Goal: Task Accomplishment & Management: Use online tool/utility

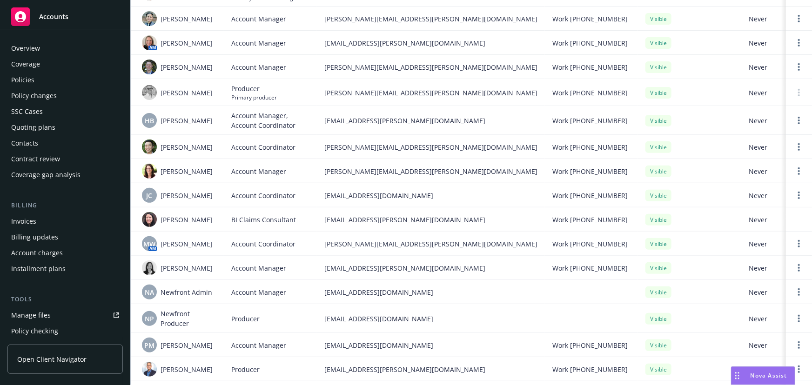
click at [48, 44] on div "Overview" at bounding box center [65, 48] width 108 height 15
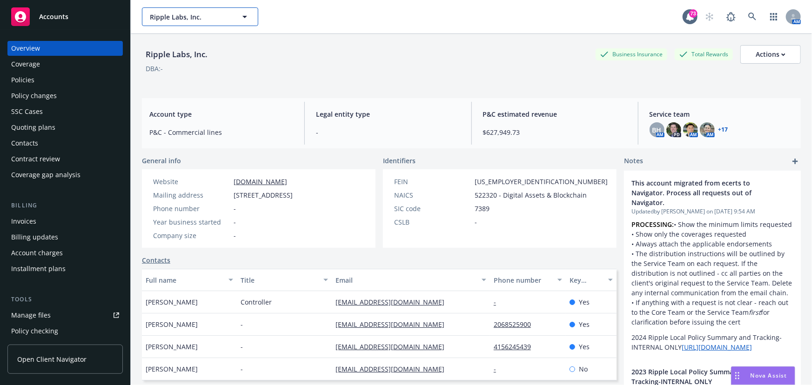
click at [242, 20] on icon "button" at bounding box center [244, 16] width 11 height 11
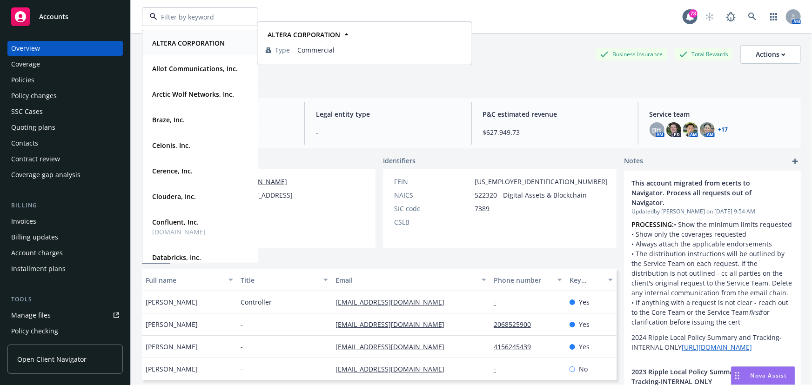
click at [214, 43] on strong "ALTERA CORPORATION" at bounding box center [188, 43] width 73 height 9
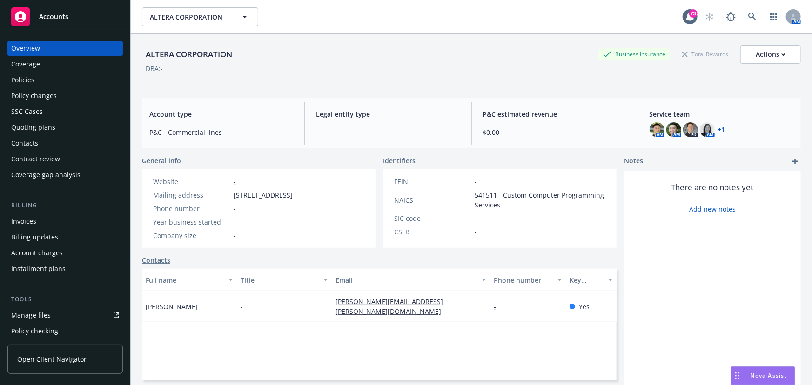
click at [20, 80] on div "Policies" at bounding box center [22, 80] width 23 height 15
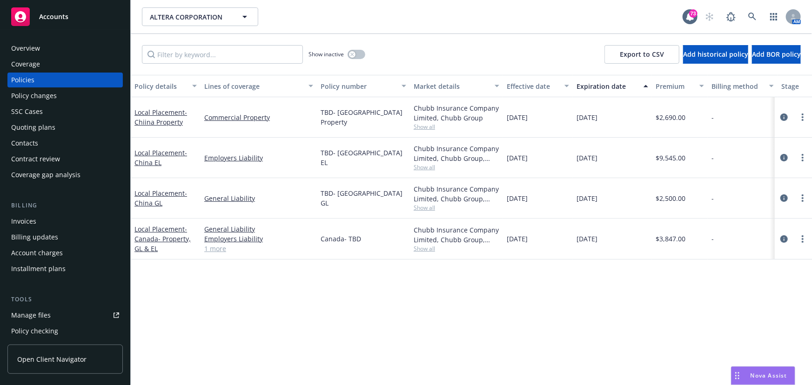
click at [46, 130] on div "Quoting plans" at bounding box center [33, 127] width 44 height 15
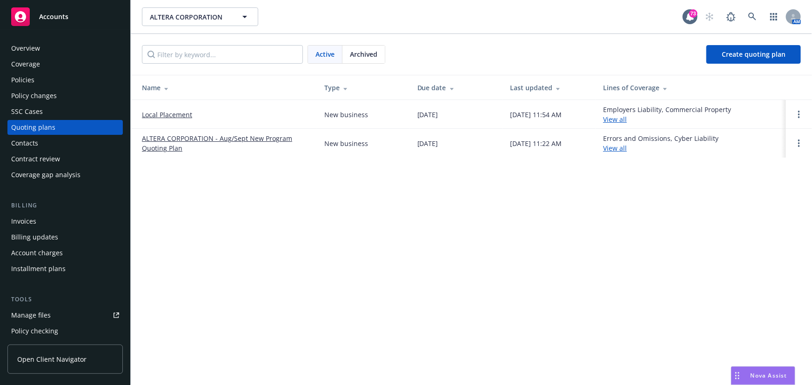
click at [169, 114] on link "Local Placement" at bounding box center [167, 115] width 50 height 10
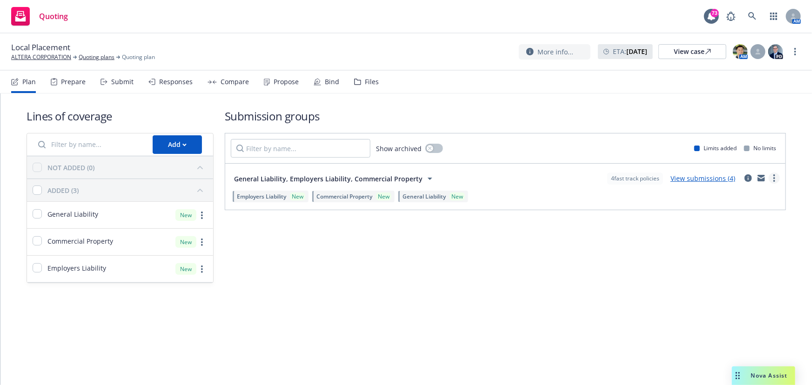
click at [774, 178] on icon "more" at bounding box center [775, 178] width 2 height 7
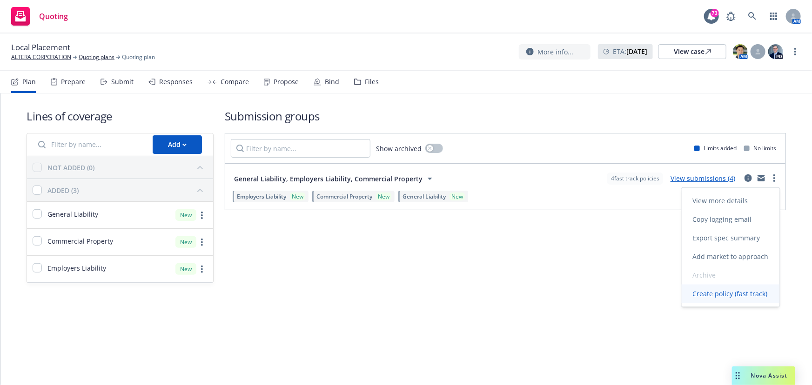
click at [731, 293] on span "Create policy (fast track)" at bounding box center [730, 294] width 97 height 9
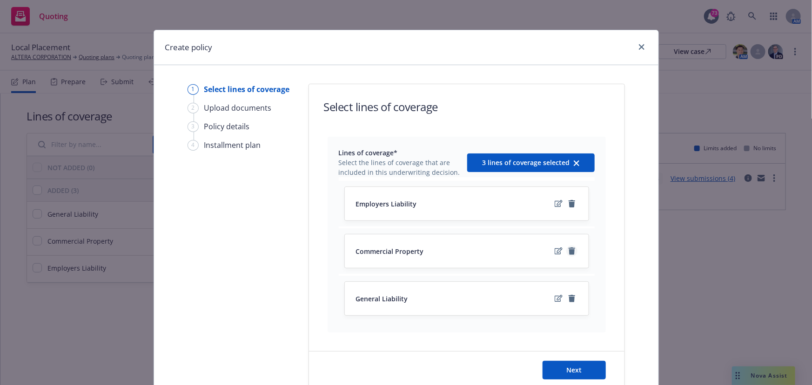
click at [569, 251] on icon "remove" at bounding box center [572, 251] width 7 height 7
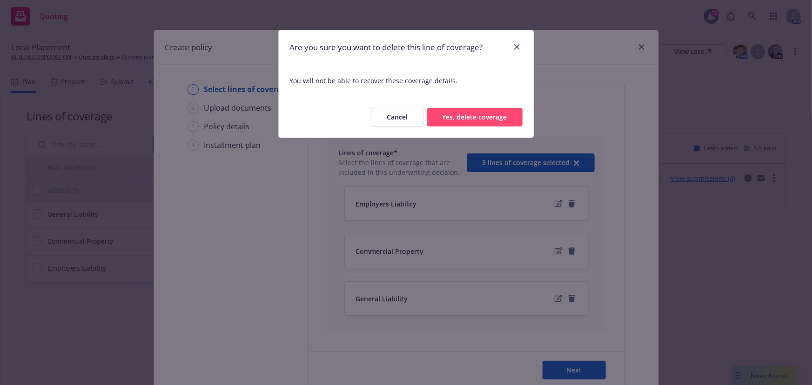
click at [483, 115] on button "Yes, delete coverage" at bounding box center [474, 117] width 95 height 19
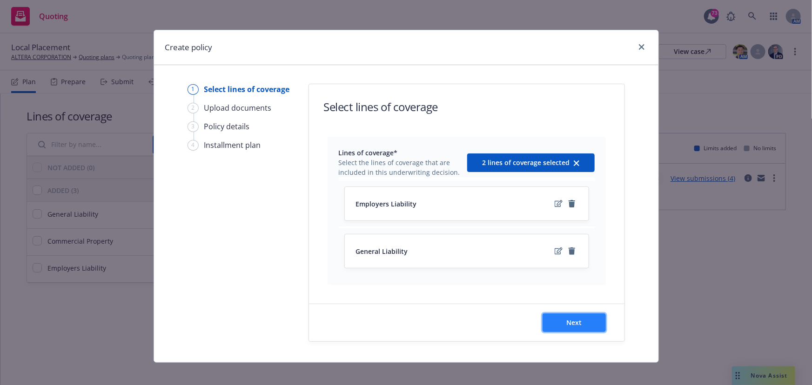
click at [578, 318] on span "Next" at bounding box center [574, 322] width 15 height 9
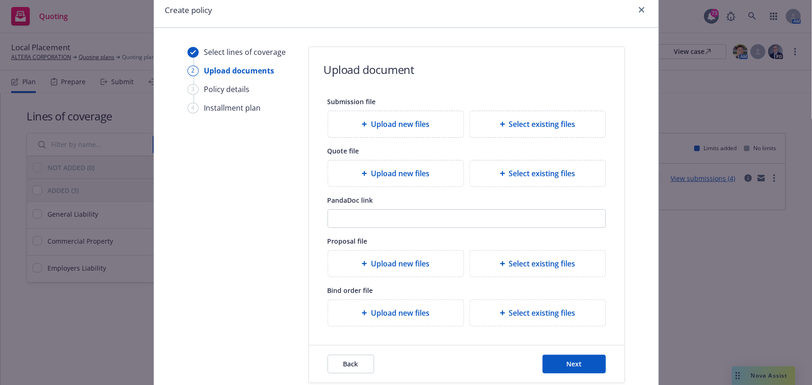
scroll to position [85, 0]
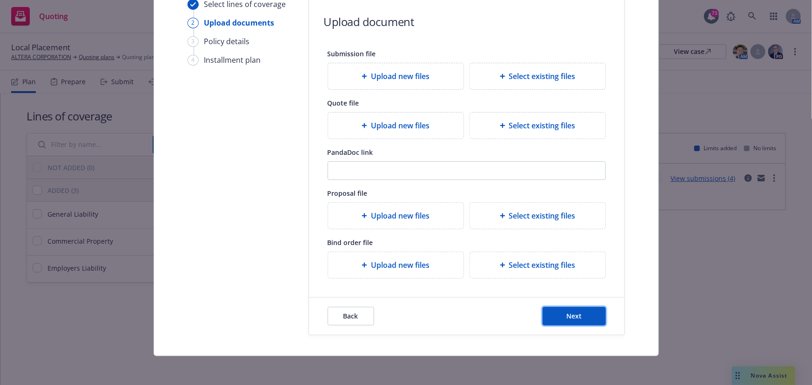
click at [556, 316] on button "Next" at bounding box center [574, 316] width 63 height 19
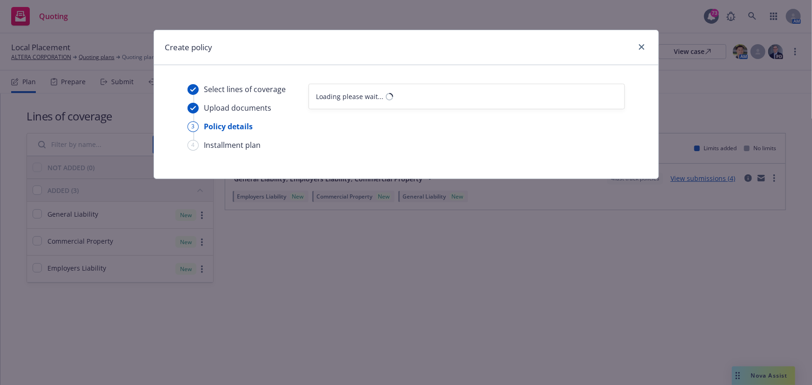
scroll to position [0, 0]
select select "12"
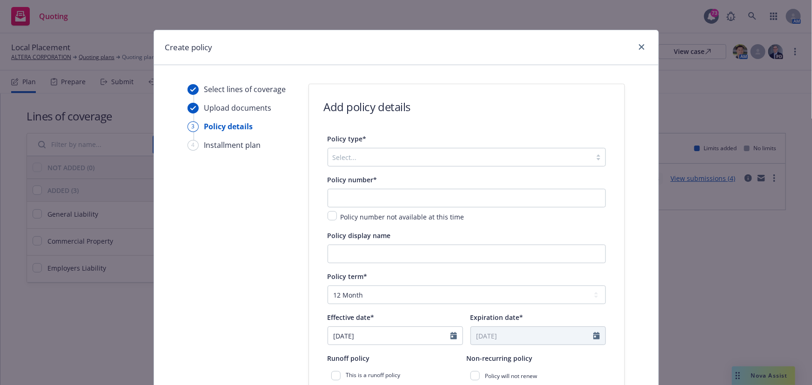
click at [350, 154] on div at bounding box center [460, 157] width 254 height 11
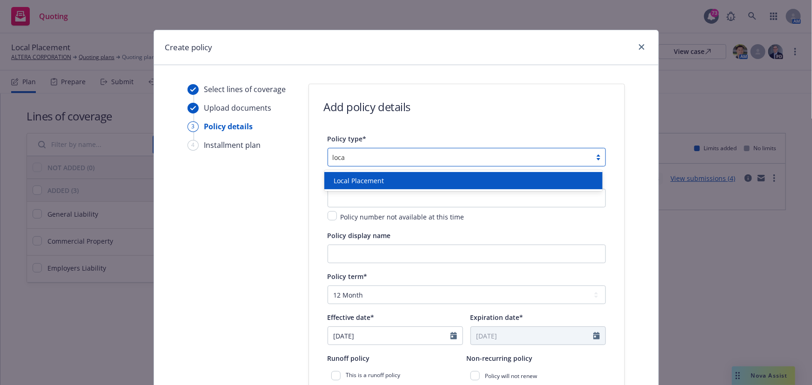
type input "local"
click at [349, 172] on div "Local Placement" at bounding box center [463, 180] width 278 height 17
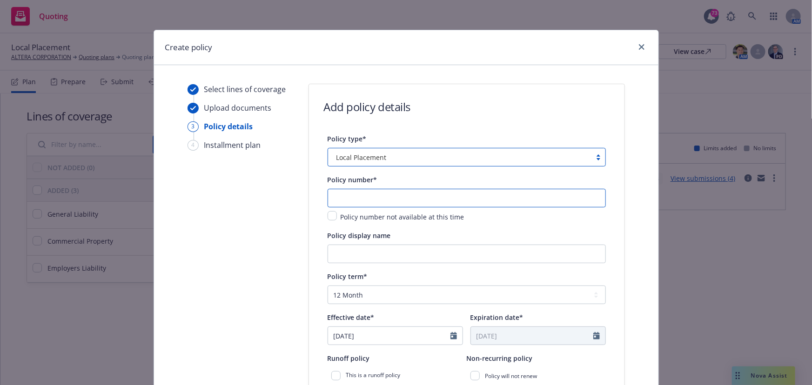
click at [348, 199] on input "text" at bounding box center [467, 198] width 278 height 19
type input "F"
type input "TBD- France GL incl. EL"
click at [339, 251] on input "Policy display name" at bounding box center [467, 254] width 278 height 19
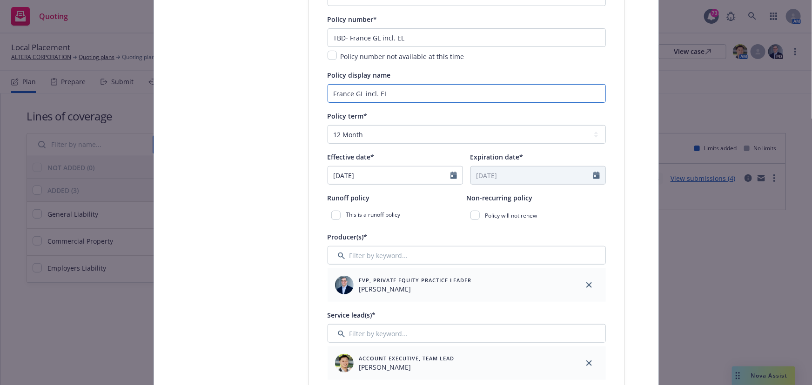
scroll to position [169, 0]
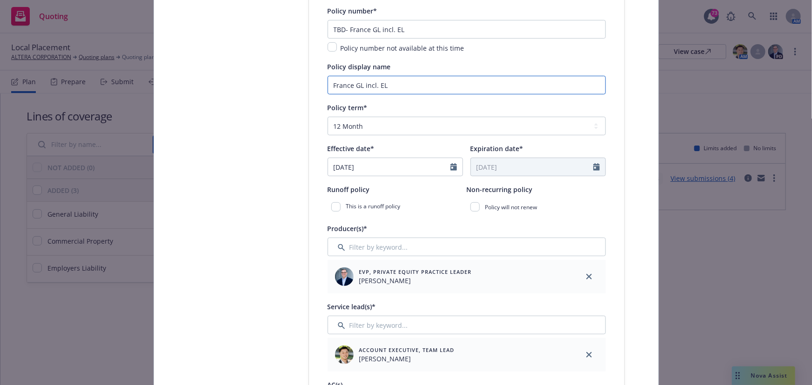
type input "France GL incl. EL"
click at [341, 123] on select "Select policy term 12 Month 6 Month 4 Month 3 Month 2 Month 1 Month 36 Month (3…" at bounding box center [467, 126] width 278 height 19
select select "other"
click at [328, 117] on select "Select policy term 12 Month 6 Month 4 Month 3 Month 2 Month 1 Month 36 Month (3…" at bounding box center [467, 126] width 278 height 19
select select "9"
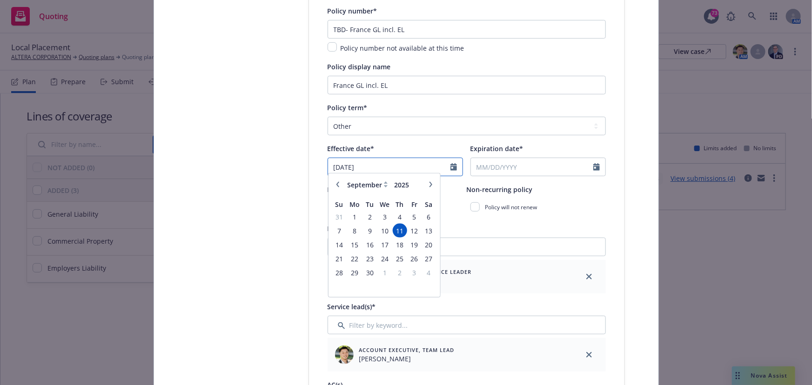
click at [372, 165] on input "[DATE]" at bounding box center [389, 167] width 122 height 18
drag, startPoint x: 372, startPoint y: 165, endPoint x: 297, endPoint y: 163, distance: 74.5
type input "[DATE]"
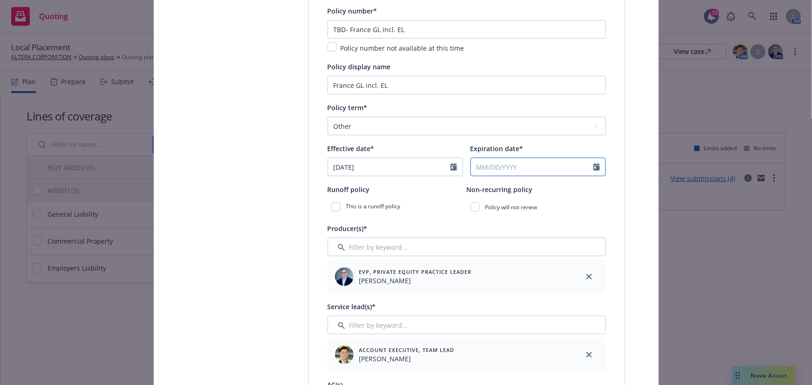
select select "9"
click at [500, 168] on input "Expiration date*" at bounding box center [532, 167] width 122 height 18
type input "[DATE]"
click at [432, 192] on div "Runoff policy" at bounding box center [397, 189] width 139 height 11
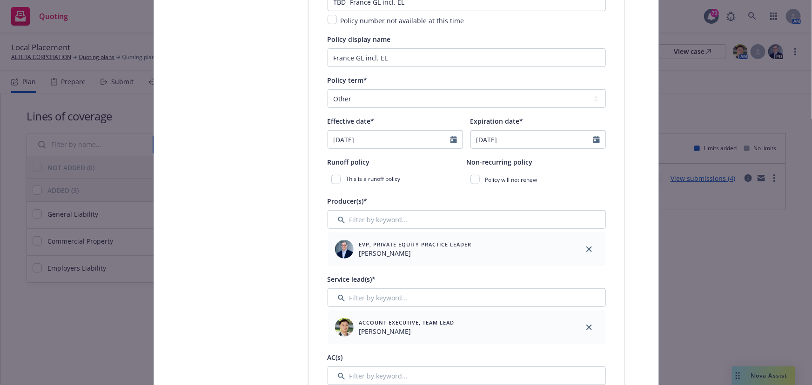
scroll to position [211, 0]
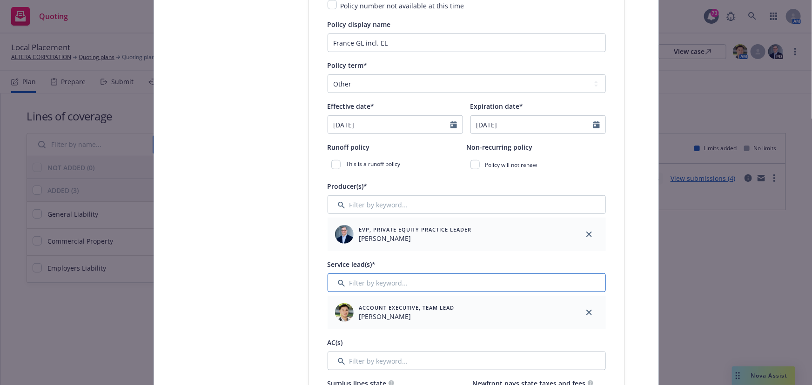
click at [340, 286] on input "Filter by keyword..." at bounding box center [467, 283] width 278 height 19
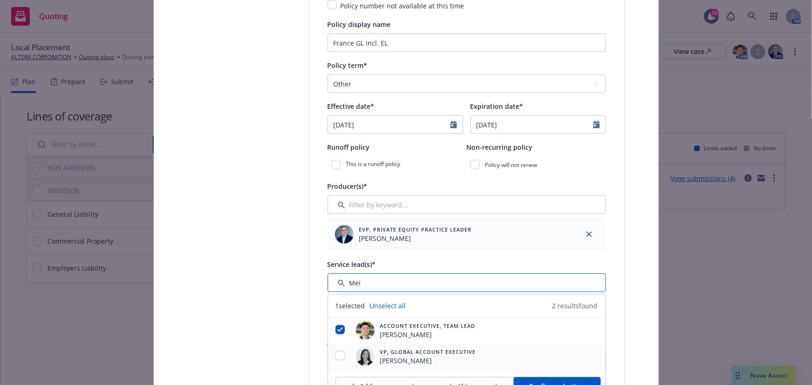
type input "Mei"
click at [336, 351] on input "checkbox" at bounding box center [340, 355] width 9 height 9
checkbox input "true"
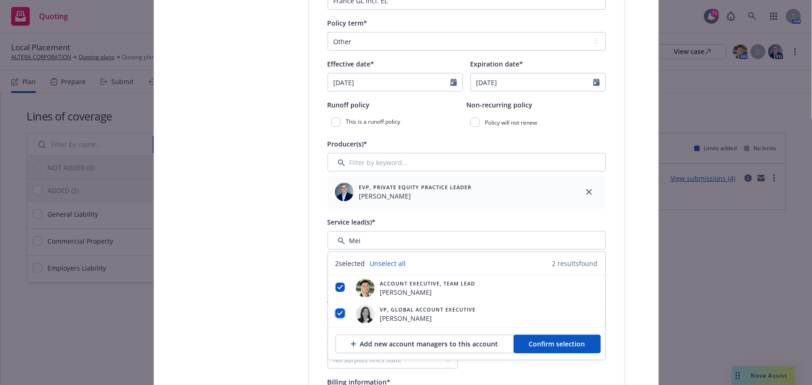
scroll to position [423, 0]
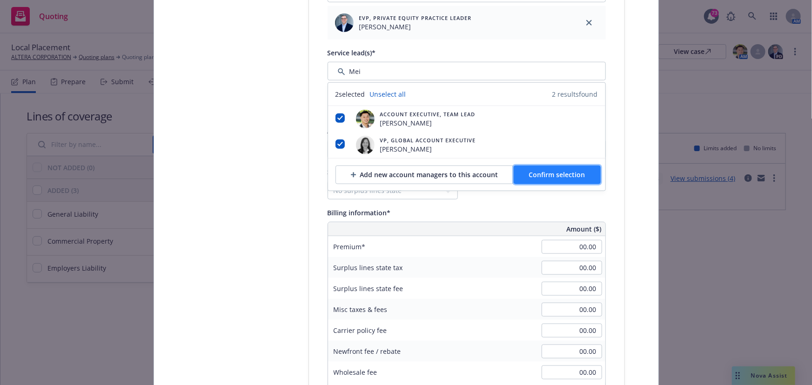
click at [557, 176] on span "Confirm selection" at bounding box center [557, 174] width 56 height 9
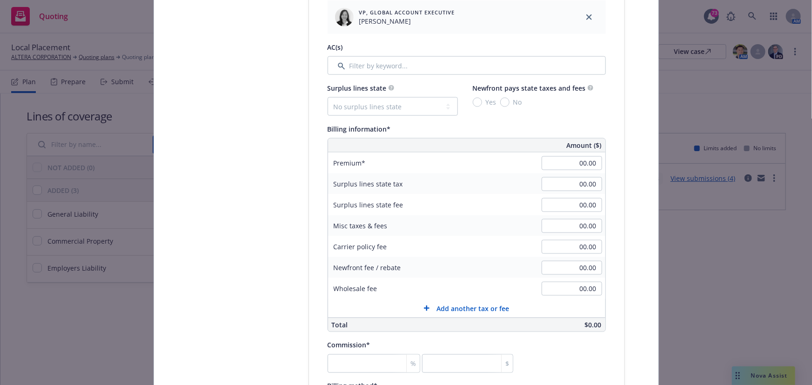
scroll to position [550, 0]
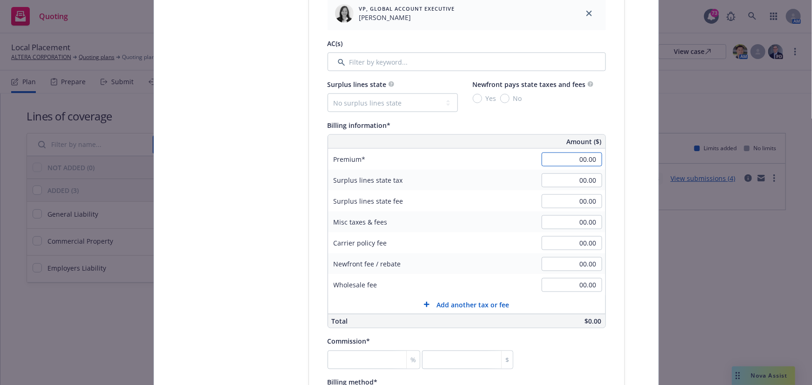
click at [567, 161] on input "00.00" at bounding box center [572, 160] width 61 height 14
type input "3,000.00"
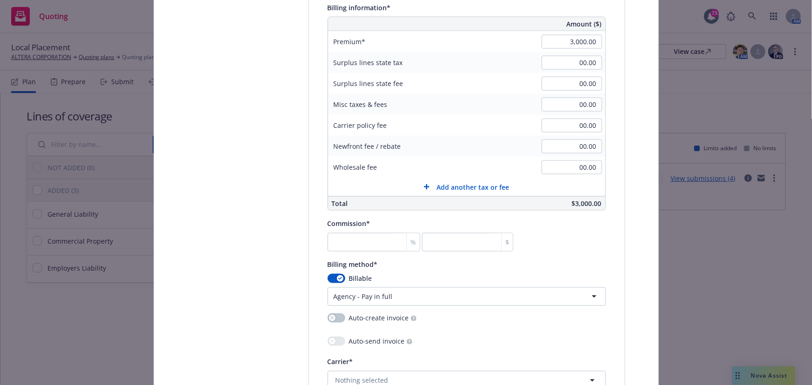
scroll to position [677, 0]
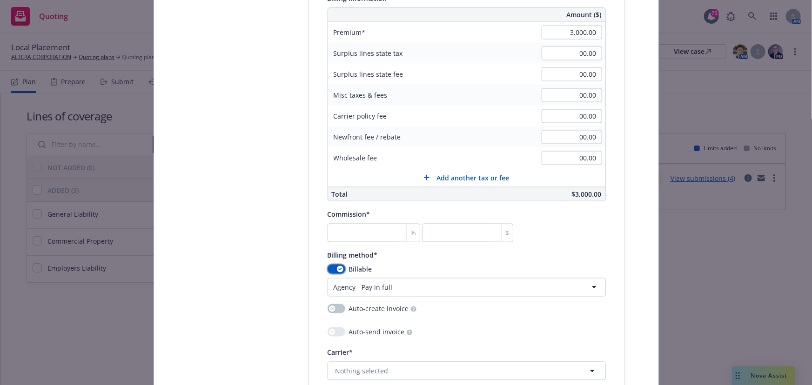
click at [337, 269] on div "button" at bounding box center [340, 269] width 7 height 7
click at [341, 269] on button "button" at bounding box center [337, 269] width 18 height 9
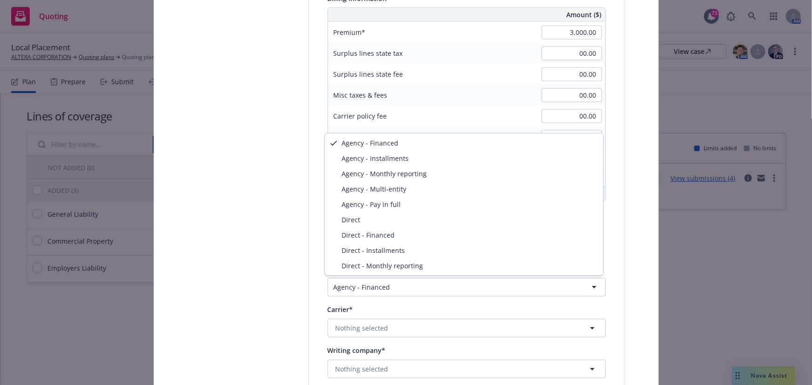
click at [361, 282] on html "Quoting 73 AM Local Placement ALTERA CORPORATION Quoting plans Quoting plan Mor…" at bounding box center [406, 192] width 812 height 385
select select "DIRECT"
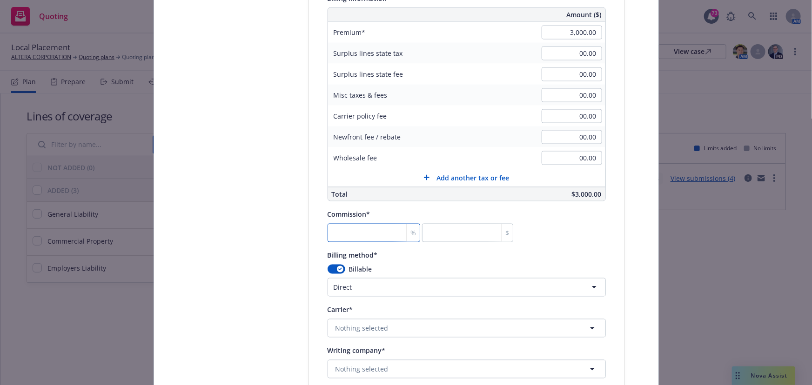
click at [346, 232] on input "number" at bounding box center [374, 233] width 93 height 19
type input "0"
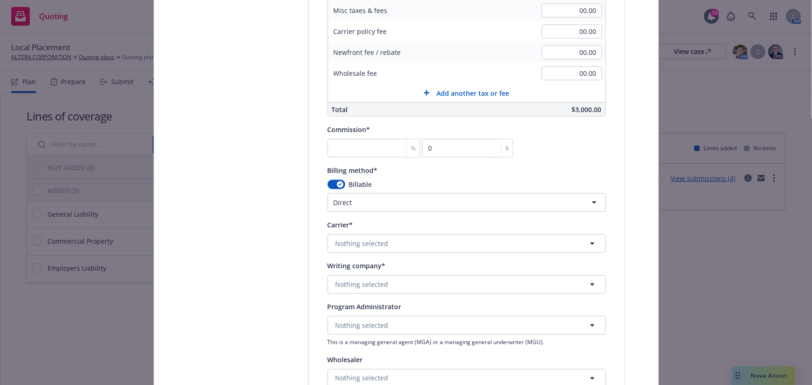
click at [384, 186] on div "Billable" at bounding box center [467, 185] width 278 height 10
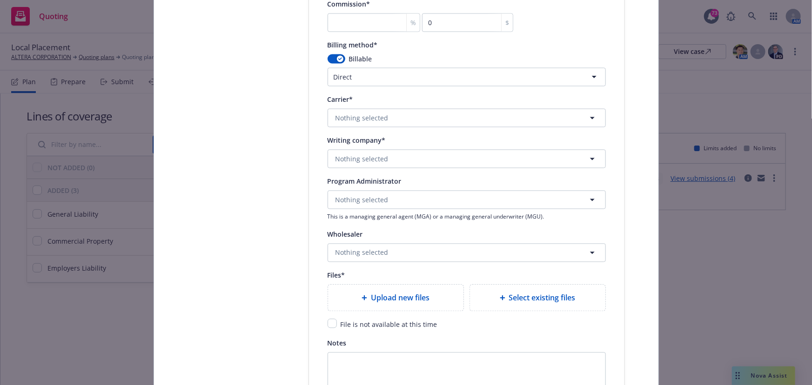
scroll to position [889, 0]
click at [357, 120] on span "Nothing selected" at bounding box center [362, 117] width 53 height 10
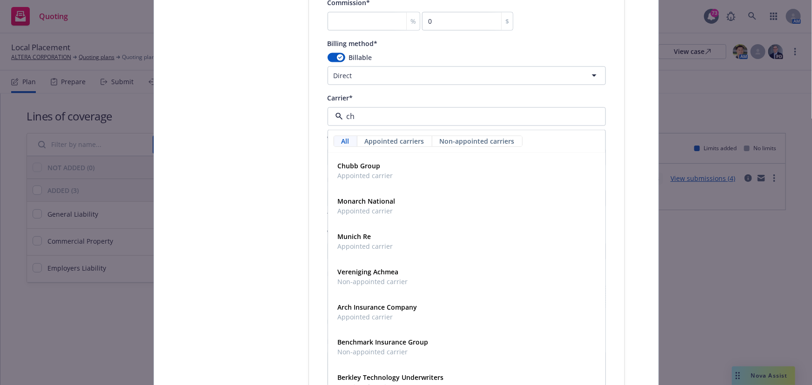
type input "chu"
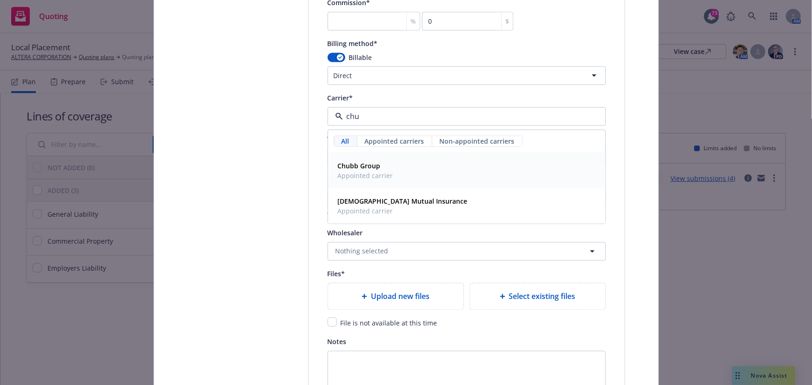
click at [357, 169] on strong "Chubb Group" at bounding box center [359, 166] width 43 height 9
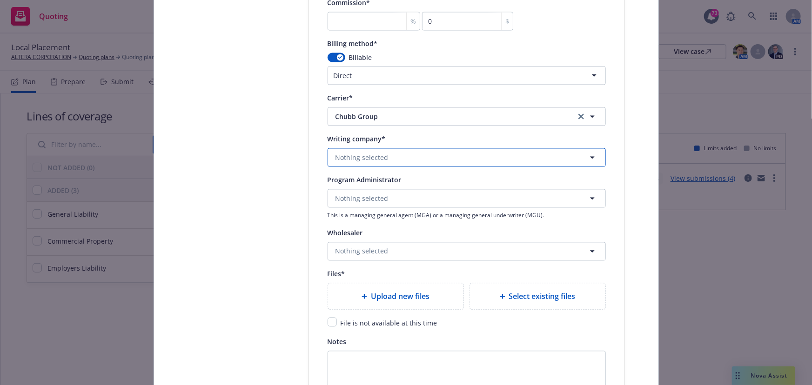
click at [343, 167] on button "Nothing selected" at bounding box center [467, 158] width 278 height 19
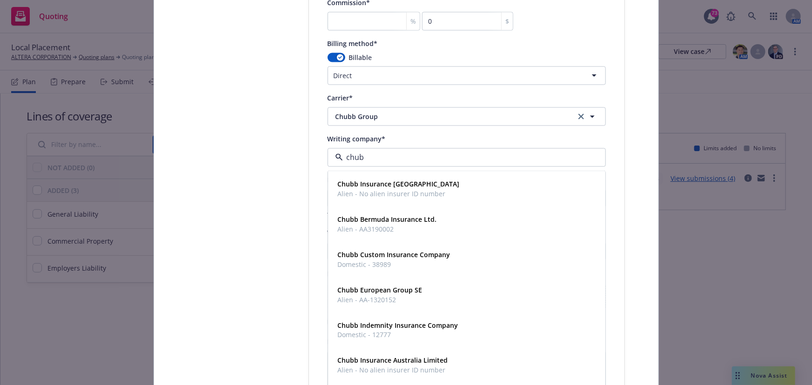
type input "chubb"
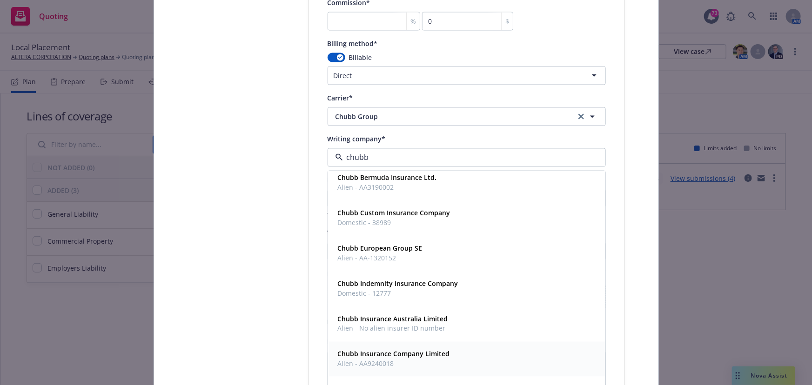
click at [398, 354] on strong "Chubb Insurance Company Limited" at bounding box center [394, 355] width 112 height 9
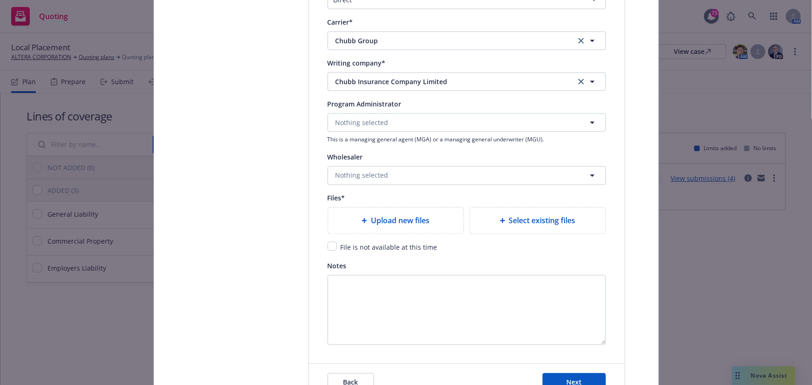
scroll to position [973, 0]
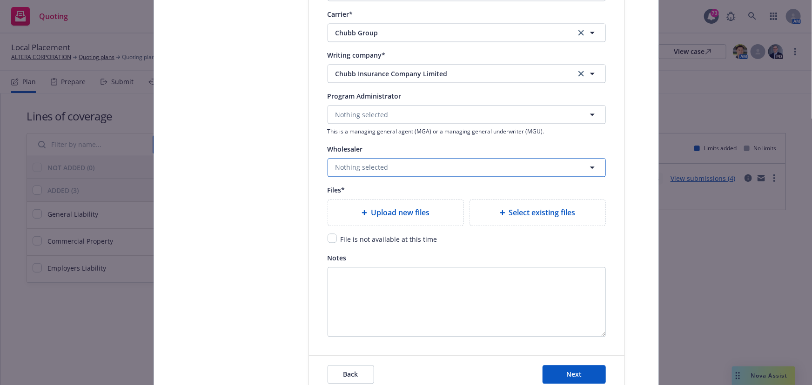
click at [375, 163] on span "Nothing selected" at bounding box center [362, 167] width 53 height 10
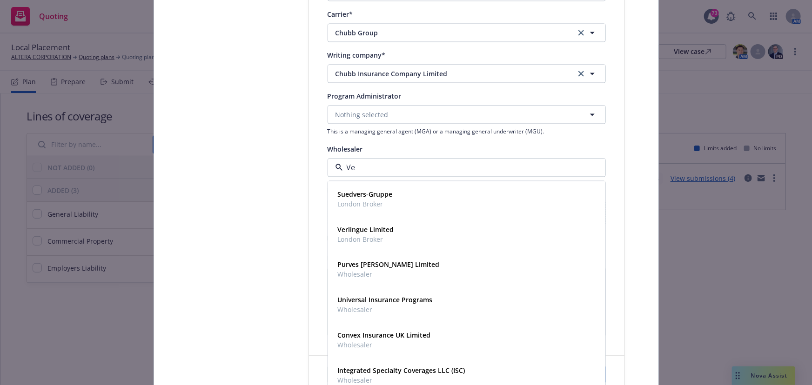
type input "Ver"
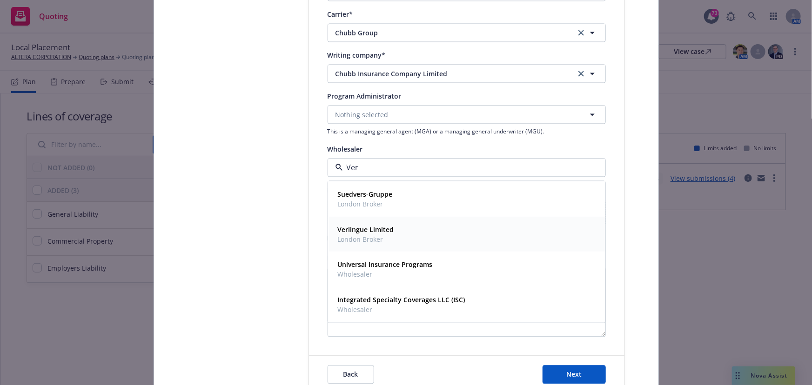
click at [363, 228] on strong "Verlingue Limited" at bounding box center [366, 229] width 56 height 9
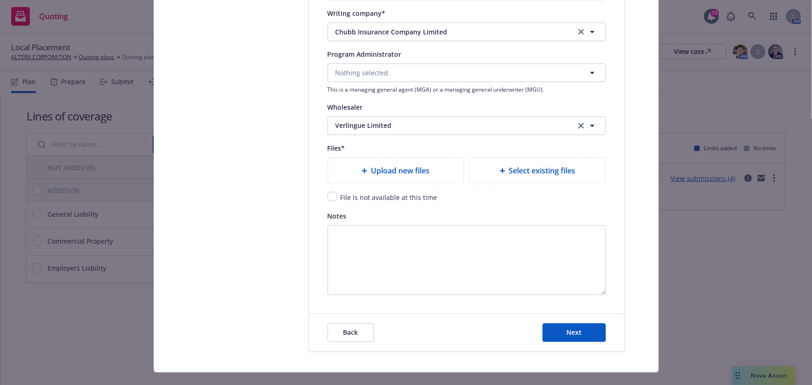
scroll to position [1015, 0]
click at [328, 198] on input "checkbox" at bounding box center [332, 195] width 9 height 9
checkbox input "true"
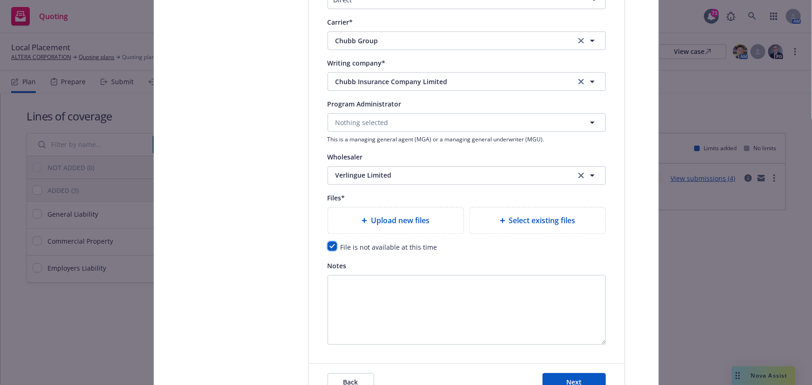
scroll to position [1031, 0]
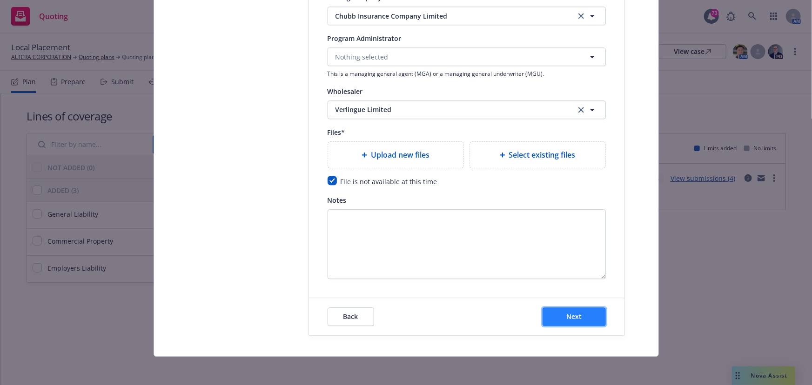
click at [567, 313] on span "Next" at bounding box center [574, 316] width 15 height 9
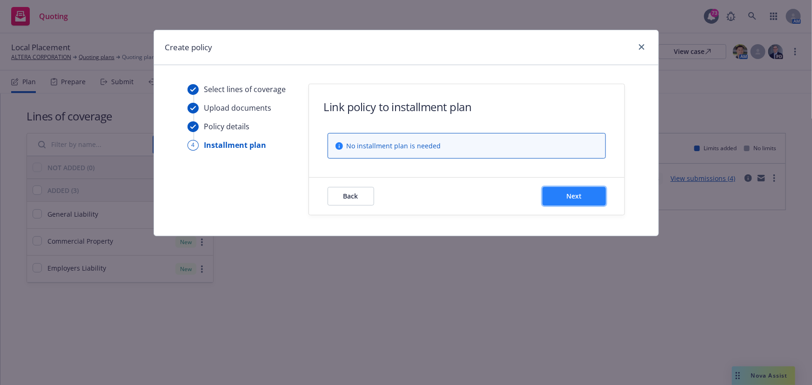
click at [550, 193] on button "Next" at bounding box center [574, 196] width 63 height 19
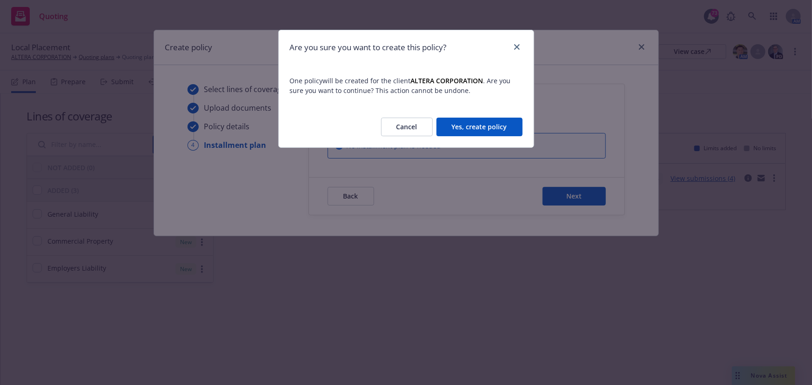
click at [464, 119] on button "Yes, create policy" at bounding box center [480, 127] width 86 height 19
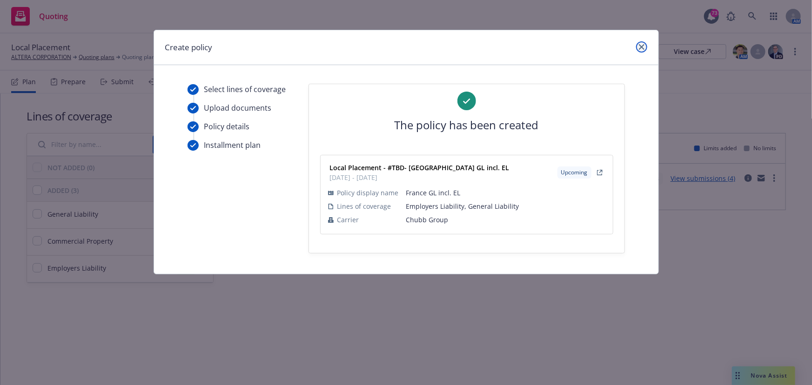
click at [641, 42] on link "close" at bounding box center [641, 46] width 11 height 11
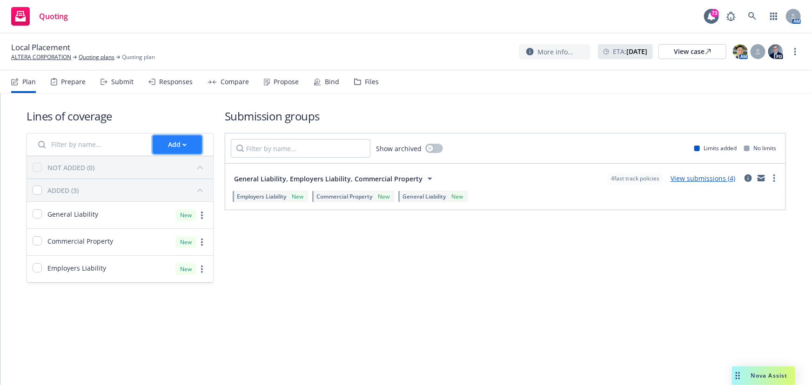
click at [185, 149] on div "Add" at bounding box center [177, 145] width 19 height 18
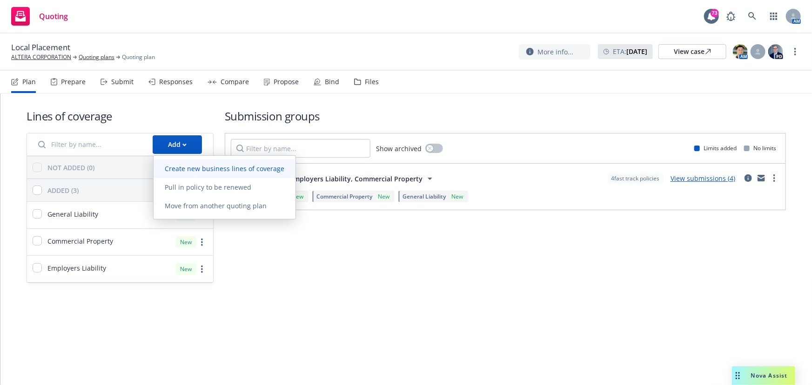
click at [186, 166] on span "Create new business lines of coverage" at bounding box center [225, 168] width 142 height 9
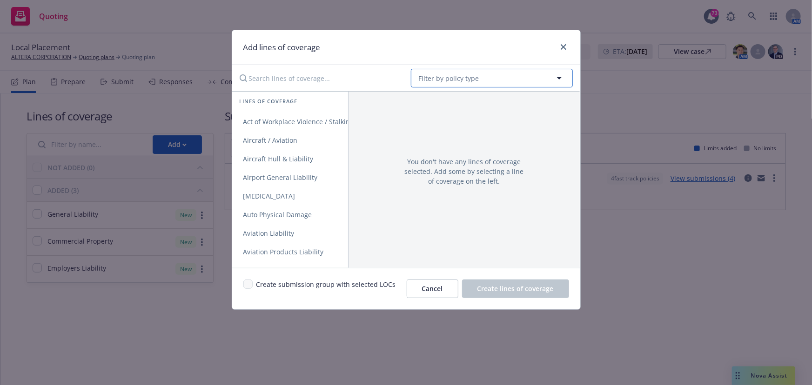
click at [423, 72] on button "Filter by policy type" at bounding box center [492, 78] width 162 height 19
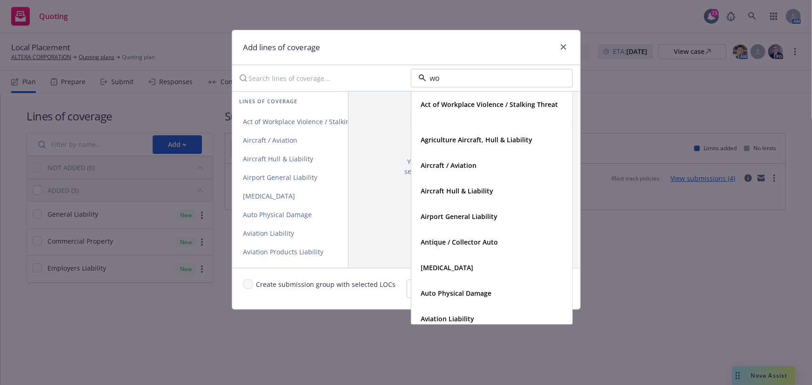
type input "wor"
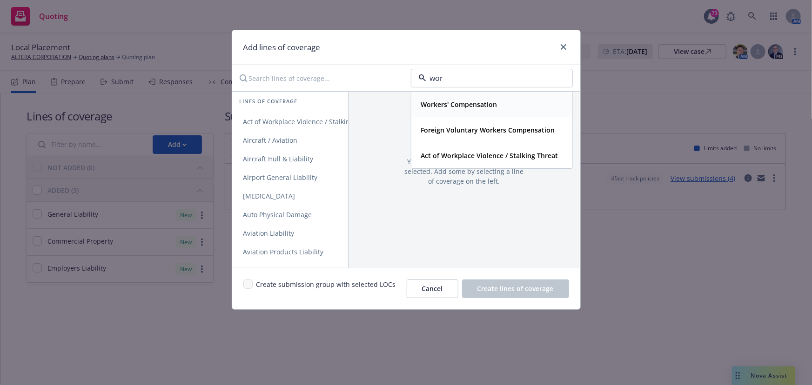
click at [446, 103] on strong "Workers' Compensation" at bounding box center [459, 105] width 76 height 9
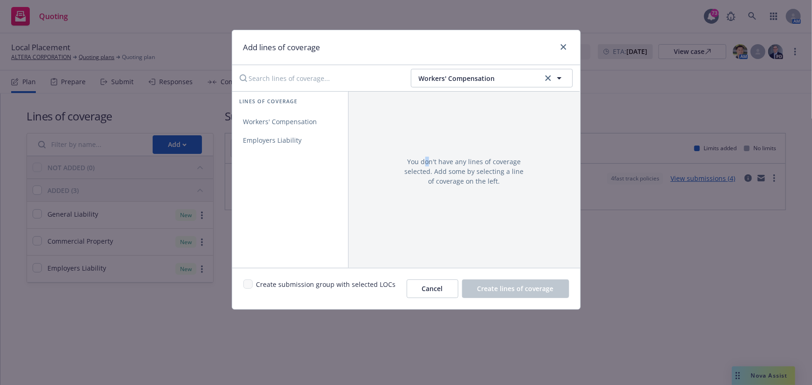
click at [424, 162] on span "You don't have any lines of coverage selected. Add some by selecting a line of …" at bounding box center [465, 171] width 120 height 29
click at [284, 122] on span "Workers' Compensation" at bounding box center [280, 121] width 96 height 9
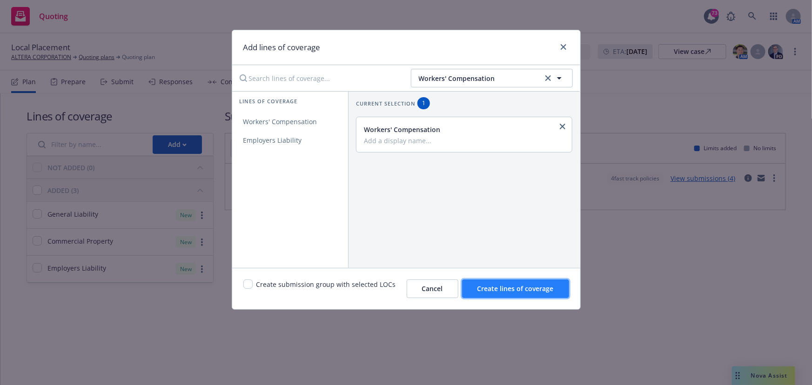
click at [490, 289] on span "Create lines of coverage" at bounding box center [516, 288] width 76 height 9
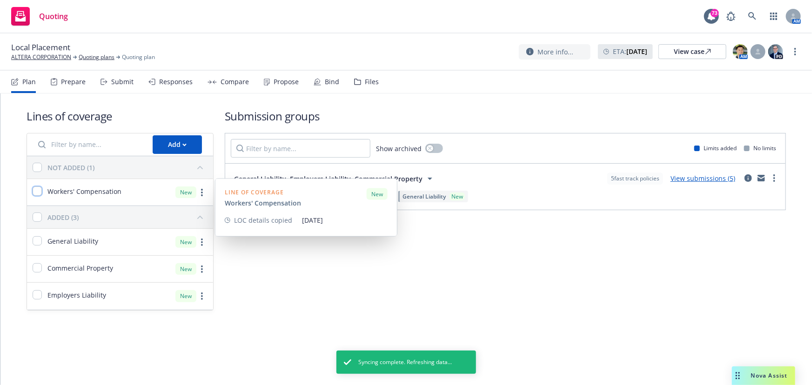
click at [35, 193] on input "checkbox" at bounding box center [37, 191] width 9 height 9
checkbox input "true"
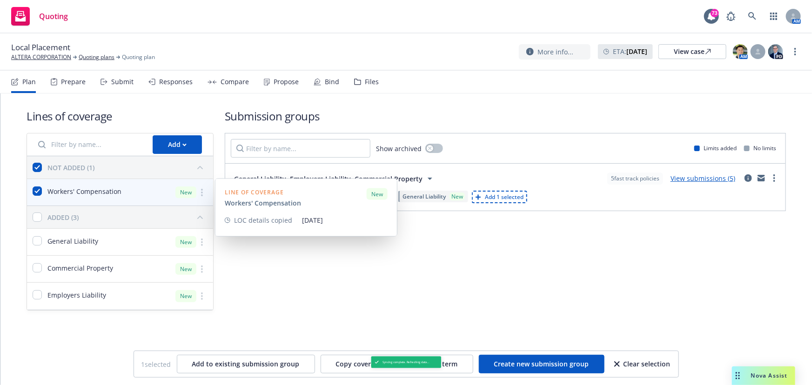
click at [189, 191] on div "New" at bounding box center [186, 193] width 21 height 12
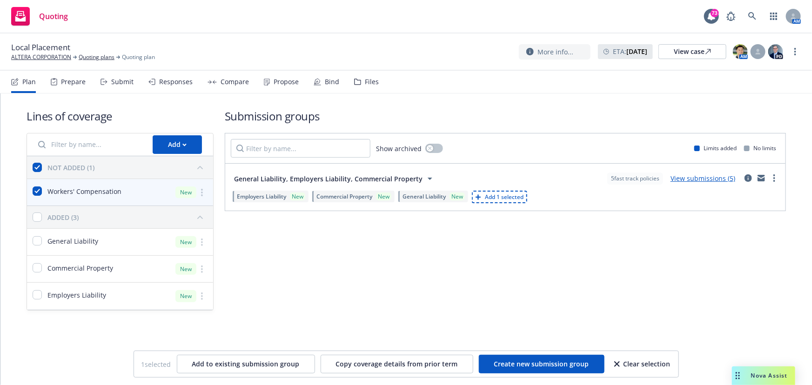
click at [499, 196] on span "Add 1 selected" at bounding box center [504, 197] width 39 height 8
checkbox input "false"
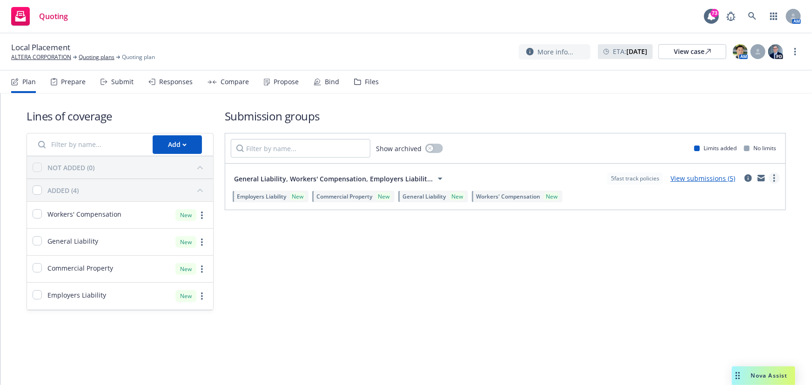
click at [775, 176] on icon "more" at bounding box center [775, 178] width 2 height 7
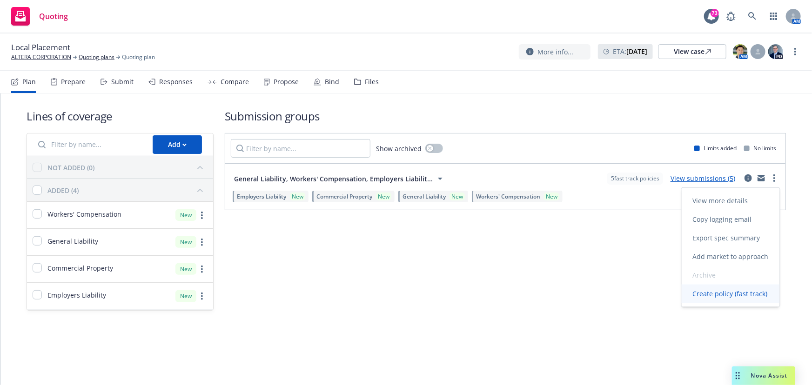
click at [731, 291] on span "Create policy (fast track)" at bounding box center [730, 294] width 97 height 9
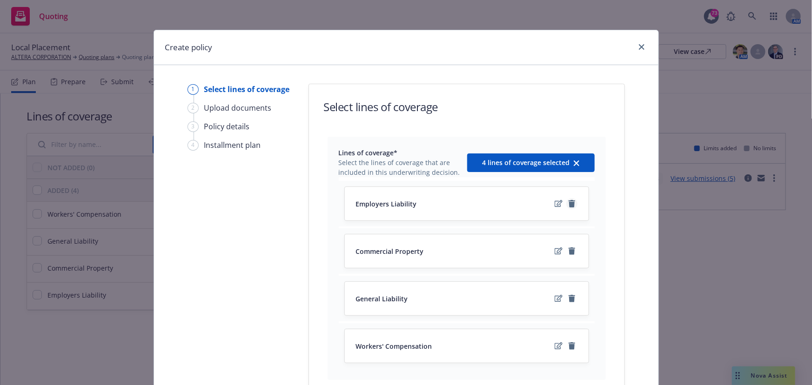
click at [569, 204] on icon "remove" at bounding box center [572, 203] width 7 height 7
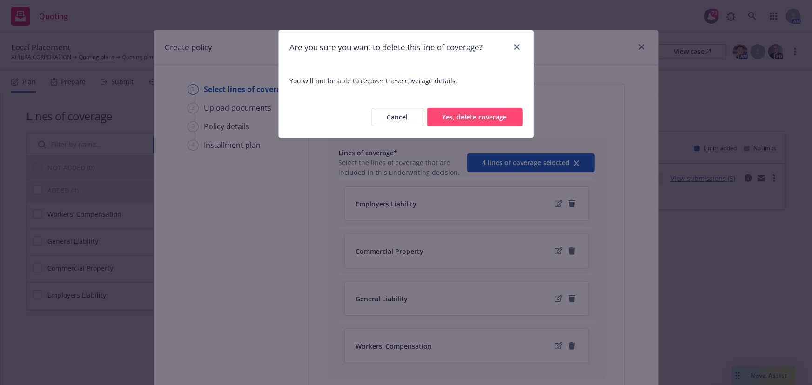
click at [468, 127] on div "Cancel Yes, delete coverage" at bounding box center [406, 117] width 255 height 41
click at [480, 116] on button "Yes, delete coverage" at bounding box center [474, 117] width 95 height 19
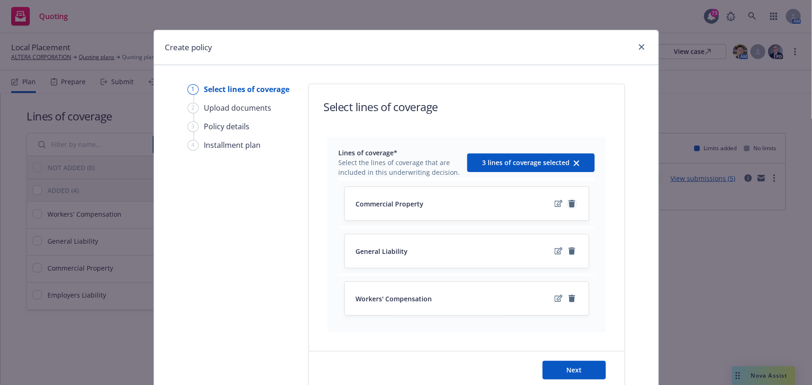
click at [570, 203] on icon "remove" at bounding box center [572, 203] width 7 height 7
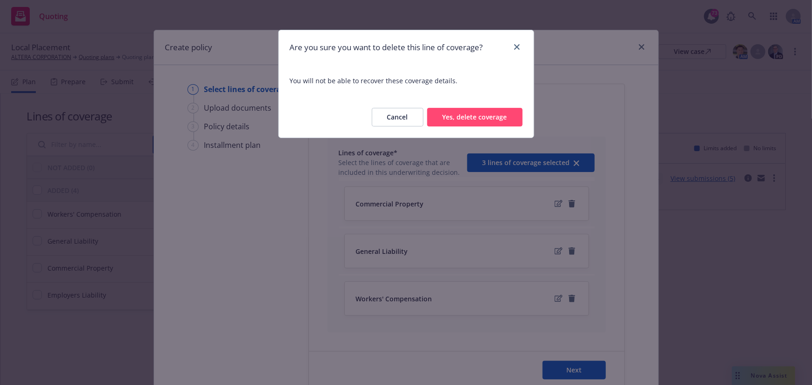
click at [503, 128] on div "Cancel Yes, delete coverage" at bounding box center [406, 117] width 255 height 41
click at [494, 123] on button "Yes, delete coverage" at bounding box center [474, 117] width 95 height 19
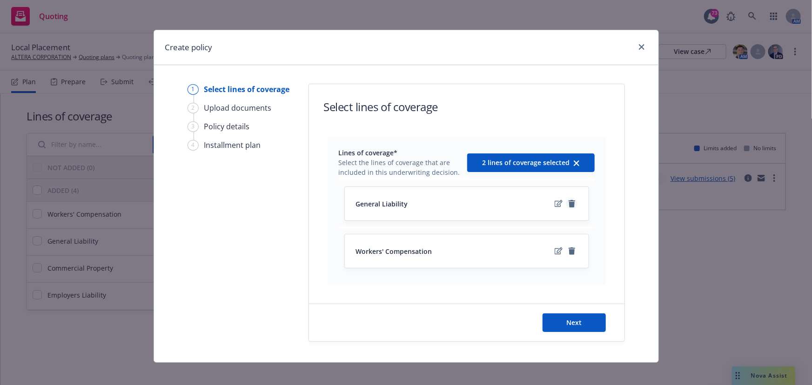
click at [573, 204] on icon "remove" at bounding box center [571, 203] width 7 height 7
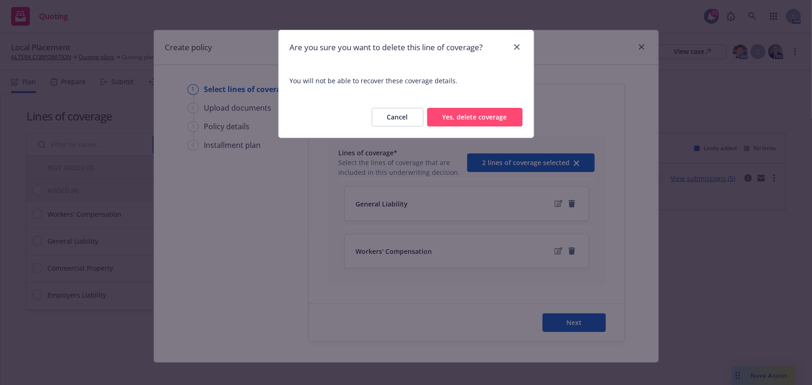
click at [499, 123] on button "Yes, delete coverage" at bounding box center [474, 117] width 95 height 19
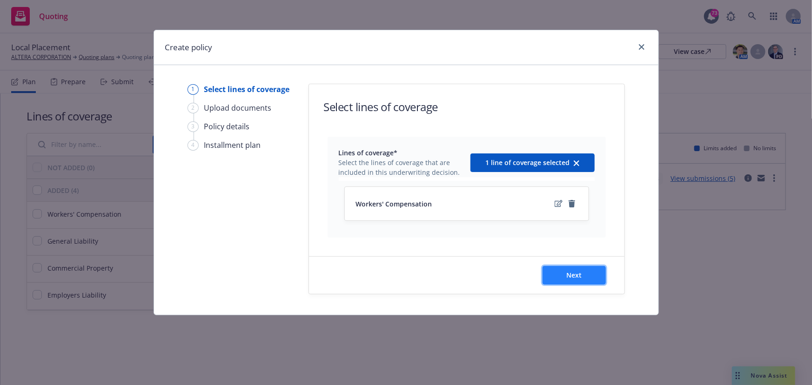
click at [567, 273] on span "Next" at bounding box center [574, 275] width 15 height 9
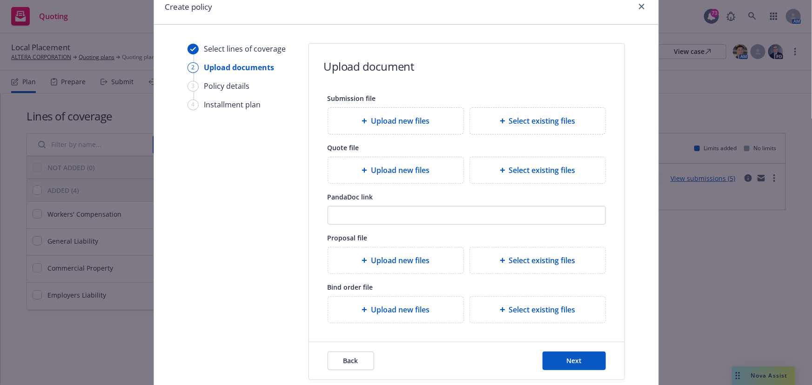
scroll to position [85, 0]
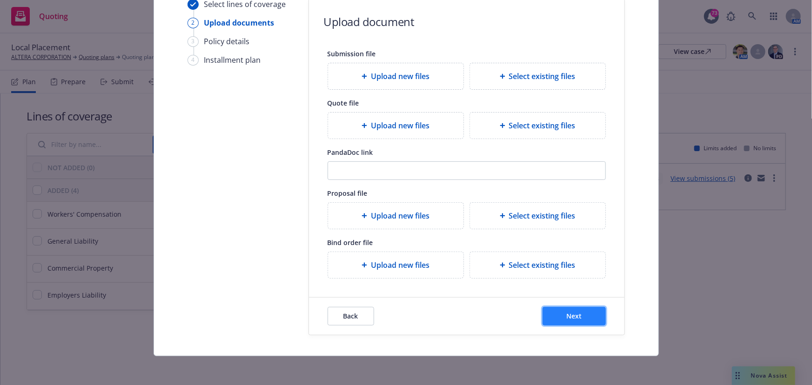
click at [567, 318] on span "Next" at bounding box center [574, 316] width 15 height 9
select select "12"
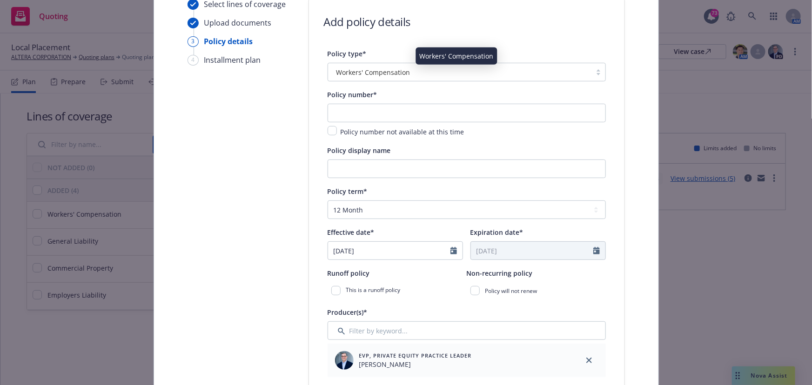
click at [365, 70] on span "Workers' Compensation" at bounding box center [374, 73] width 74 height 10
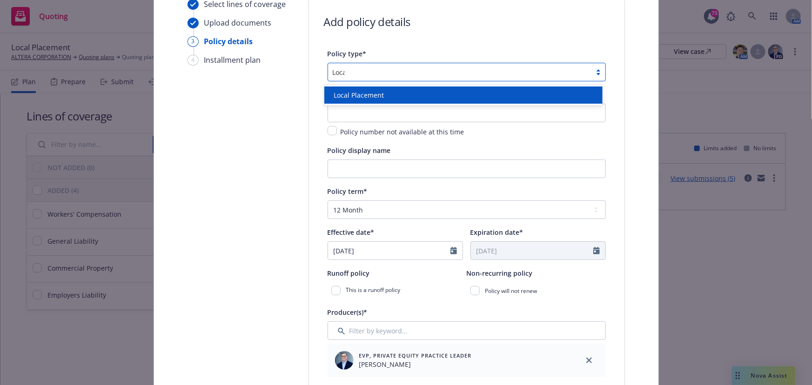
type input "Local"
click at [365, 88] on div "Local Placement" at bounding box center [463, 95] width 278 height 17
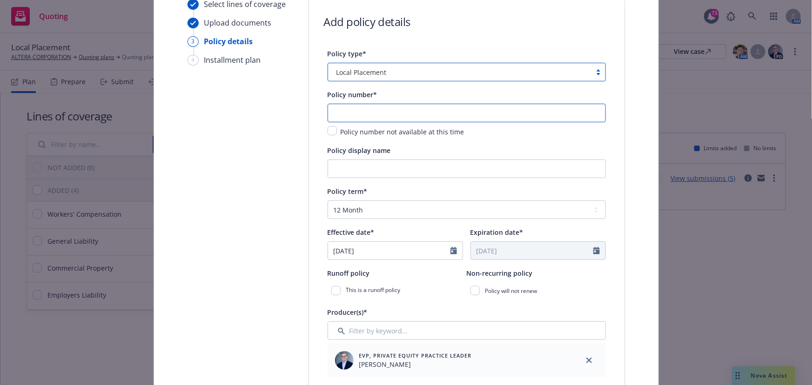
click at [345, 109] on input "text" at bounding box center [467, 113] width 278 height 19
type input "W"
type input "TBD- [GEOGRAPHIC_DATA]"
click at [363, 169] on input "Policy display name" at bounding box center [467, 169] width 278 height 19
type input "Hong Kong WC/EC"
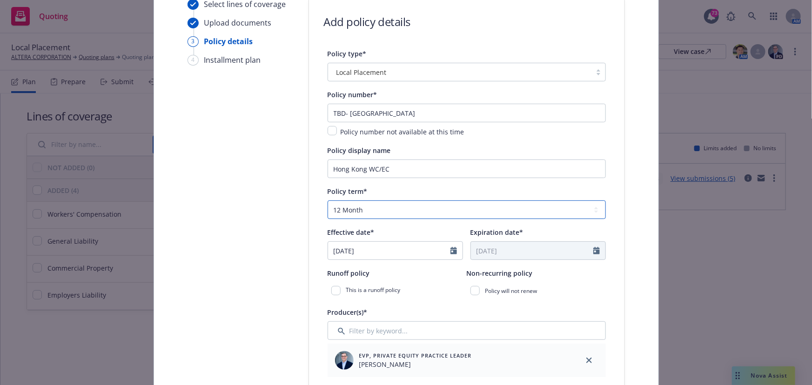
click at [366, 212] on select "Select policy term 12 Month 6 Month 4 Month 3 Month 2 Month 1 Month 36 Month (3…" at bounding box center [467, 210] width 278 height 19
select select "other"
click at [328, 201] on select "Select policy term 12 Month 6 Month 4 Month 3 Month 2 Month 1 Month 36 Month (3…" at bounding box center [467, 210] width 278 height 19
select select "9"
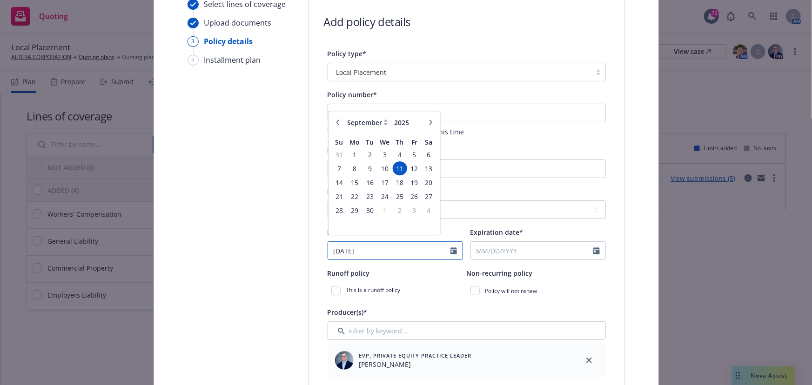
click at [366, 251] on input "[DATE]" at bounding box center [389, 251] width 122 height 18
drag, startPoint x: 372, startPoint y: 250, endPoint x: 289, endPoint y: 246, distance: 83.9
type input "[DATE]"
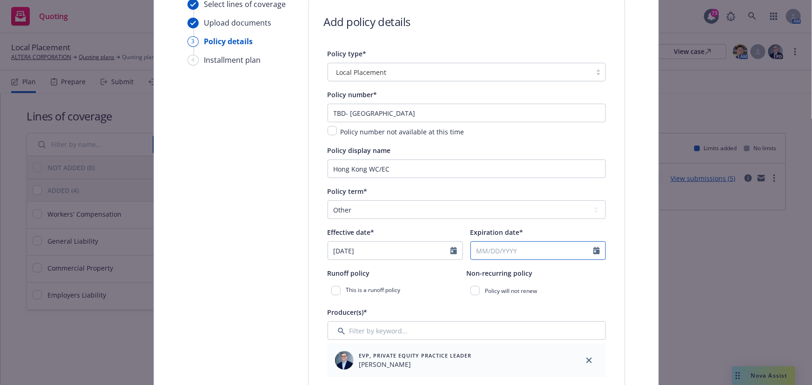
select select "9"
click at [521, 249] on input "Expiration date*" at bounding box center [532, 251] width 122 height 18
type input "[DATE]"
click at [476, 291] on input "checkbox" at bounding box center [475, 290] width 9 height 9
checkbox input "true"
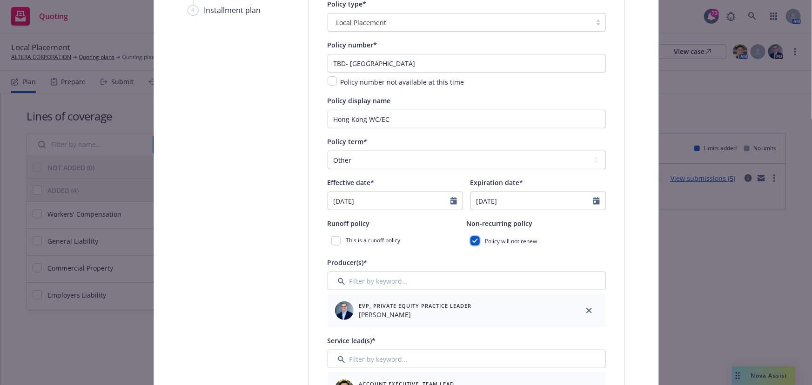
scroll to position [212, 0]
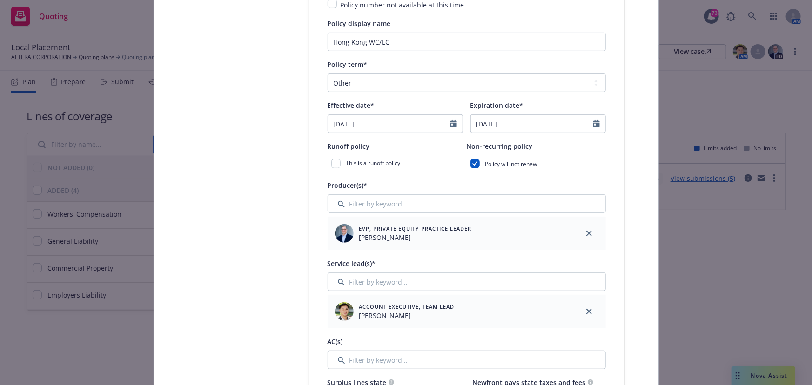
click at [426, 271] on div "Service lead(s)* Account Executive, Team Lead [PERSON_NAME]" at bounding box center [467, 293] width 278 height 71
click at [423, 275] on input "Filter by keyword..." at bounding box center [467, 282] width 278 height 19
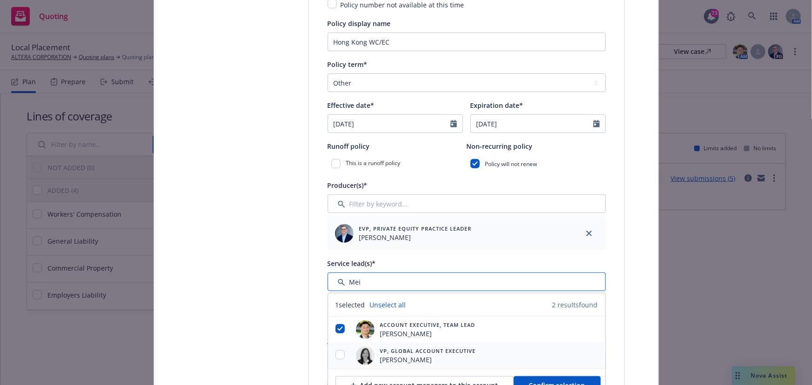
type input "Mei"
click at [338, 354] on input "checkbox" at bounding box center [340, 355] width 9 height 9
checkbox input "true"
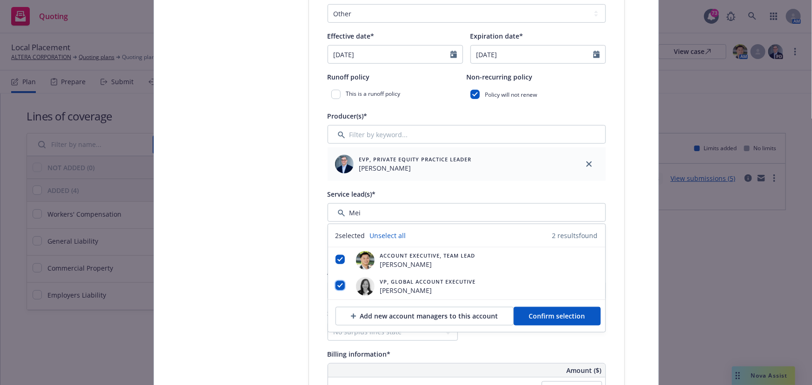
scroll to position [339, 0]
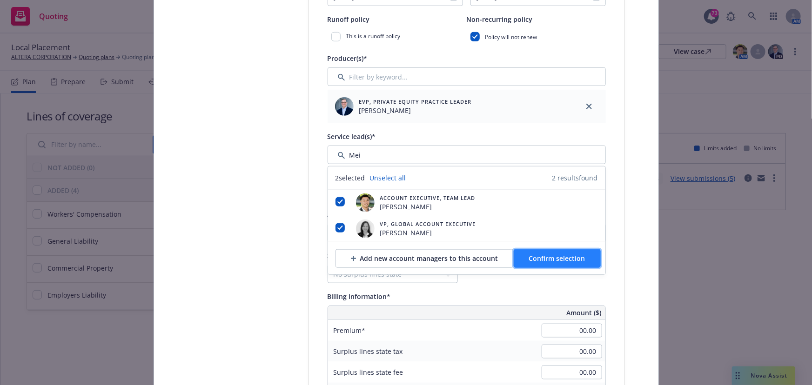
click at [529, 263] on button "Confirm selection" at bounding box center [557, 259] width 87 height 19
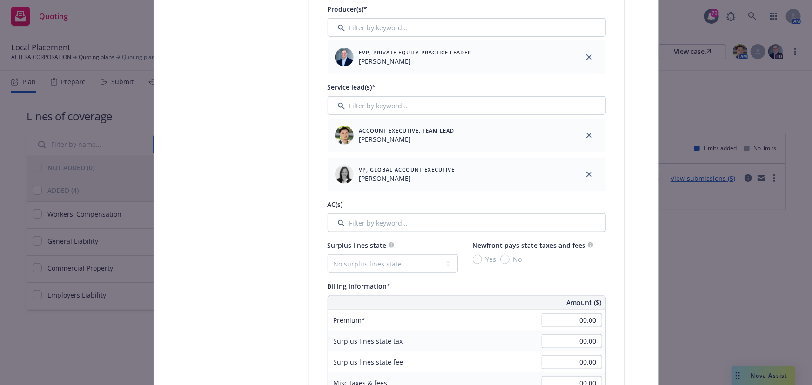
scroll to position [424, 0]
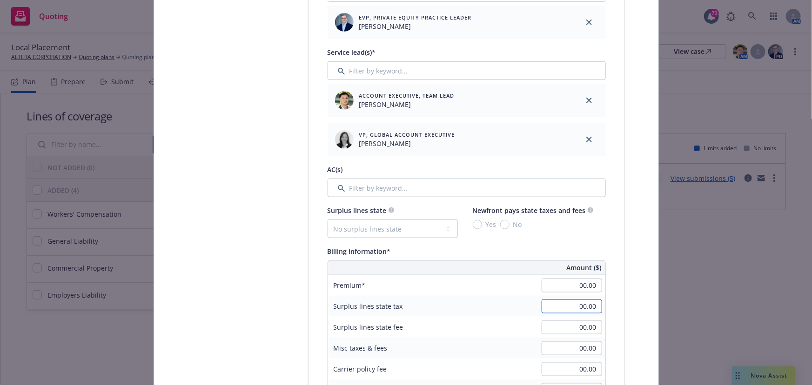
click at [567, 298] on div "00.00" at bounding box center [572, 307] width 67 height 20
click at [568, 288] on input "00.00" at bounding box center [572, 286] width 61 height 14
type input "1,500.00"
click at [506, 308] on div "Surplus lines state tax 00.00" at bounding box center [466, 306] width 277 height 21
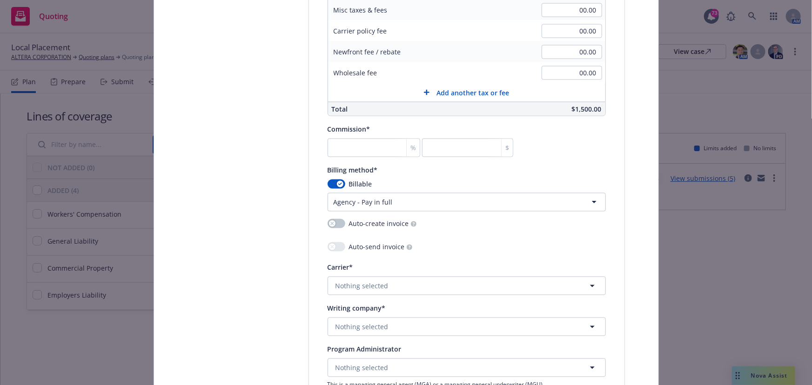
scroll to position [763, 0]
click at [358, 203] on html "Quoting 73 AM Local Placement ALTERA CORPORATION Quoting plans Quoting plan Mor…" at bounding box center [406, 192] width 812 height 385
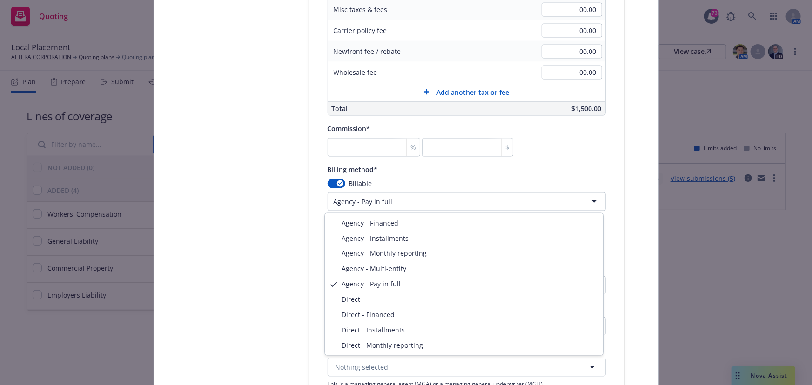
select select "DIRECT"
drag, startPoint x: 361, startPoint y: 300, endPoint x: 364, endPoint y: 290, distance: 10.3
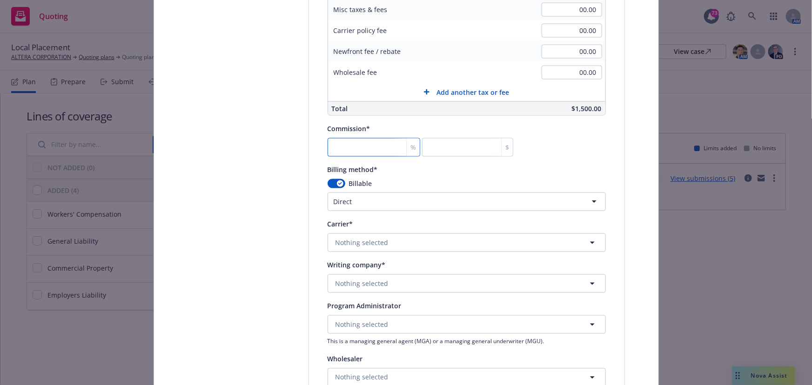
click at [362, 151] on input "number" at bounding box center [374, 147] width 93 height 19
type input "0"
click at [367, 182] on div "Billable" at bounding box center [467, 184] width 278 height 10
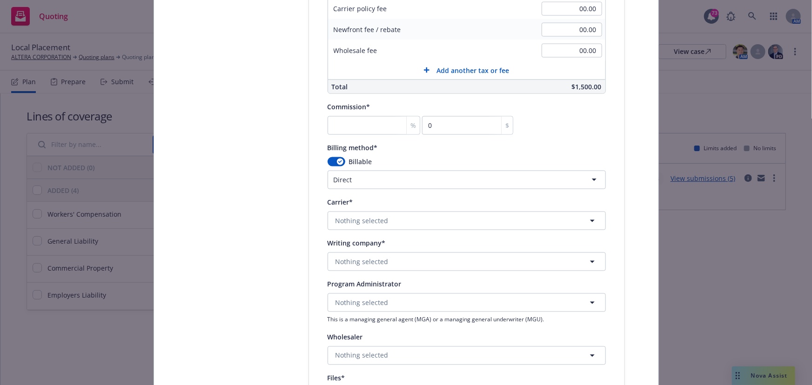
scroll to position [805, 0]
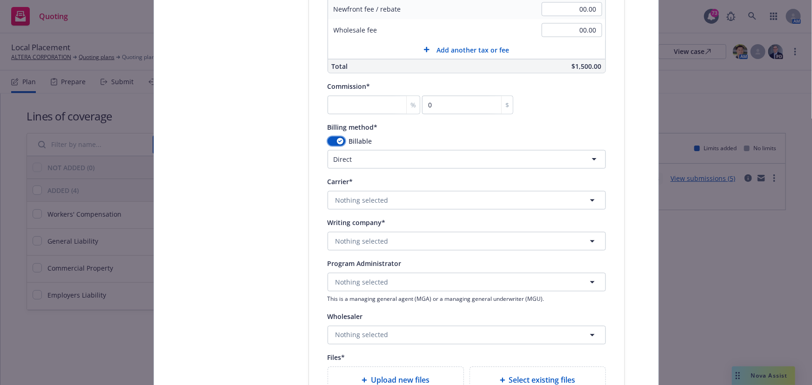
click at [329, 142] on button "button" at bounding box center [337, 141] width 18 height 9
select select
click at [396, 200] on button "Nothing selected" at bounding box center [467, 200] width 278 height 19
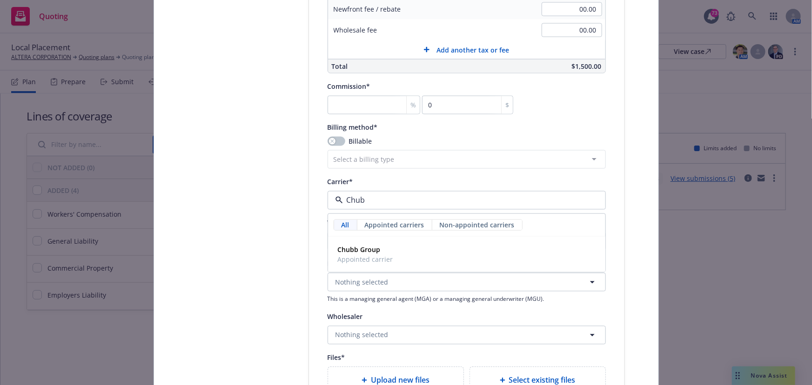
type input "Chubb"
click at [365, 248] on strong "Chubb Group" at bounding box center [359, 250] width 43 height 9
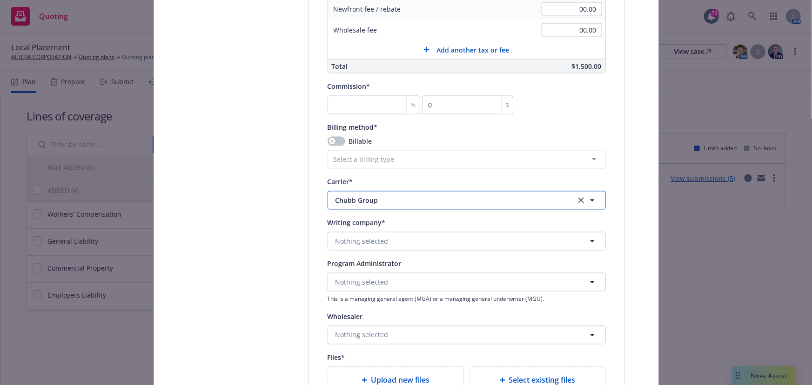
click at [365, 199] on span "Chubb Group" at bounding box center [449, 201] width 226 height 10
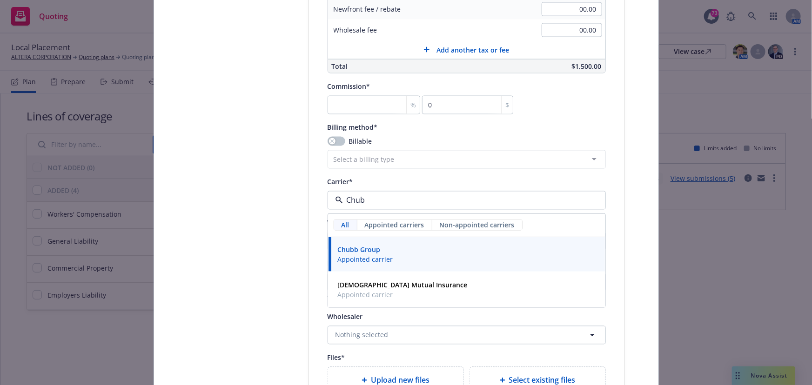
type input "Chubb"
click at [357, 247] on strong "Chubb Group" at bounding box center [359, 250] width 43 height 9
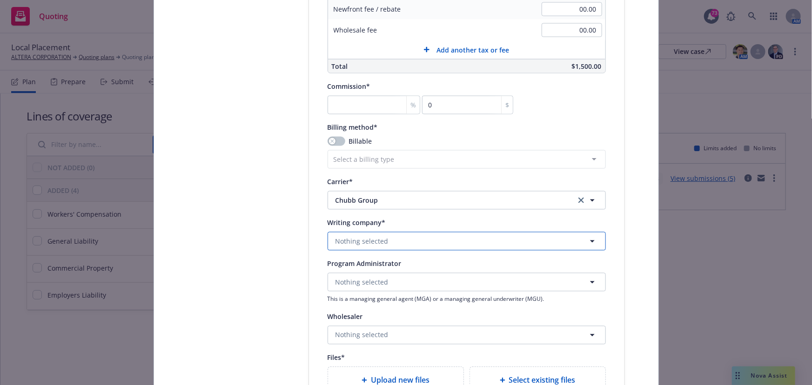
click at [357, 240] on span "Nothing selected" at bounding box center [362, 242] width 53 height 10
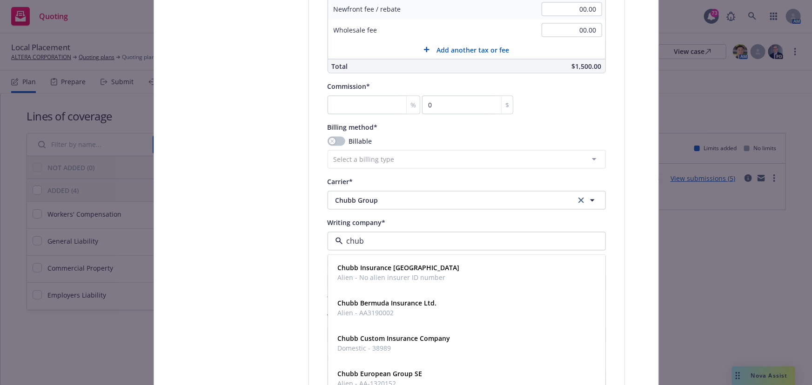
type input "chubb"
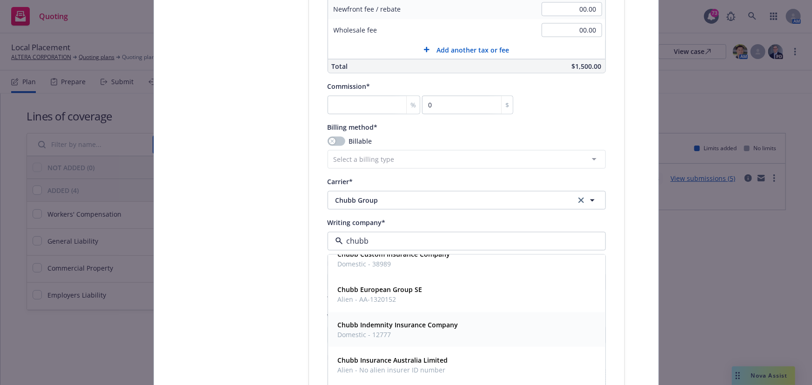
scroll to position [169, 0]
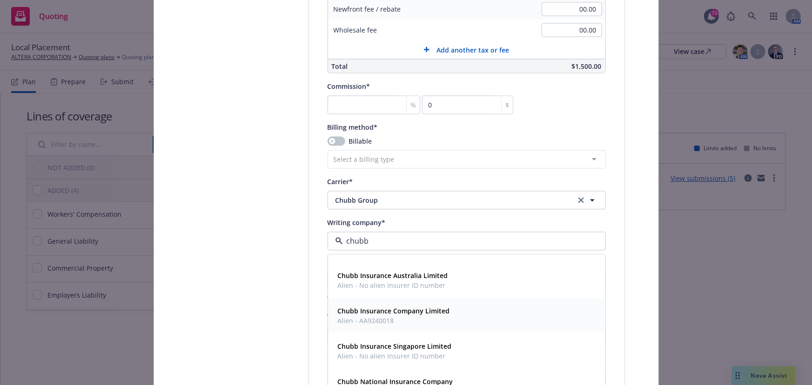
click at [380, 319] on span "Alien - AA9240018" at bounding box center [394, 322] width 112 height 10
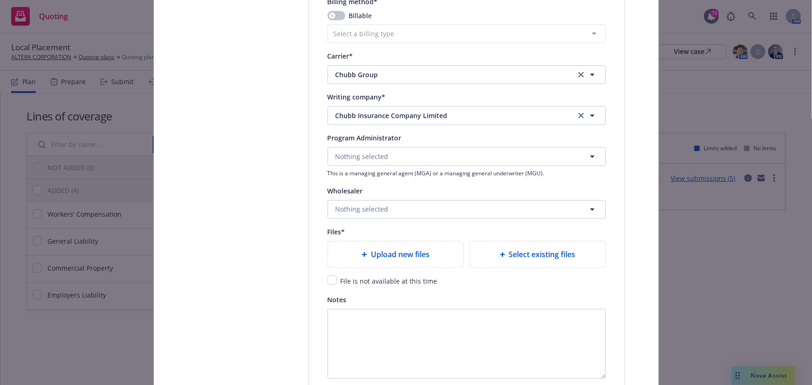
scroll to position [932, 0]
click at [361, 204] on span "Nothing selected" at bounding box center [362, 209] width 53 height 10
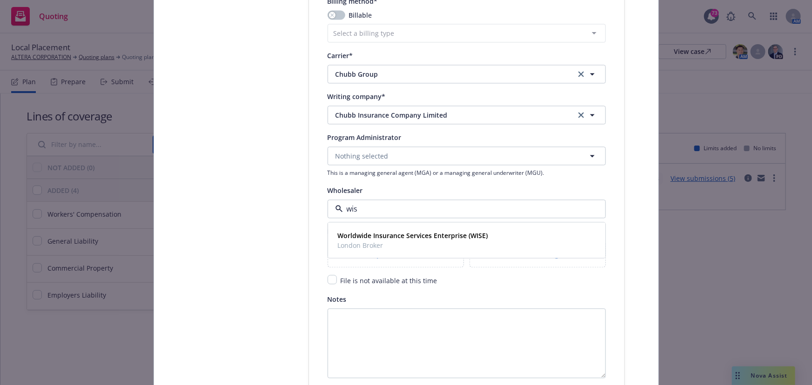
type input "wise"
click at [356, 234] on strong "Worldwide Insurance Services Enterprise (WISE)" at bounding box center [413, 235] width 150 height 9
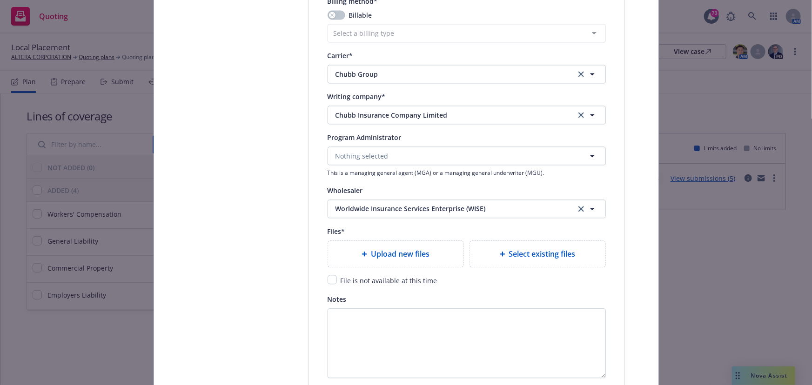
click at [337, 280] on div "File is not available at this time" at bounding box center [388, 280] width 102 height 11
click at [329, 278] on input "checkbox" at bounding box center [332, 279] width 9 height 9
checkbox input "true"
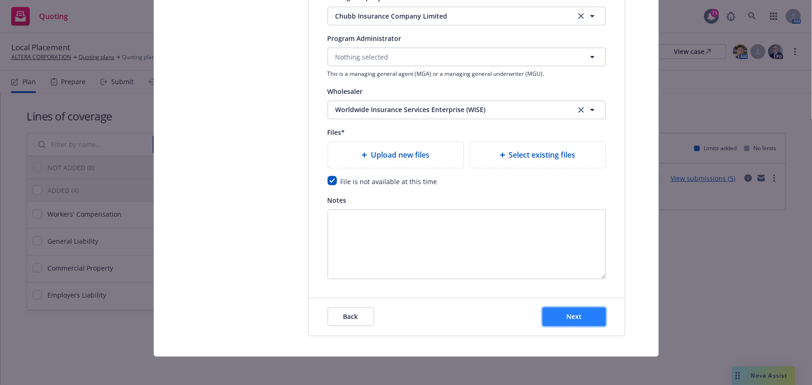
click at [572, 316] on span "Next" at bounding box center [574, 316] width 15 height 9
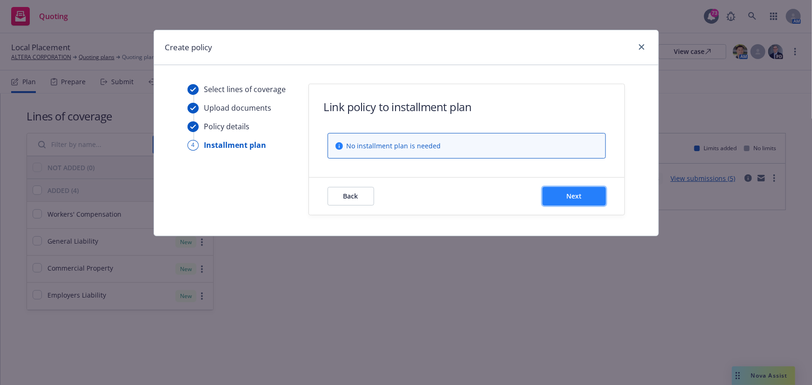
click at [593, 195] on button "Next" at bounding box center [574, 196] width 63 height 19
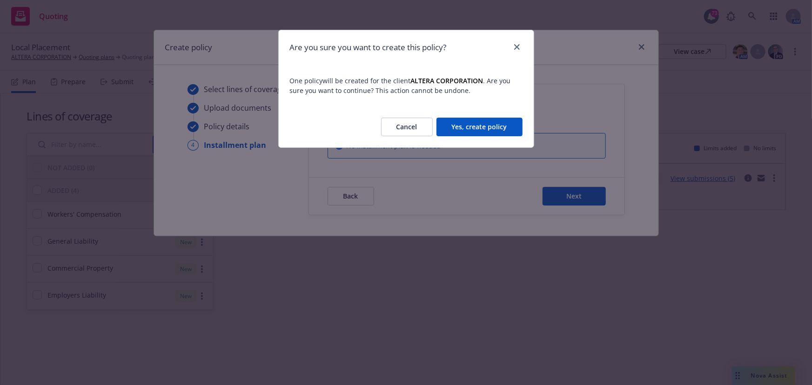
click at [456, 121] on button "Yes, create policy" at bounding box center [480, 127] width 86 height 19
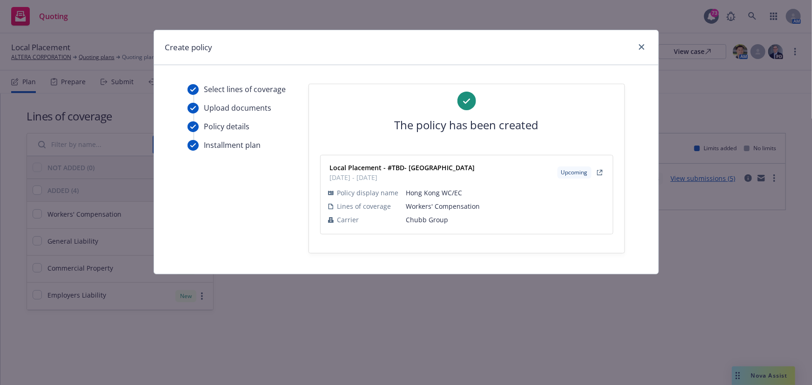
click at [649, 47] on div "Create policy" at bounding box center [406, 47] width 505 height 35
click at [642, 45] on icon "close" at bounding box center [642, 47] width 6 height 6
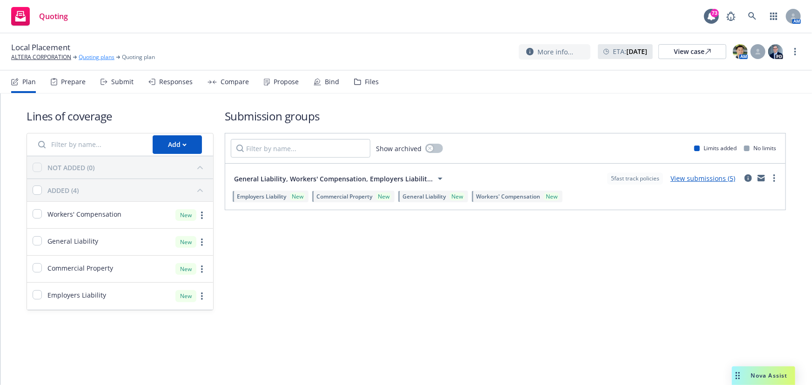
click at [88, 55] on link "Quoting plans" at bounding box center [97, 57] width 36 height 8
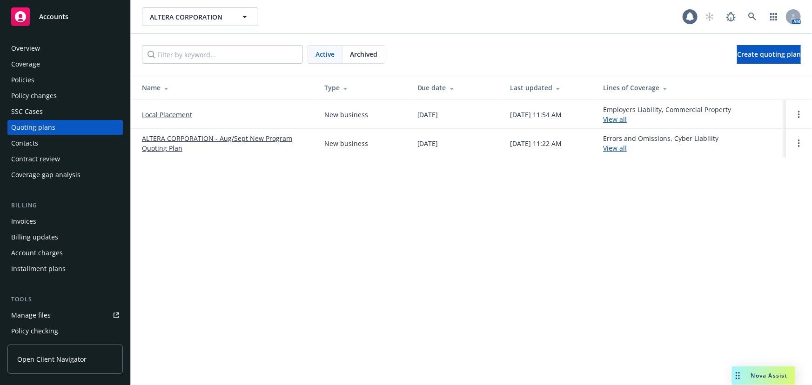
click at [30, 81] on div "Policies" at bounding box center [22, 80] width 23 height 15
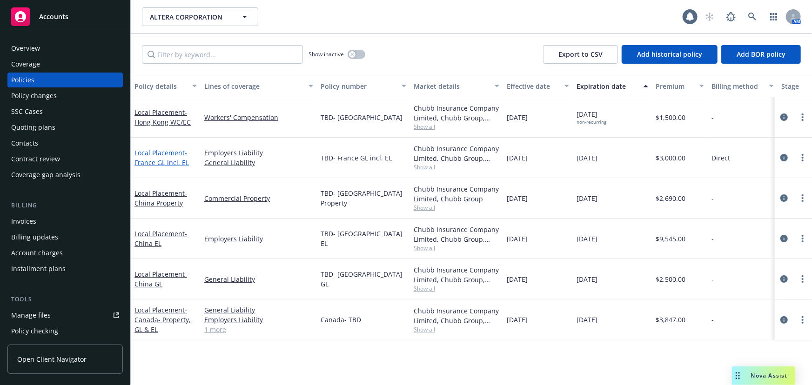
click at [150, 153] on link "Local Placement - [GEOGRAPHIC_DATA] GL incl. EL" at bounding box center [162, 158] width 54 height 19
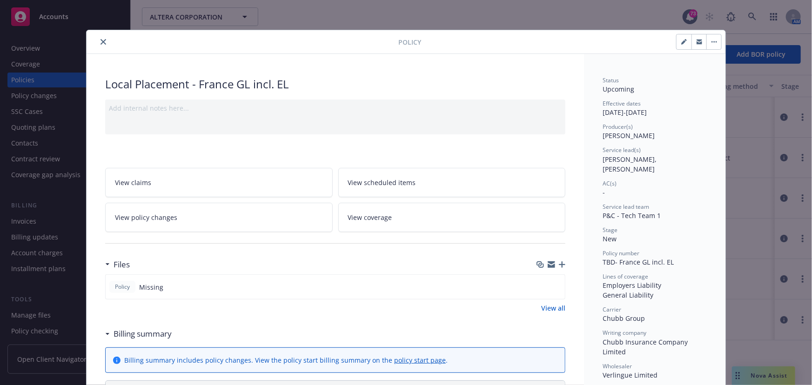
click at [683, 45] on button "button" at bounding box center [684, 41] width 15 height 15
select select "NEW"
select select "other"
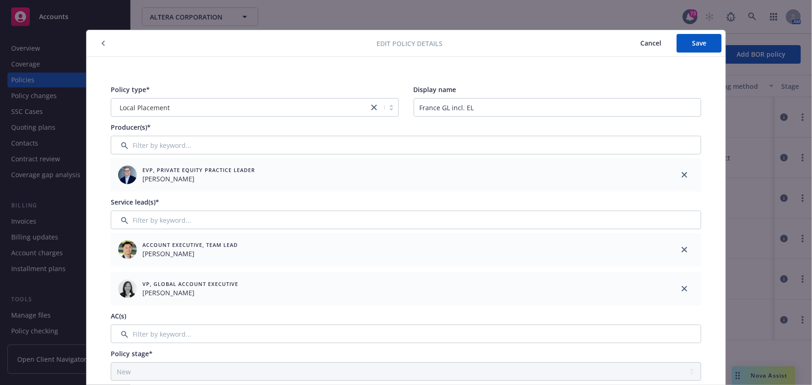
click at [644, 41] on span "Cancel" at bounding box center [651, 43] width 21 height 9
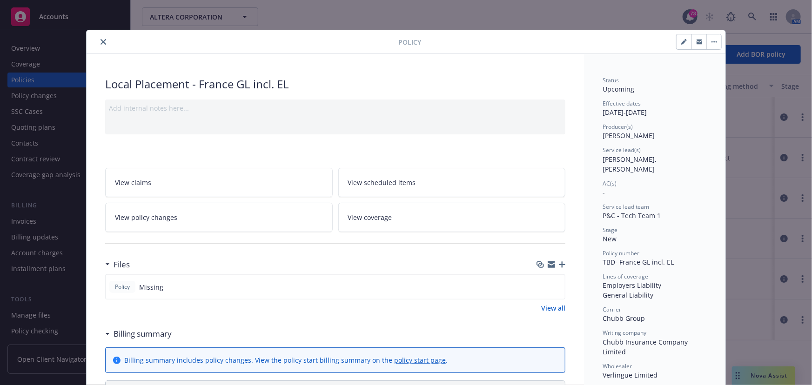
click at [101, 42] on icon "close" at bounding box center [104, 42] width 6 height 6
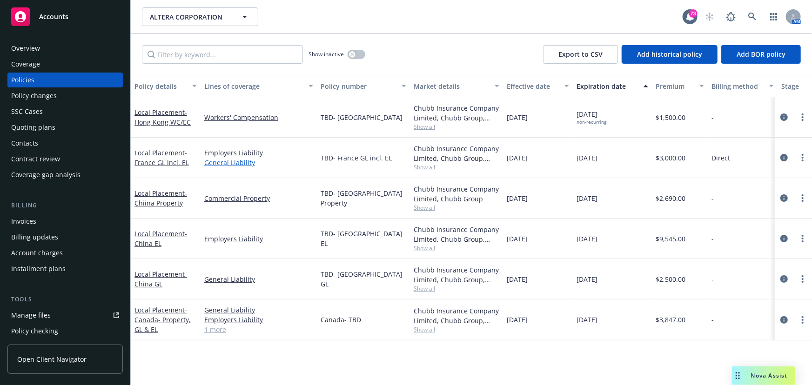
click at [215, 164] on link "General Liability" at bounding box center [258, 163] width 109 height 10
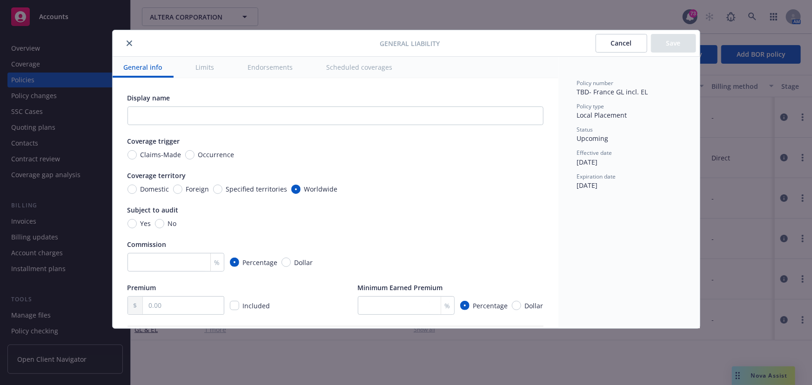
click at [128, 44] on icon "close" at bounding box center [130, 44] width 6 height 6
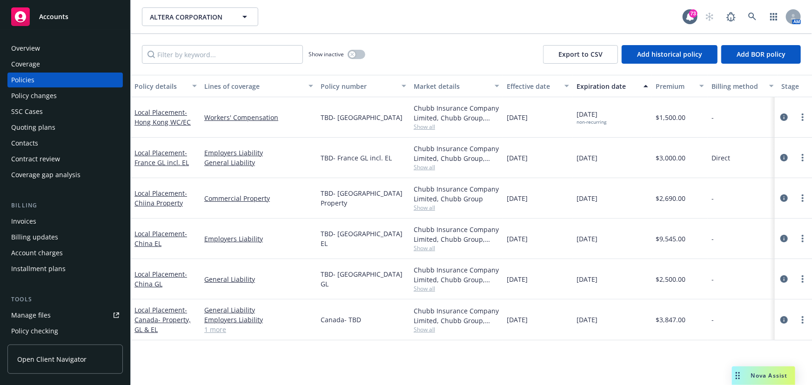
click at [30, 143] on div "Contacts" at bounding box center [24, 143] width 27 height 15
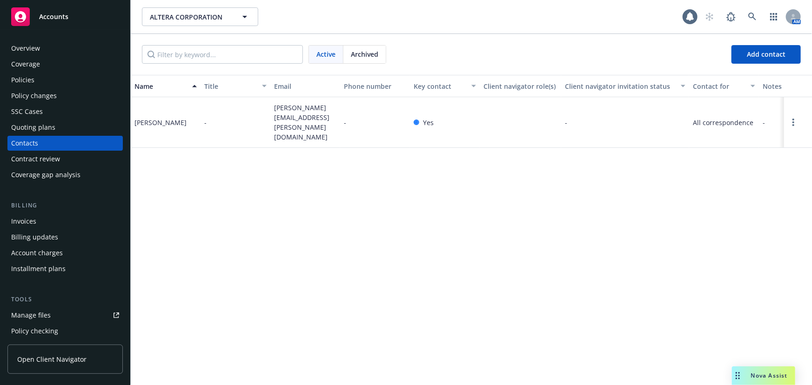
click at [33, 131] on div "Quoting plans" at bounding box center [33, 127] width 44 height 15
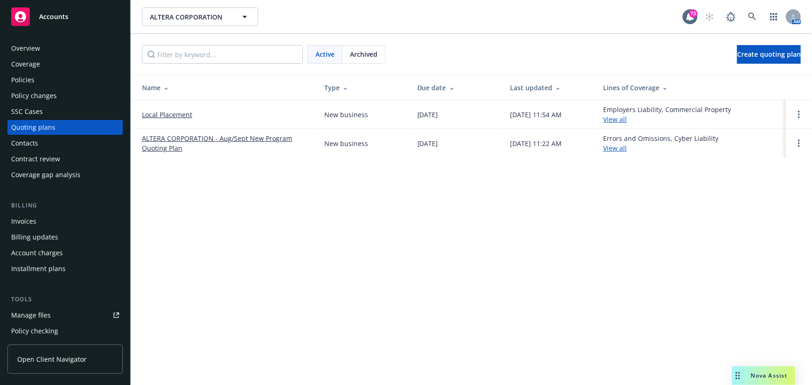
click at [169, 110] on link "Local Placement" at bounding box center [167, 115] width 50 height 10
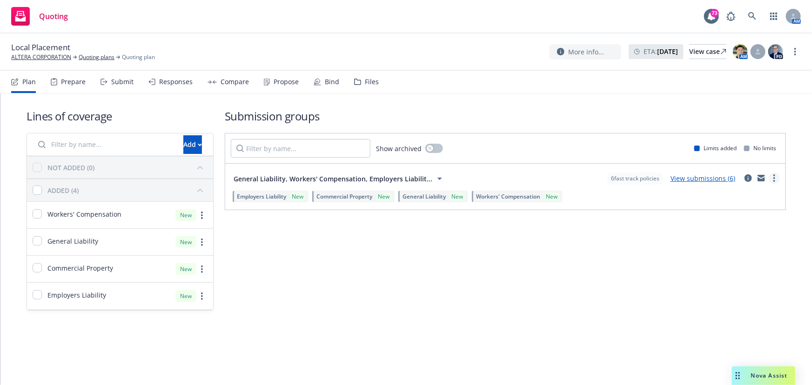
click at [774, 176] on circle "more" at bounding box center [775, 176] width 2 height 2
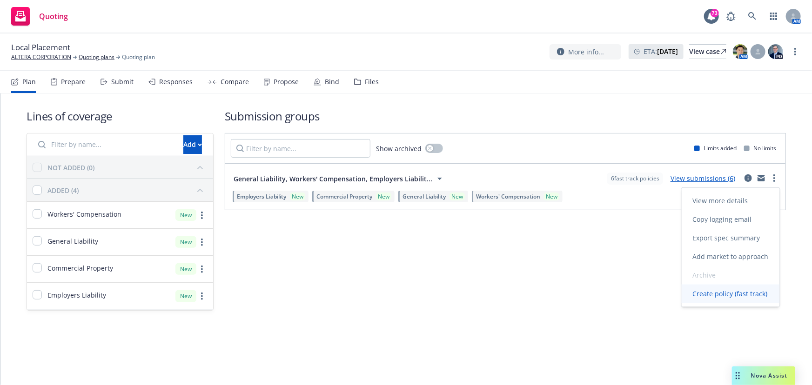
click at [730, 295] on span "Create policy (fast track)" at bounding box center [730, 294] width 97 height 9
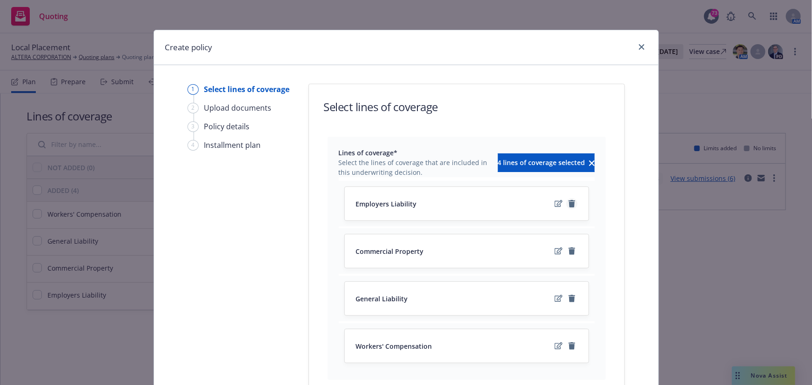
click at [571, 206] on icon "remove" at bounding box center [572, 203] width 7 height 7
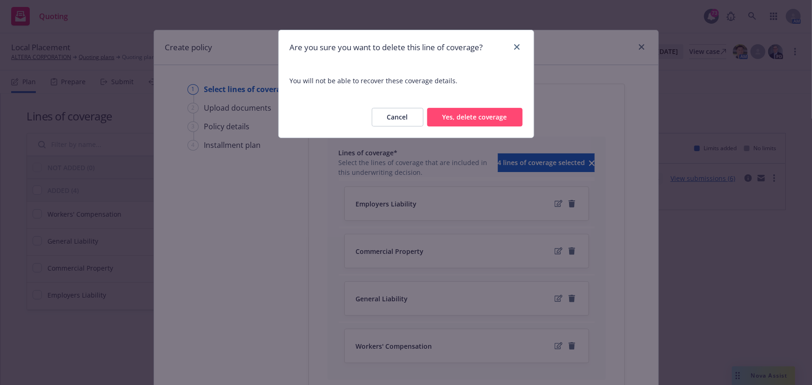
click at [482, 124] on button "Yes, delete coverage" at bounding box center [474, 117] width 95 height 19
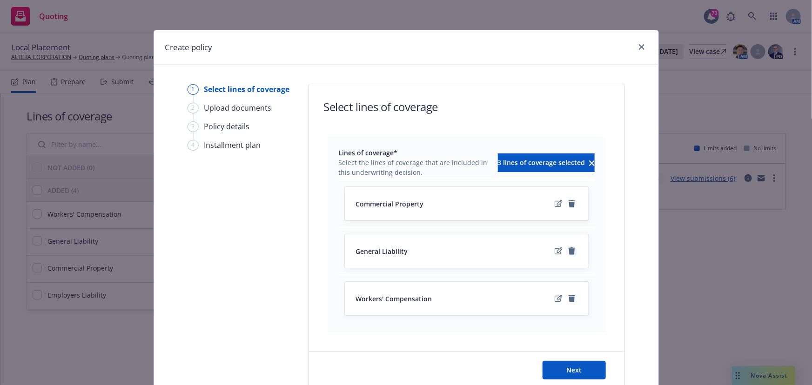
click at [569, 251] on icon "remove" at bounding box center [572, 251] width 7 height 7
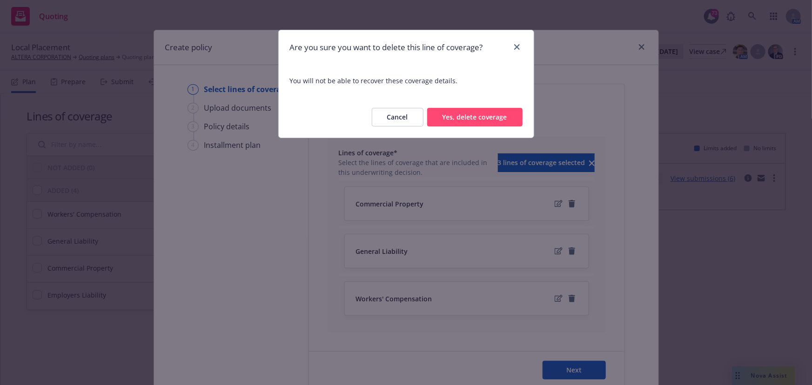
click at [482, 119] on button "Yes, delete coverage" at bounding box center [474, 117] width 95 height 19
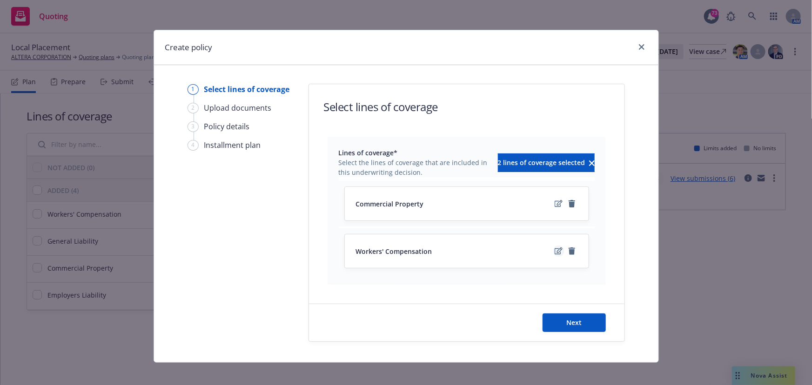
click at [560, 248] on link "edit" at bounding box center [559, 251] width 11 height 11
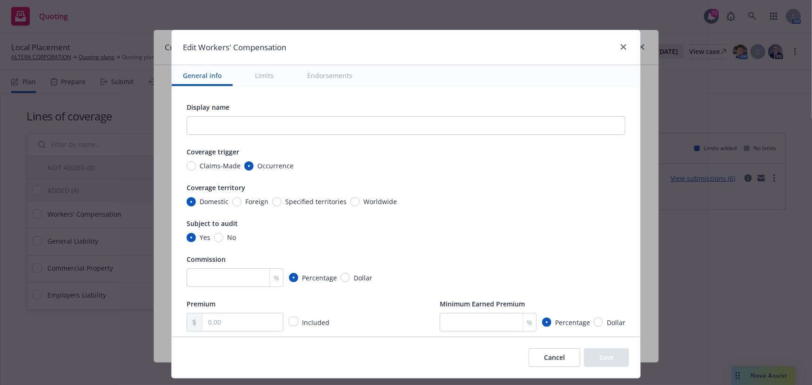
click at [633, 48] on div "Edit Workers' Compensation" at bounding box center [406, 47] width 469 height 35
click at [621, 49] on icon "close" at bounding box center [624, 47] width 6 height 6
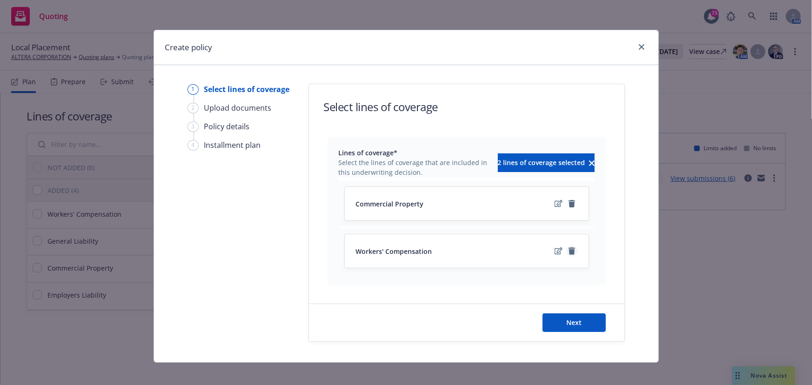
click at [570, 249] on icon "remove" at bounding box center [572, 251] width 7 height 7
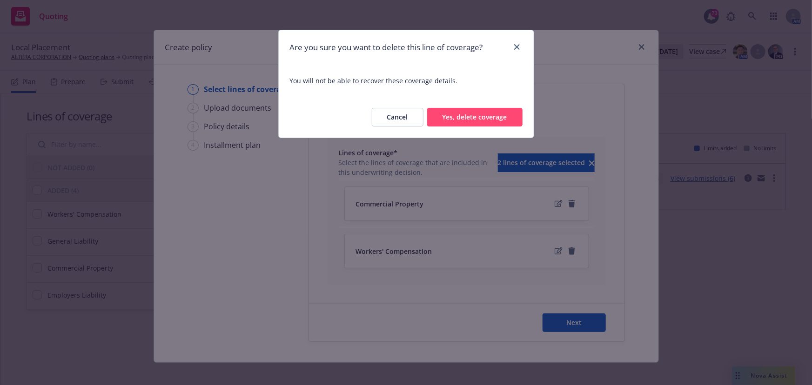
click at [480, 130] on div "Cancel Yes, delete coverage" at bounding box center [406, 117] width 255 height 41
click at [478, 126] on button "Yes, delete coverage" at bounding box center [474, 117] width 95 height 19
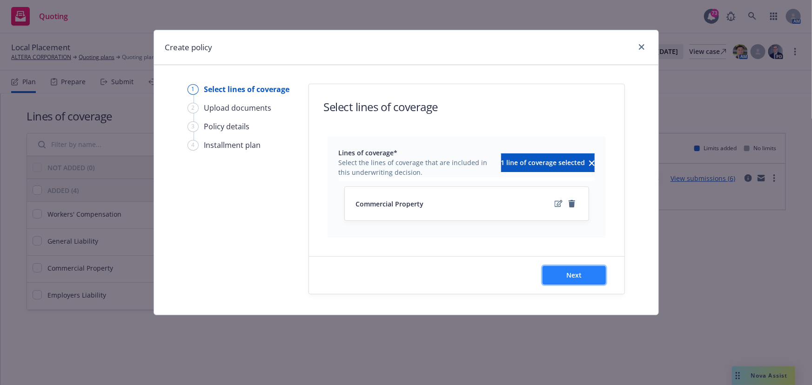
click at [563, 273] on button "Next" at bounding box center [574, 275] width 63 height 19
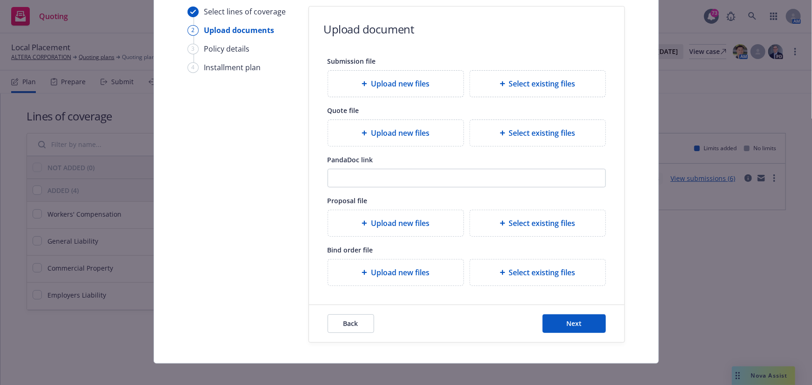
scroll to position [85, 0]
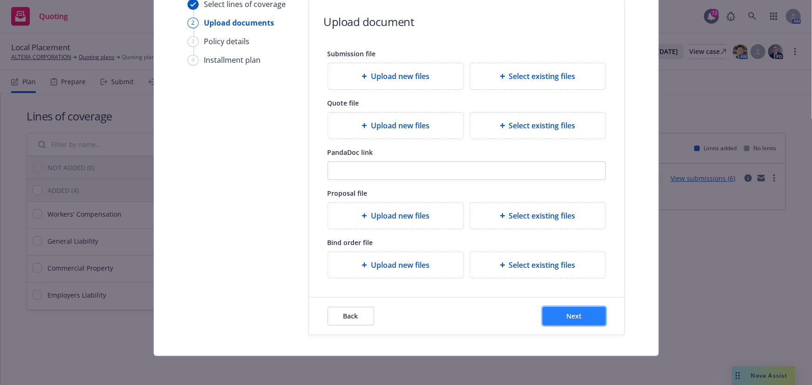
click at [554, 317] on button "Next" at bounding box center [574, 316] width 63 height 19
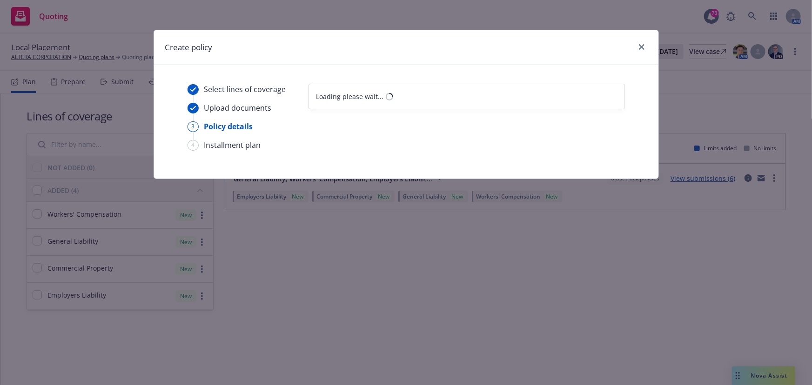
select select "12"
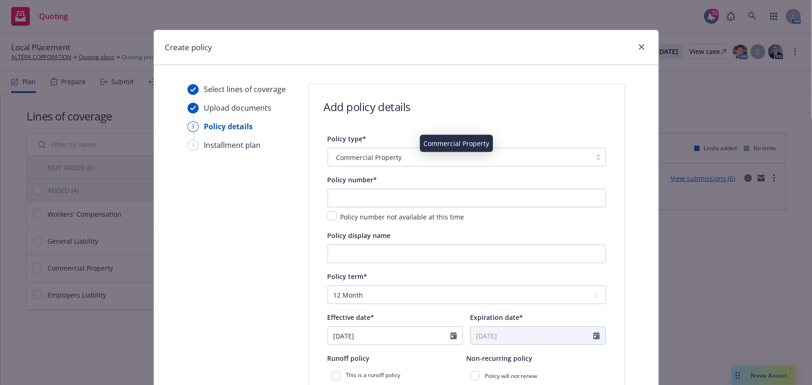
click at [358, 161] on span "Commercial Property" at bounding box center [370, 158] width 66 height 10
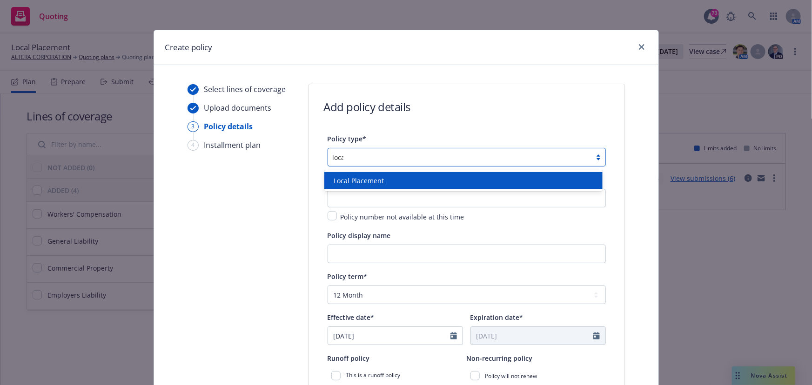
type input "local"
click at [354, 175] on div "Local Placement" at bounding box center [463, 180] width 278 height 17
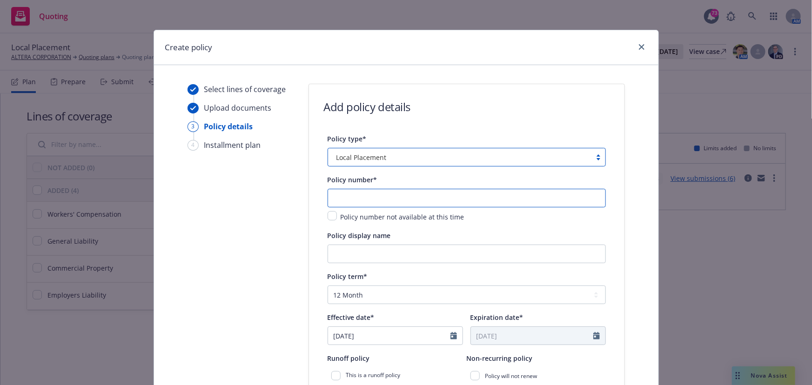
click at [351, 198] on input "text" at bounding box center [467, 198] width 278 height 19
type input "TBD- India WC"
type input "India Property"
click at [381, 200] on input "TBD- India WC" at bounding box center [467, 198] width 278 height 19
type input "TBD- India Property"
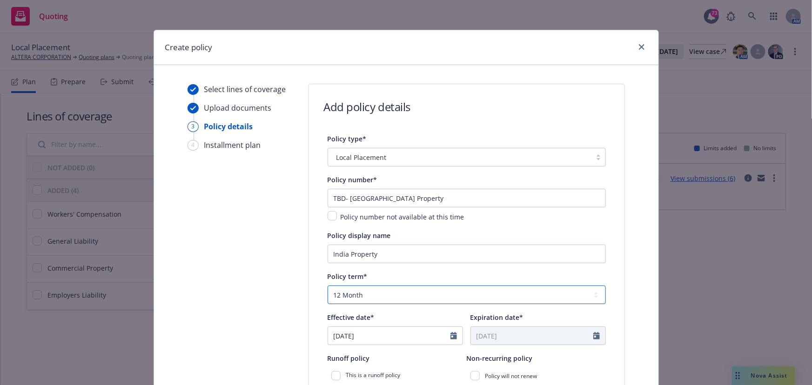
click at [367, 294] on select "Select policy term 12 Month 6 Month 4 Month 3 Month 2 Month 1 Month 36 Month (3…" at bounding box center [467, 295] width 278 height 19
select select "other"
click at [328, 286] on select "Select policy term 12 Month 6 Month 4 Month 3 Month 2 Month 1 Month 36 Month (3…" at bounding box center [467, 295] width 278 height 19
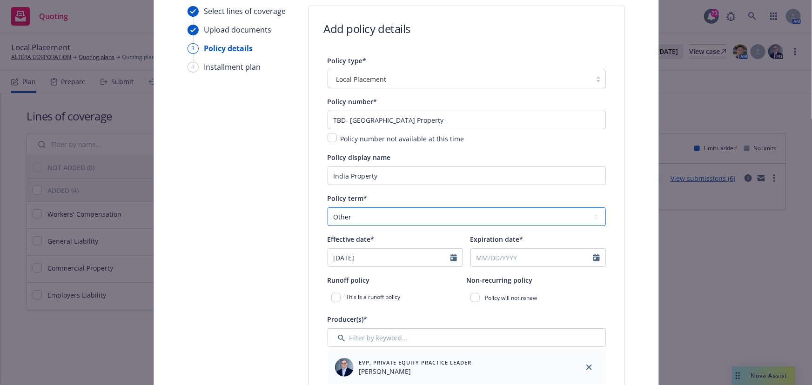
scroll to position [84, 0]
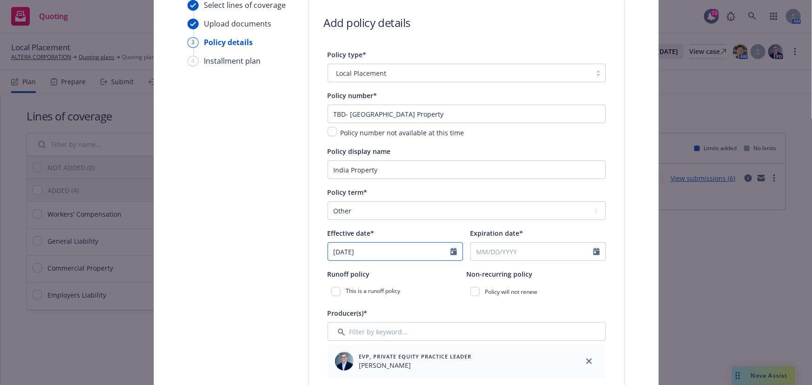
select select "9"
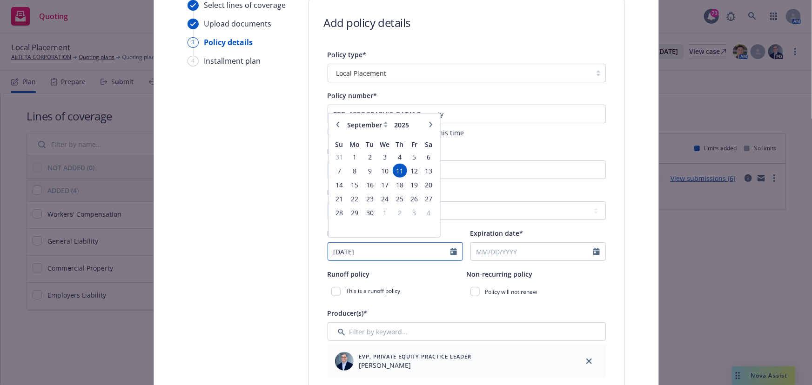
click at [355, 250] on input "[DATE]" at bounding box center [389, 252] width 122 height 18
click at [408, 172] on span "12" at bounding box center [414, 175] width 13 height 12
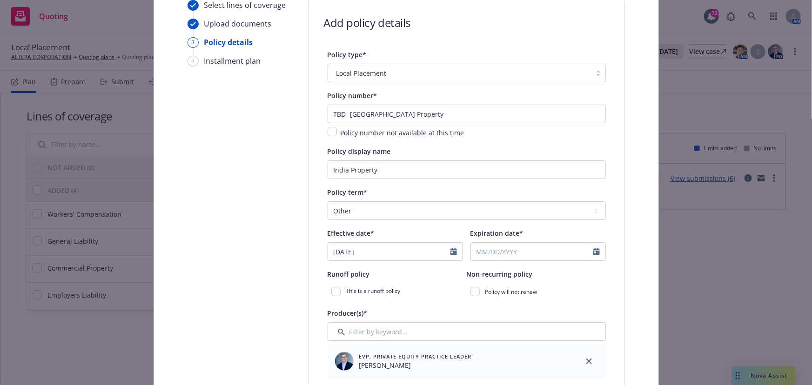
type input "[DATE]"
click at [479, 243] on input "Expiration date*" at bounding box center [532, 252] width 122 height 18
select select "9"
type input "[DATE]"
click at [453, 291] on div "This is a runoff policy" at bounding box center [397, 292] width 139 height 17
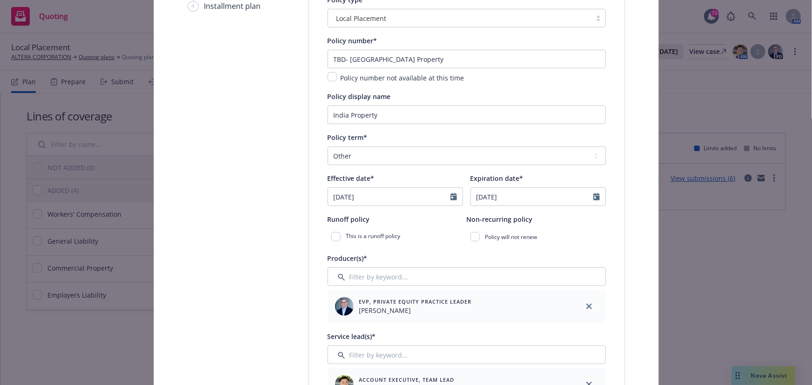
scroll to position [211, 0]
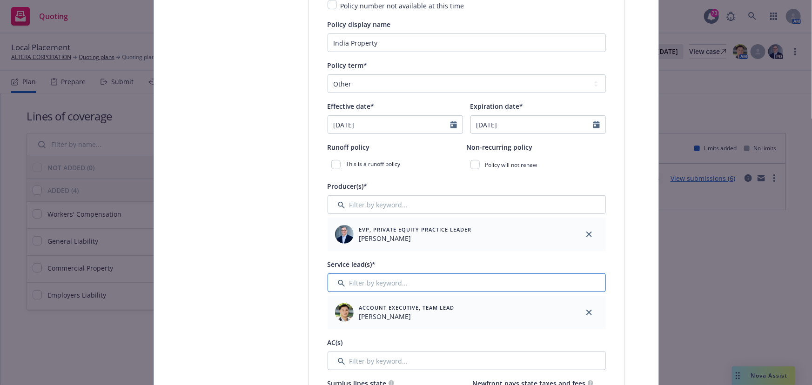
click at [380, 285] on input "Filter by keyword..." at bounding box center [467, 283] width 278 height 19
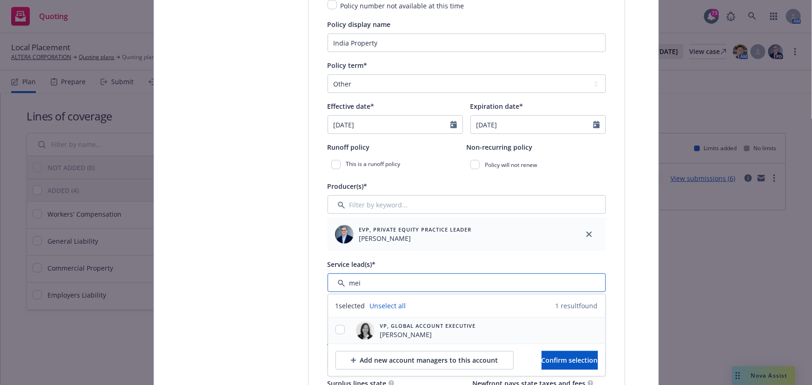
type input "mei"
click at [331, 331] on div at bounding box center [340, 330] width 24 height 11
click at [336, 332] on input "checkbox" at bounding box center [340, 329] width 9 height 9
checkbox input "true"
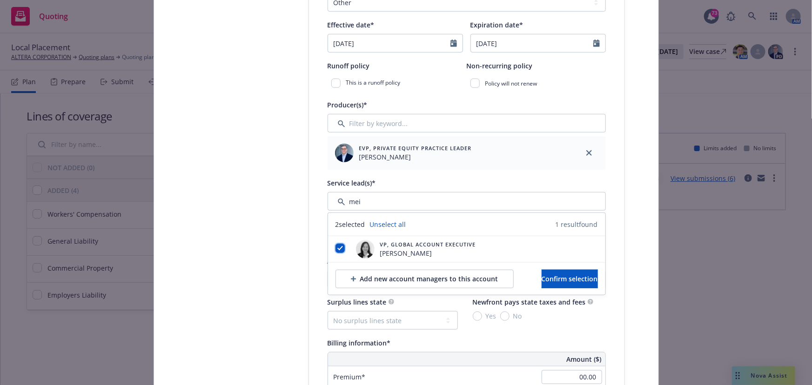
scroll to position [338, 0]
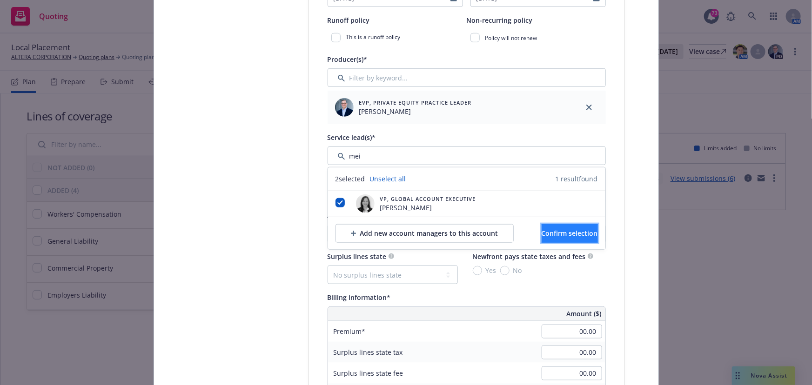
click at [542, 225] on button "Confirm selection" at bounding box center [570, 233] width 56 height 19
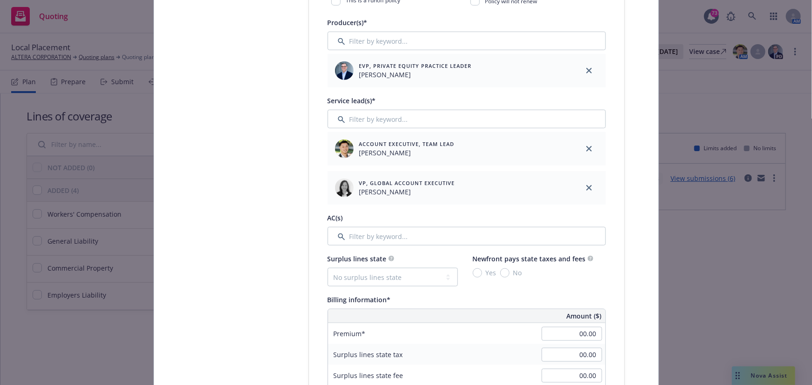
scroll to position [423, 0]
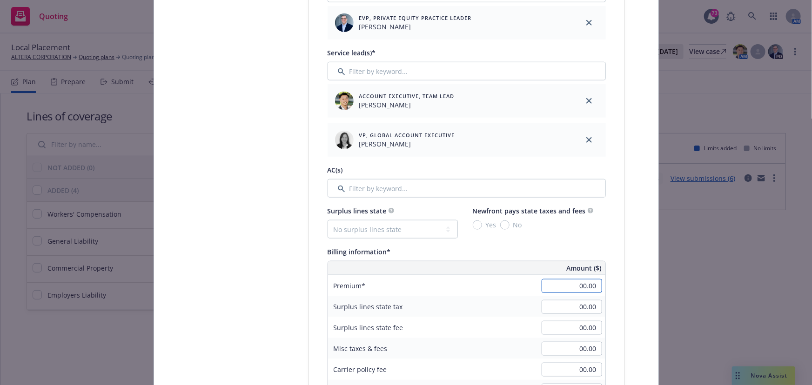
click at [555, 288] on input "00.00" at bounding box center [572, 286] width 61 height 14
type input "8,482.00"
click at [528, 301] on div "Surplus lines state tax 00.00" at bounding box center [466, 307] width 277 height 21
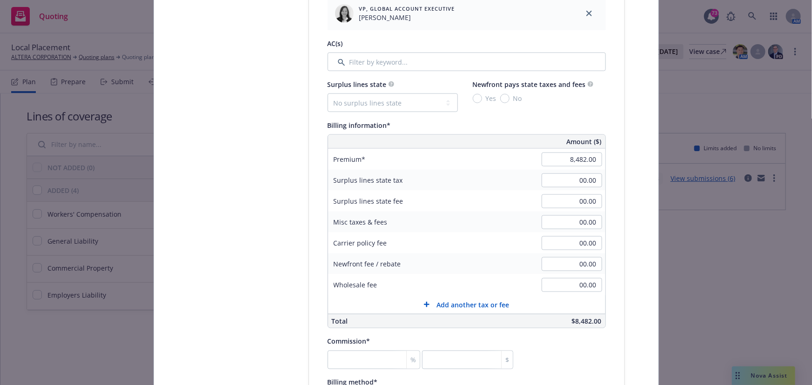
scroll to position [677, 0]
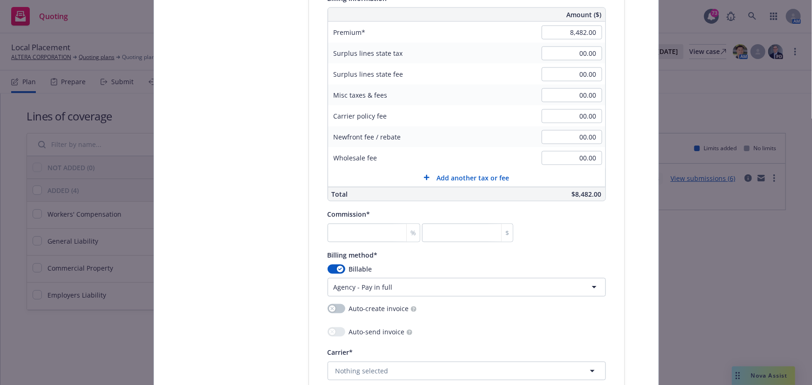
click at [369, 287] on html "Quoting 73 AM Local Placement ALTERA CORPORATION Quoting plans Quoting plan Mor…" at bounding box center [406, 192] width 812 height 385
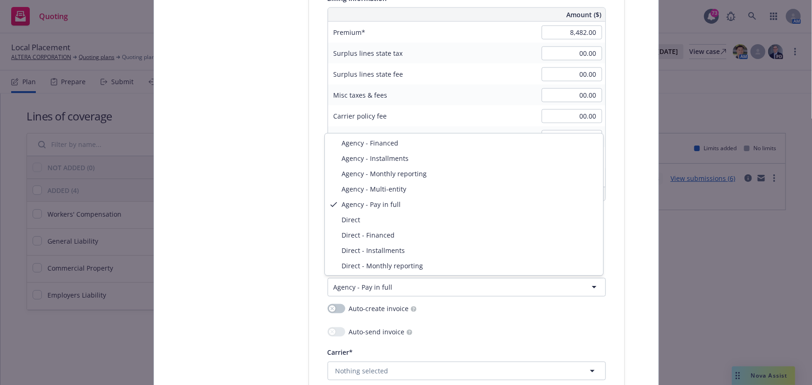
select select "DIRECT"
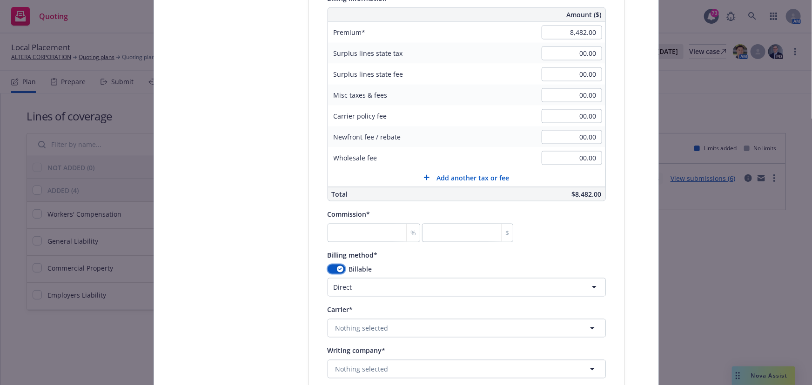
click at [330, 266] on button "button" at bounding box center [337, 269] width 18 height 9
select select
click at [374, 234] on input "number" at bounding box center [374, 233] width 93 height 19
type input "0"
click at [423, 313] on div "Carrier*" at bounding box center [467, 309] width 278 height 11
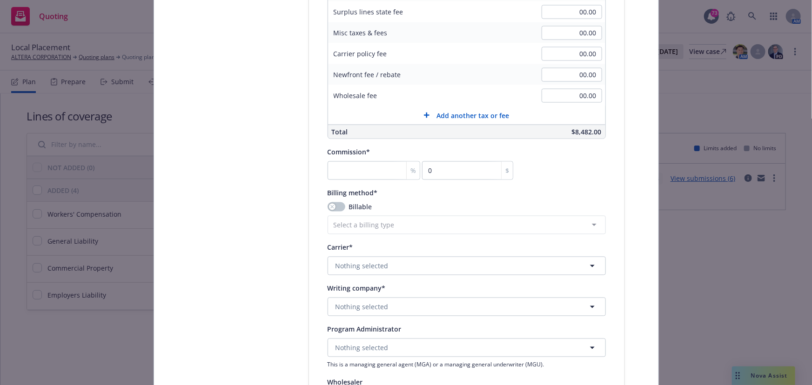
scroll to position [804, 0]
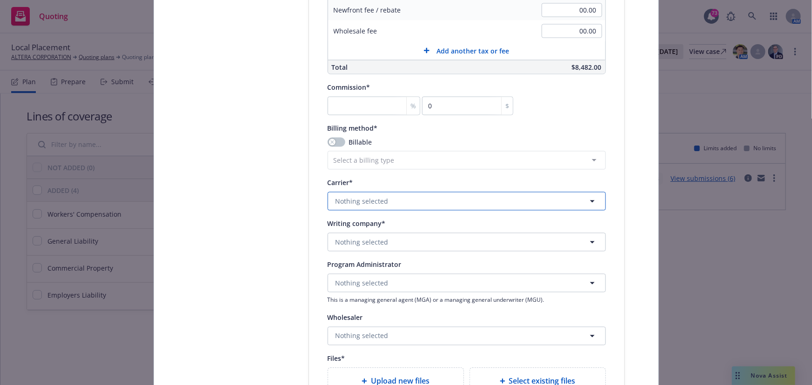
click at [379, 201] on span "Nothing selected" at bounding box center [362, 202] width 53 height 10
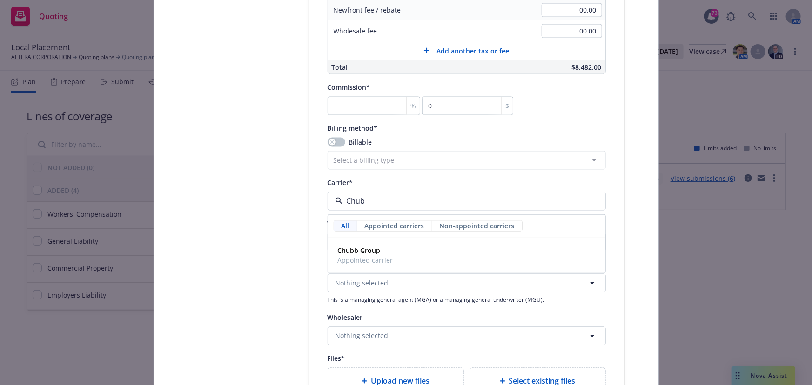
type input "Chubb"
click at [354, 247] on strong "Chubb Group" at bounding box center [359, 251] width 43 height 9
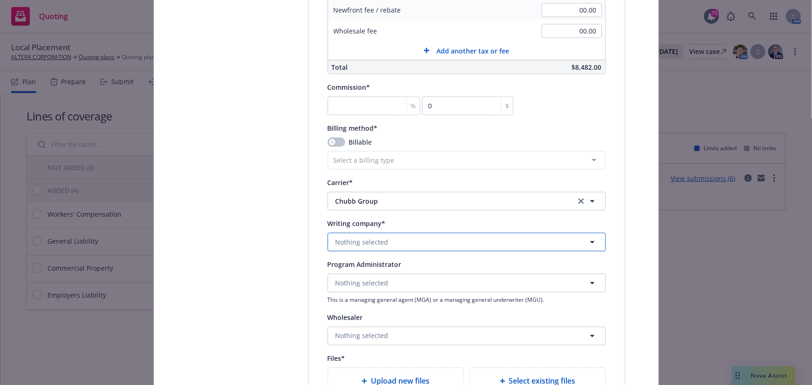
click at [352, 240] on span "Nothing selected" at bounding box center [362, 243] width 53 height 10
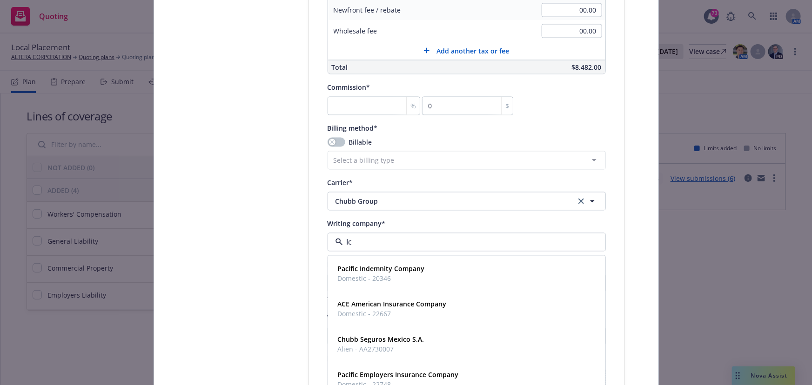
type input "I"
type input "Chubb"
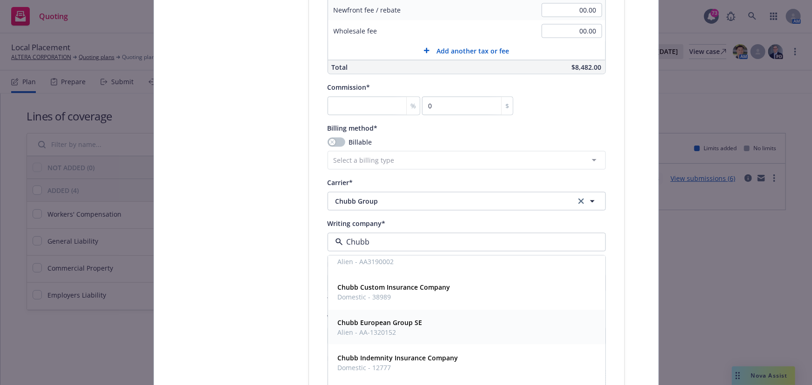
scroll to position [127, 0]
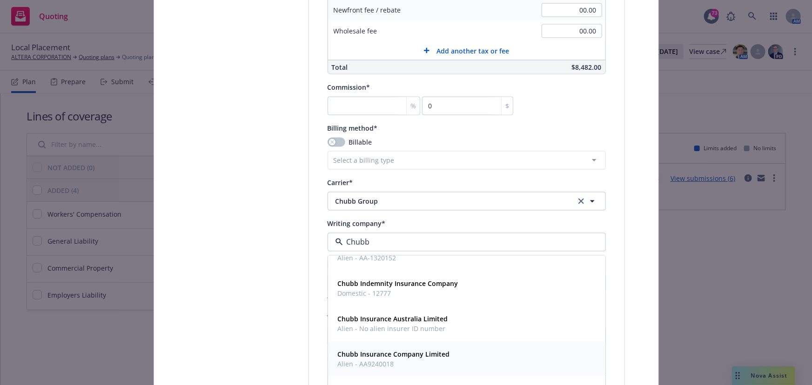
click at [364, 358] on strong "Chubb Insurance Company Limited" at bounding box center [394, 355] width 112 height 9
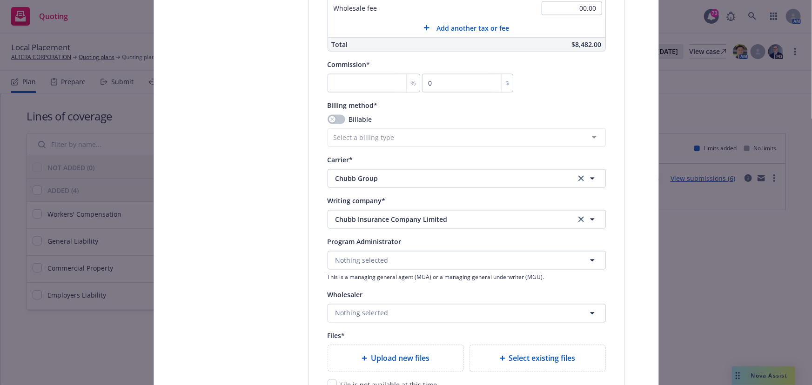
scroll to position [846, 0]
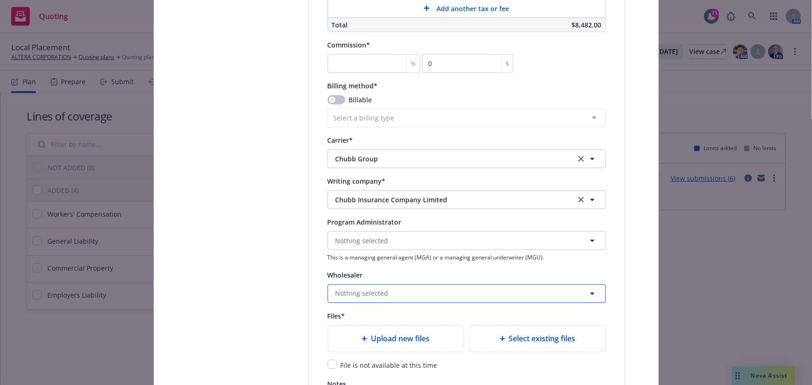
click at [344, 293] on span "Nothing selected" at bounding box center [362, 294] width 53 height 10
type input "Prudent"
click at [353, 255] on strong "Prudent Insurance Brokers Pvt. Ltd." at bounding box center [395, 257] width 114 height 9
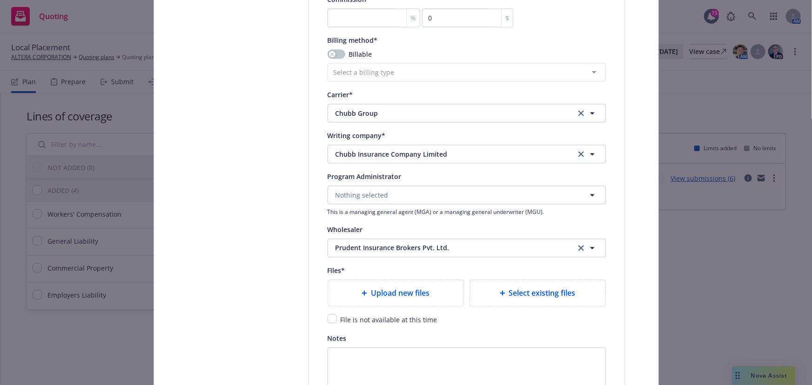
scroll to position [973, 0]
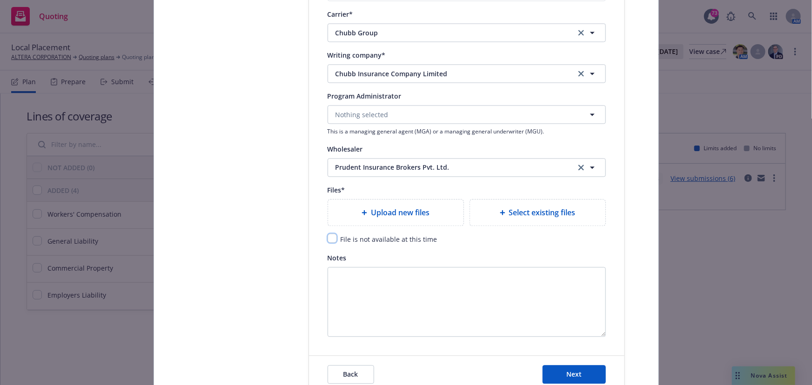
click at [331, 237] on input "checkbox" at bounding box center [332, 238] width 9 height 9
checkbox input "true"
drag, startPoint x: 579, startPoint y: 369, endPoint x: 523, endPoint y: 270, distance: 113.0
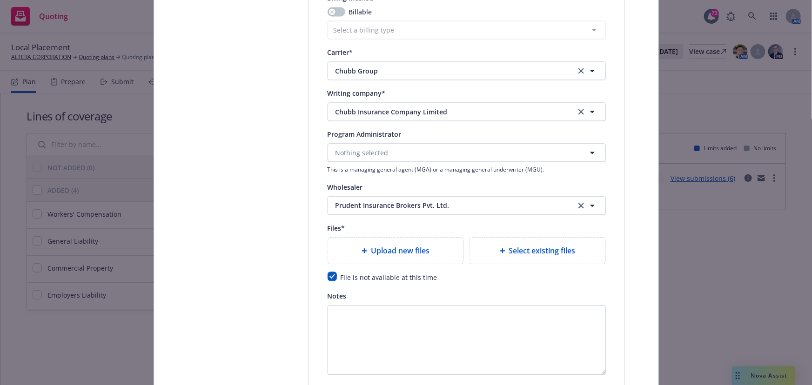
scroll to position [1015, 0]
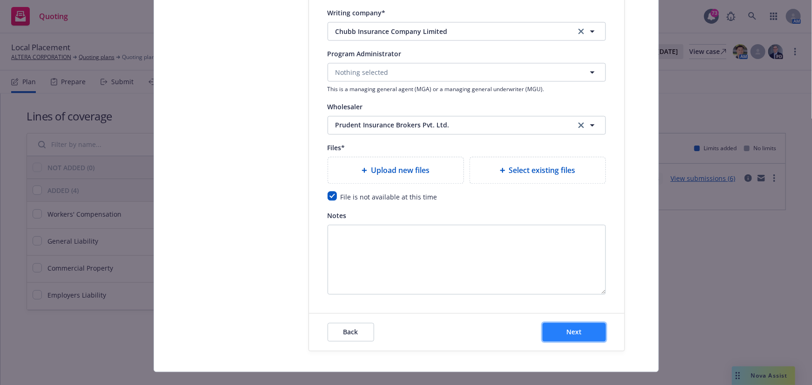
click at [567, 328] on span "Next" at bounding box center [574, 332] width 15 height 9
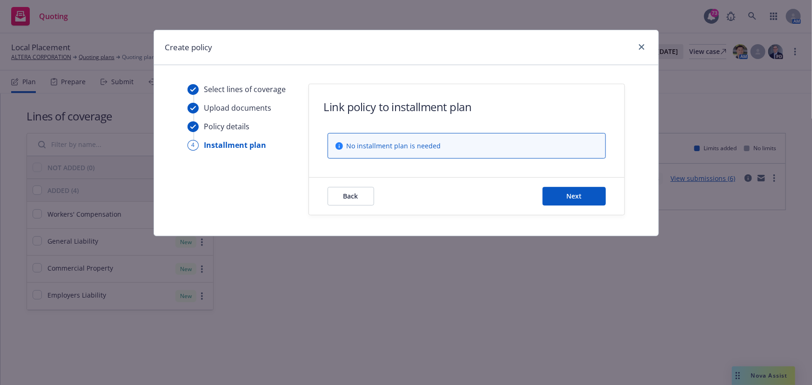
scroll to position [0, 0]
click at [554, 190] on button "Next" at bounding box center [574, 196] width 63 height 19
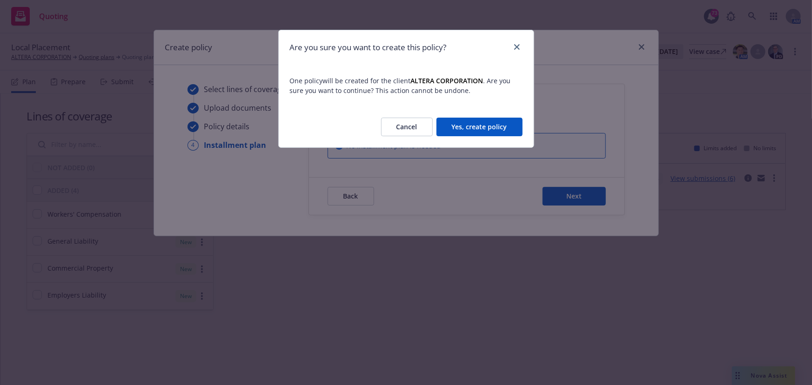
click at [451, 126] on button "Yes, create policy" at bounding box center [480, 127] width 86 height 19
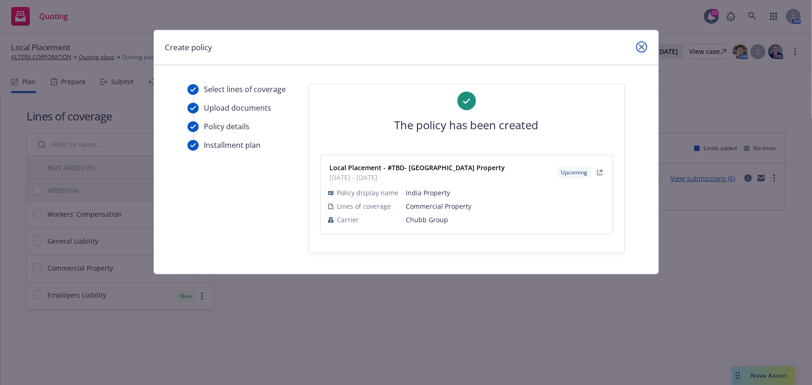
click at [642, 50] on link "close" at bounding box center [641, 46] width 11 height 11
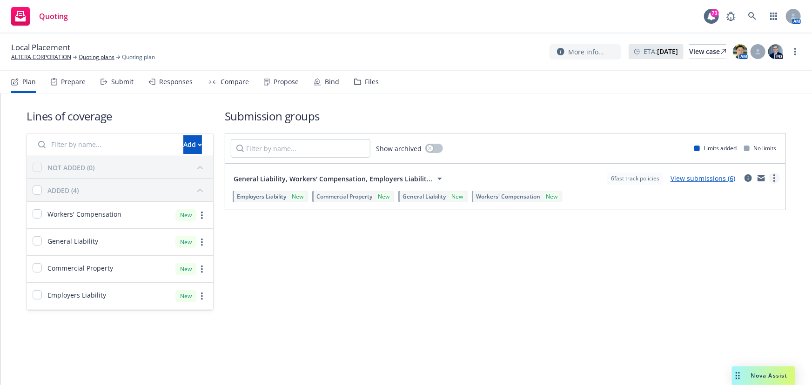
click at [777, 182] on link "more" at bounding box center [774, 178] width 11 height 11
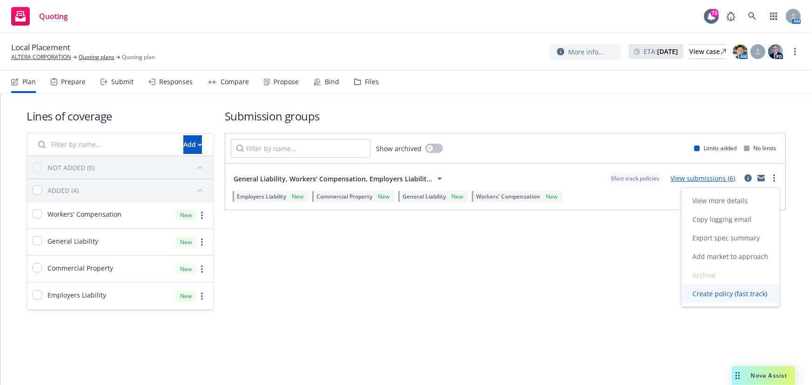
click at [722, 297] on span "Create policy (fast track)" at bounding box center [730, 294] width 97 height 9
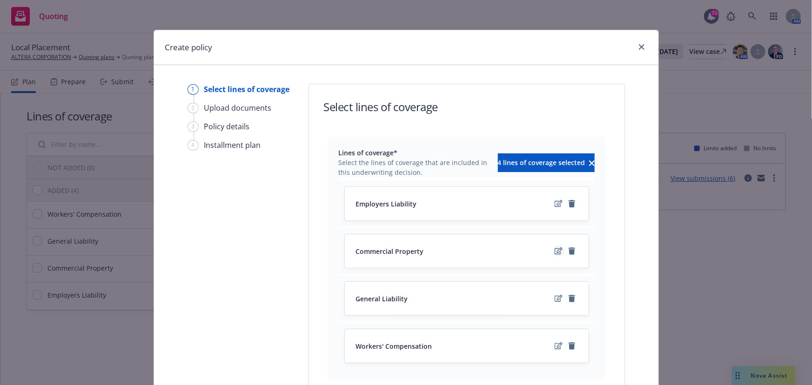
click at [560, 255] on div at bounding box center [566, 251] width 24 height 11
click at [569, 251] on icon "remove" at bounding box center [572, 251] width 7 height 7
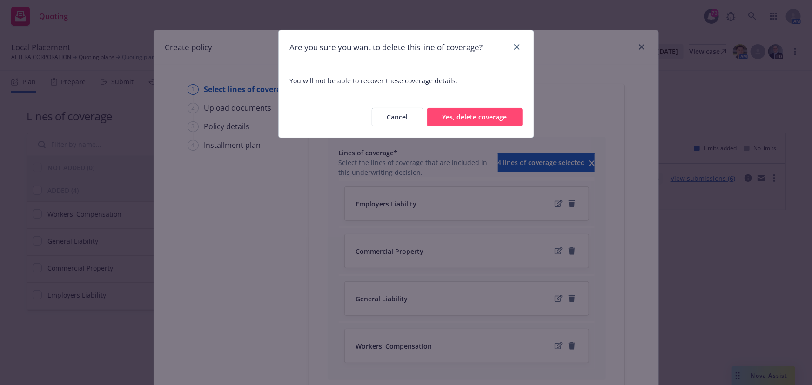
click at [483, 123] on button "Yes, delete coverage" at bounding box center [474, 117] width 95 height 19
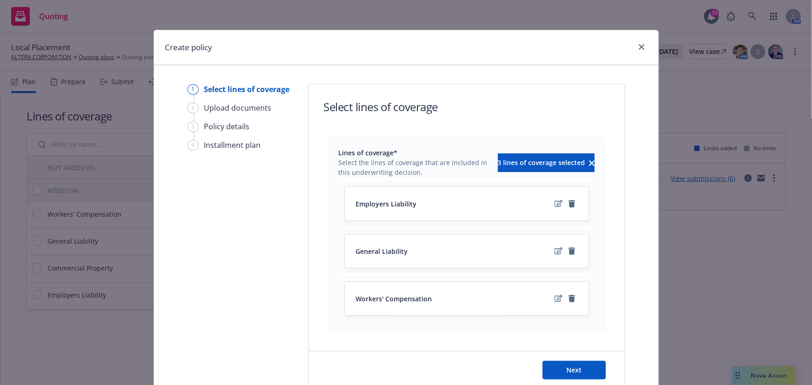
click at [577, 201] on div "Employers Liability" at bounding box center [467, 204] width 244 height 34
click at [573, 203] on link "remove" at bounding box center [572, 203] width 11 height 11
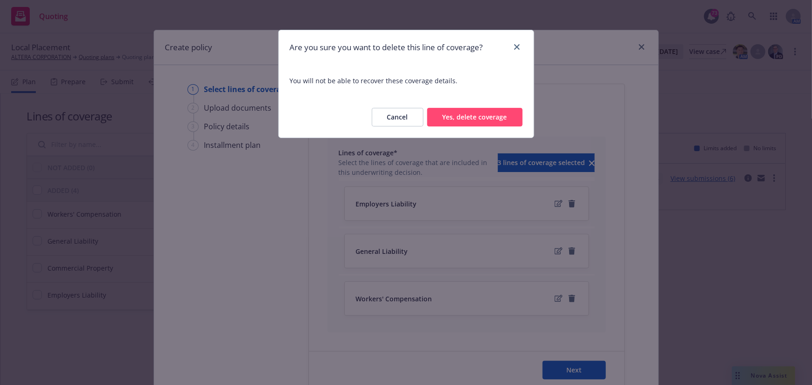
click at [478, 120] on button "Yes, delete coverage" at bounding box center [474, 117] width 95 height 19
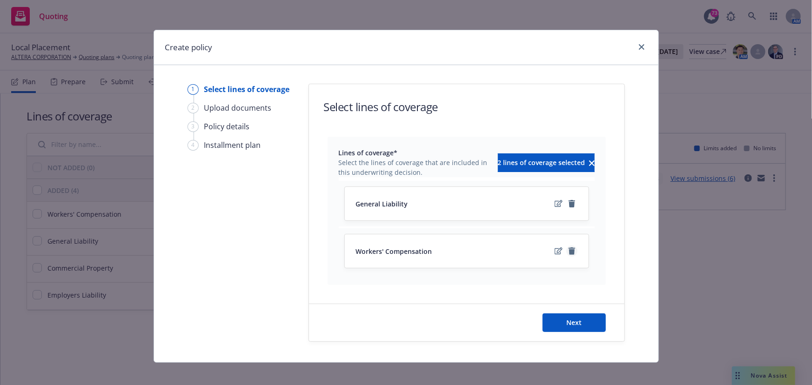
click at [568, 249] on icon "remove" at bounding box center [571, 251] width 7 height 7
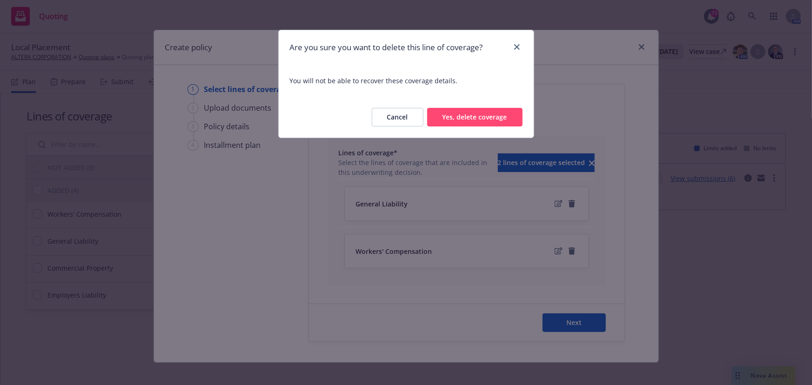
click at [480, 116] on button "Yes, delete coverage" at bounding box center [474, 117] width 95 height 19
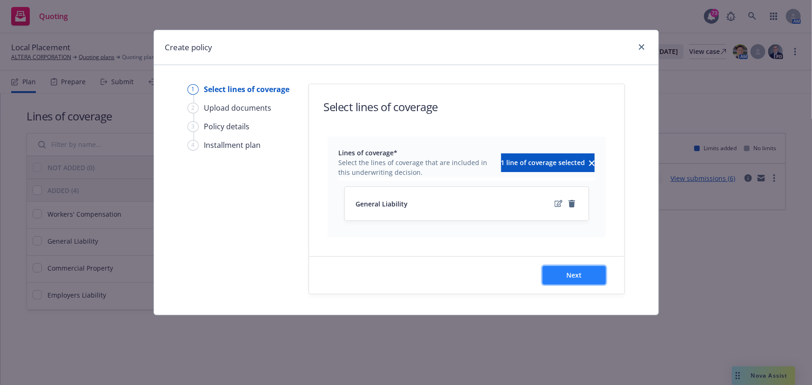
click at [560, 270] on button "Next" at bounding box center [574, 275] width 63 height 19
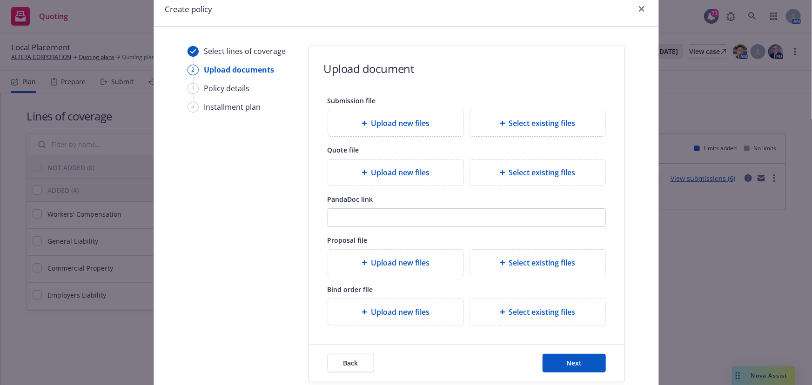
scroll to position [85, 0]
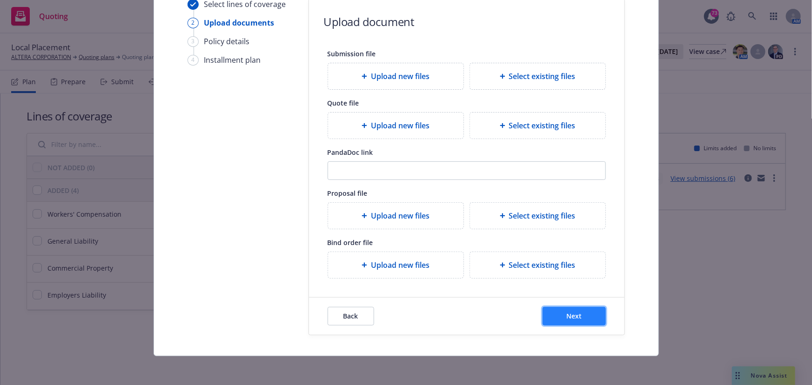
click at [555, 309] on button "Next" at bounding box center [574, 316] width 63 height 19
select select "12"
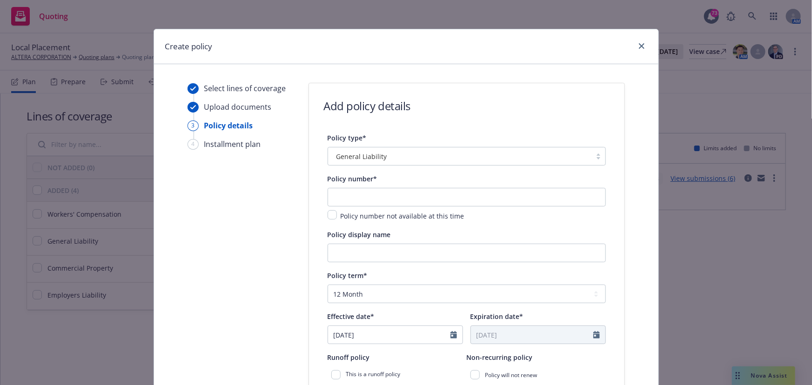
scroll to position [0, 0]
click at [346, 161] on span "General Liability" at bounding box center [362, 157] width 51 height 10
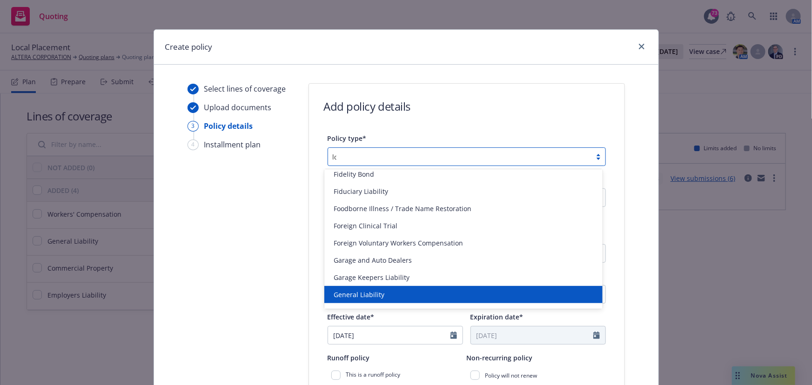
scroll to position [0, 0]
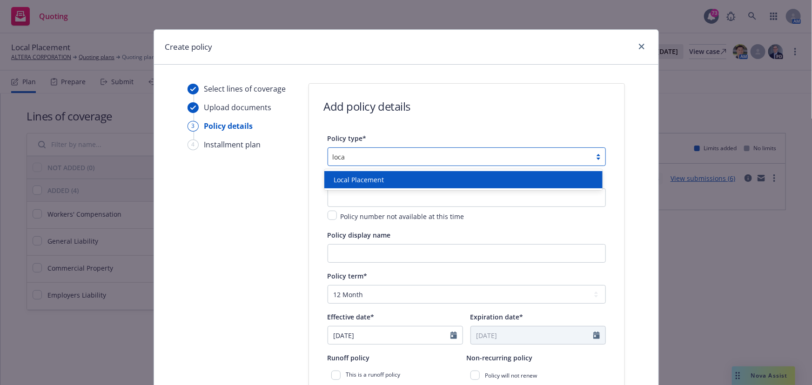
type input "local"
click at [346, 176] on span "Local Placement" at bounding box center [359, 180] width 50 height 10
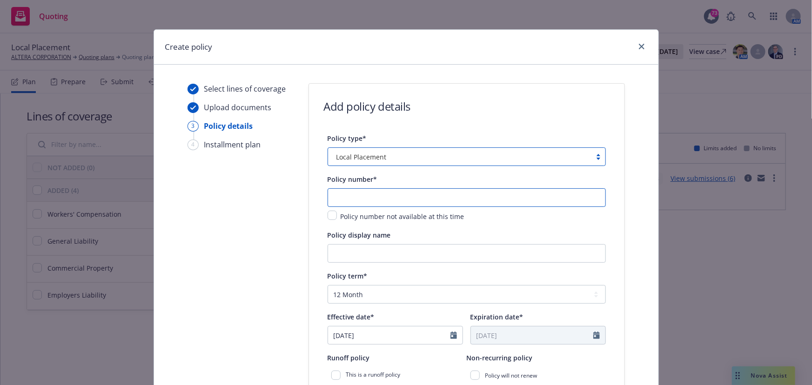
click at [343, 192] on input "text" at bounding box center [467, 198] width 278 height 19
type input "TBD- India GL"
click at [407, 237] on div "Policy display name" at bounding box center [467, 235] width 278 height 11
click at [398, 243] on div "Policy display name" at bounding box center [467, 247] width 278 height 34
click at [349, 248] on input "Policy display name" at bounding box center [467, 253] width 278 height 19
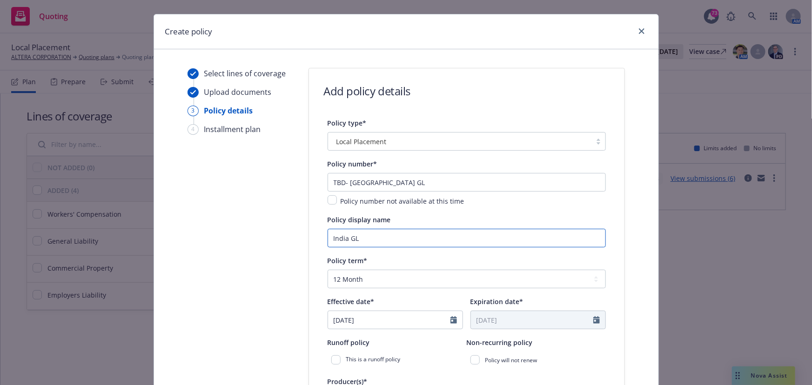
scroll to position [43, 0]
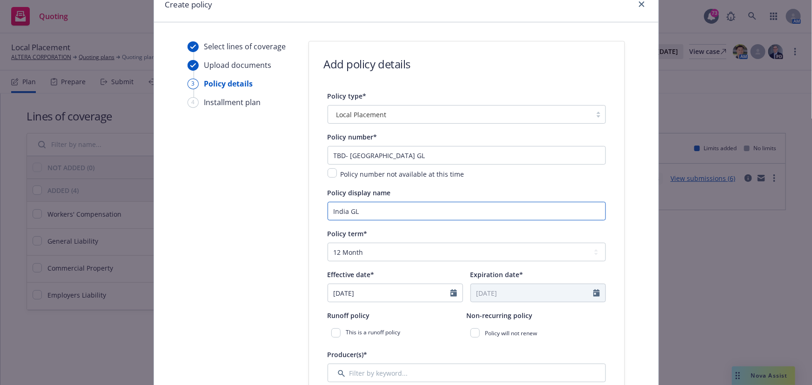
type input "India GL"
click at [346, 297] on input "[DATE]" at bounding box center [389, 293] width 122 height 18
select select "9"
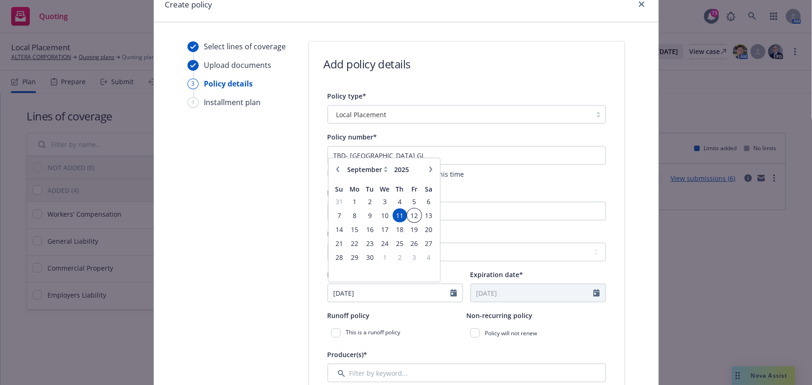
click at [414, 215] on span "12" at bounding box center [414, 216] width 13 height 12
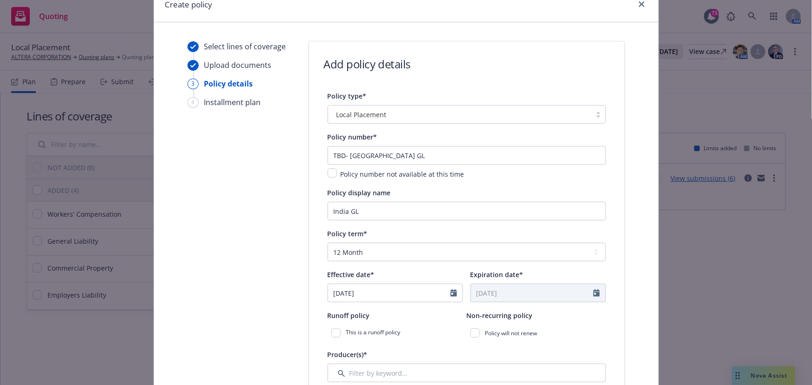
type input "[DATE]"
type input "09/12/2026"
click at [379, 251] on select "Select policy term 12 Month 6 Month 4 Month 3 Month 2 Month 1 Month 36 Month (3…" at bounding box center [467, 252] width 278 height 19
select select "other"
click at [328, 243] on select "Select policy term 12 Month 6 Month 4 Month 3 Month 2 Month 1 Month 36 Month (3…" at bounding box center [467, 252] width 278 height 19
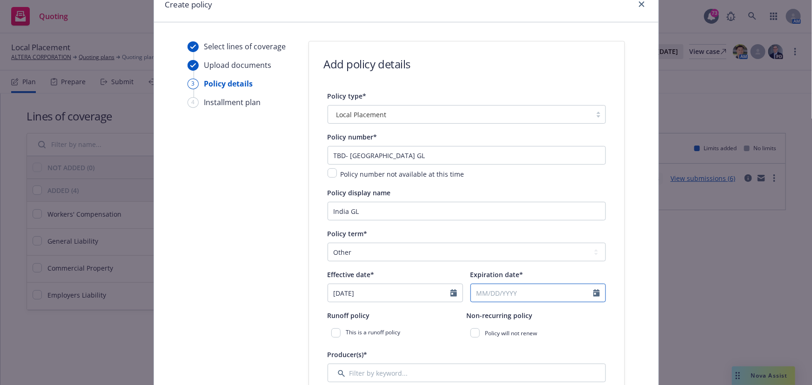
select select "9"
click at [493, 290] on input "Expiration date*" at bounding box center [532, 293] width 122 height 18
type input "[DATE]"
click at [433, 338] on div "This is a runoff policy" at bounding box center [397, 333] width 139 height 17
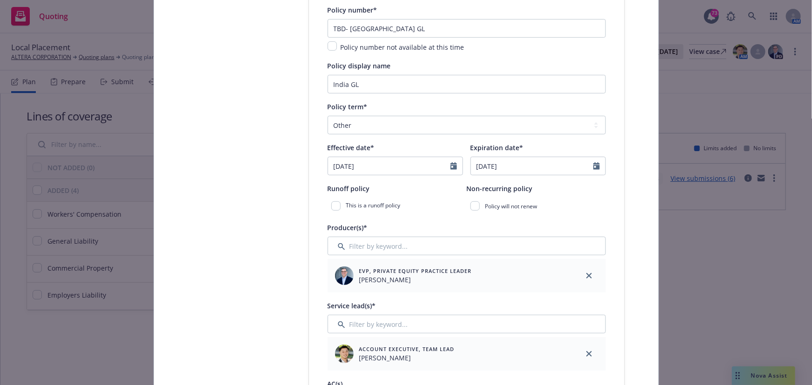
scroll to position [255, 0]
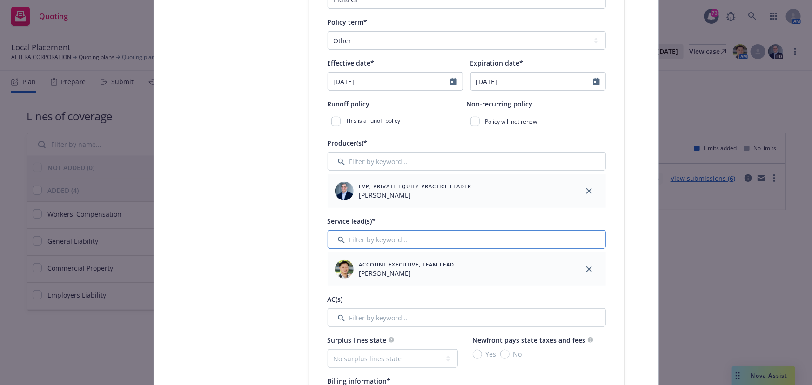
click at [364, 244] on input "Filter by keyword..." at bounding box center [467, 239] width 278 height 19
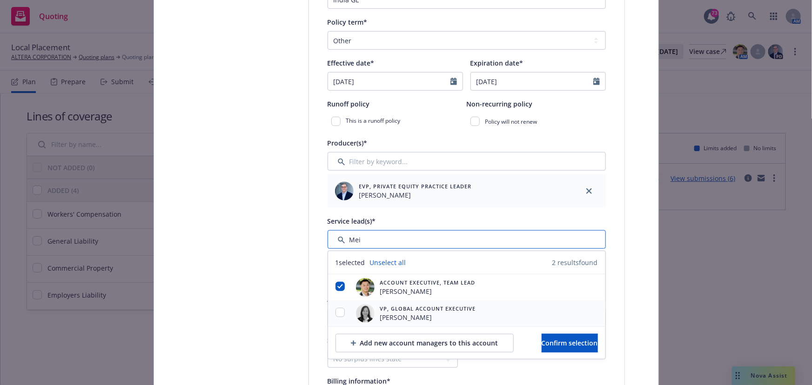
type input "Mei"
click at [339, 312] on input "checkbox" at bounding box center [340, 312] width 9 height 9
checkbox input "true"
click at [542, 342] on span "Confirm selection" at bounding box center [570, 343] width 56 height 9
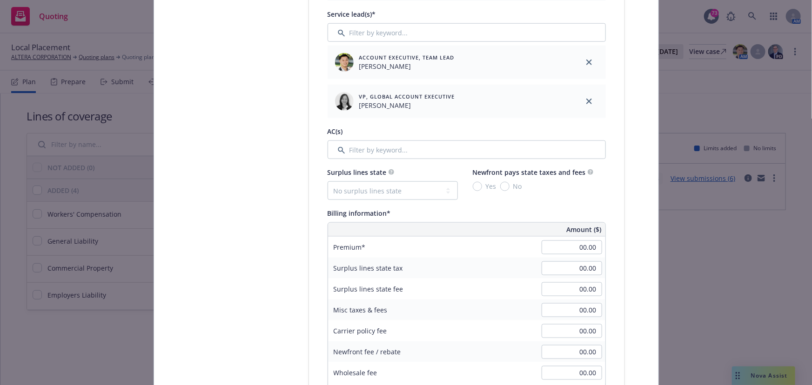
scroll to position [466, 0]
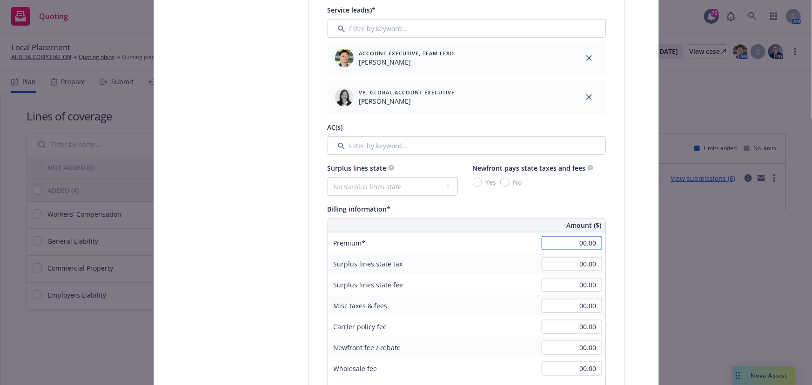
click at [565, 244] on input "00.00" at bounding box center [572, 243] width 61 height 14
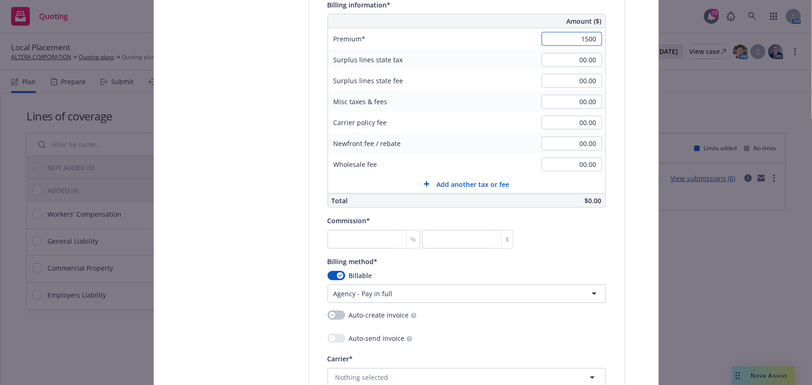
scroll to position [678, 0]
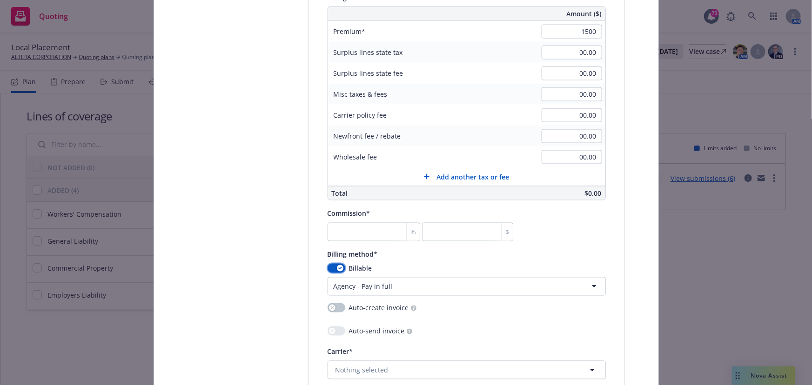
type input "1,500.00"
click at [331, 267] on button "button" at bounding box center [337, 268] width 18 height 9
select select
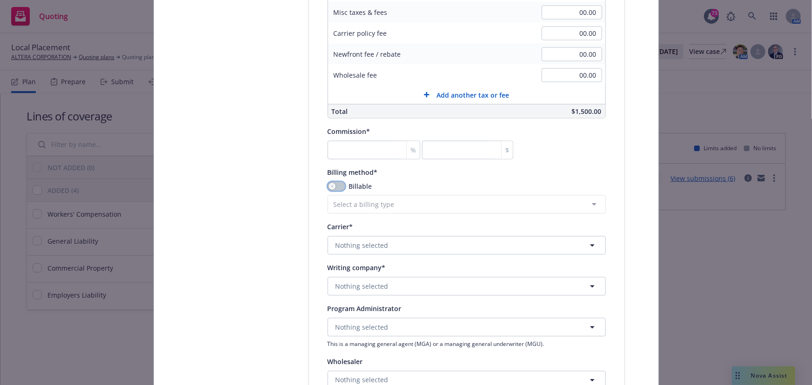
scroll to position [763, 0]
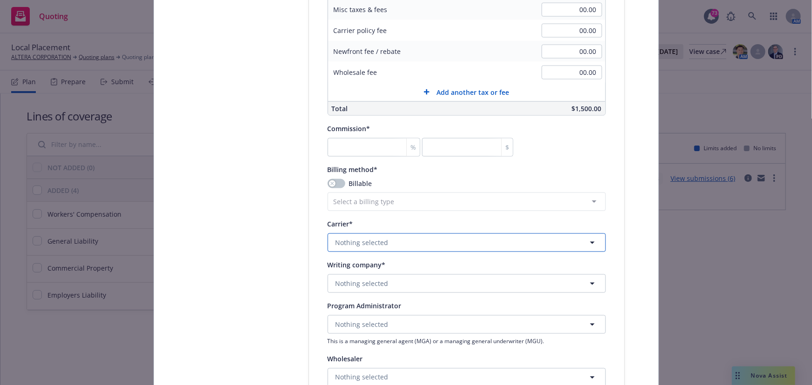
click at [352, 245] on span "Nothing selected" at bounding box center [362, 243] width 53 height 10
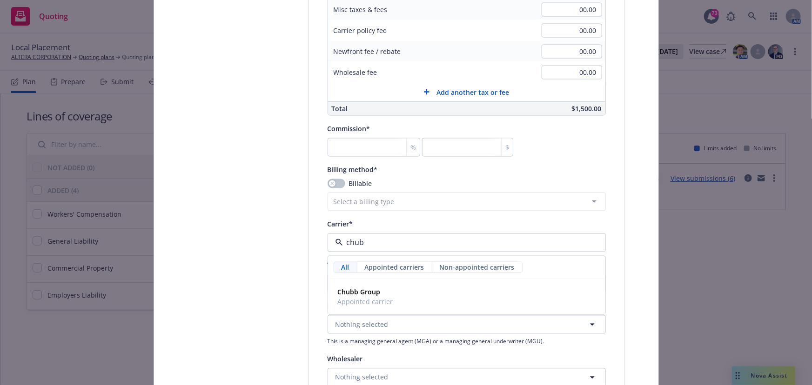
type input "chubb"
click at [349, 299] on span "Appointed carrier" at bounding box center [365, 302] width 55 height 10
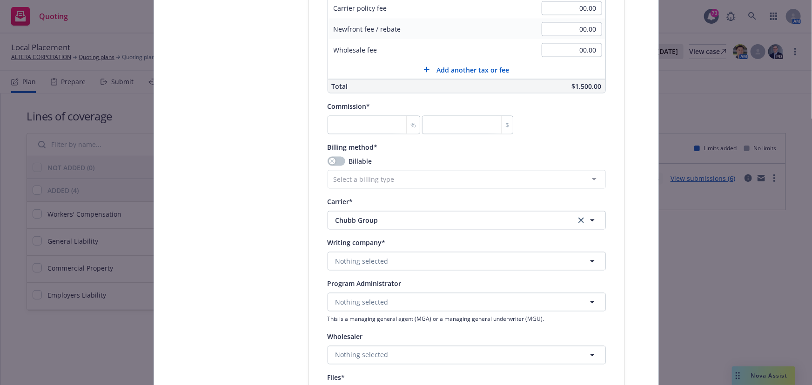
scroll to position [805, 0]
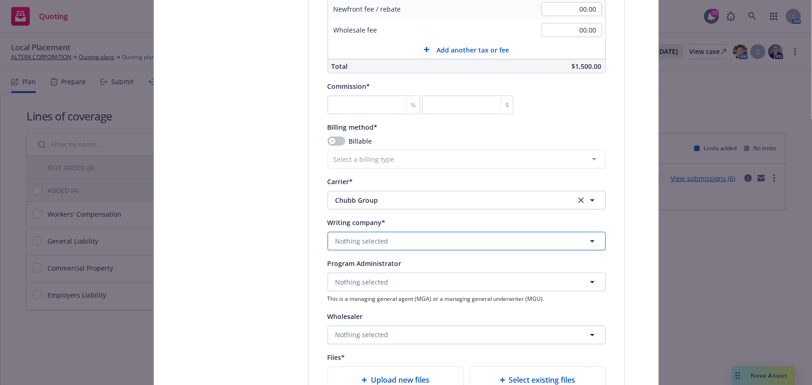
click at [344, 243] on span "Nothing selected" at bounding box center [362, 242] width 53 height 10
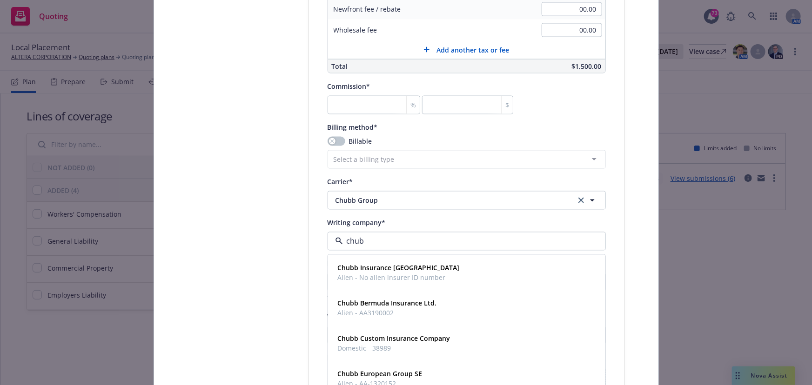
type input "chubb"
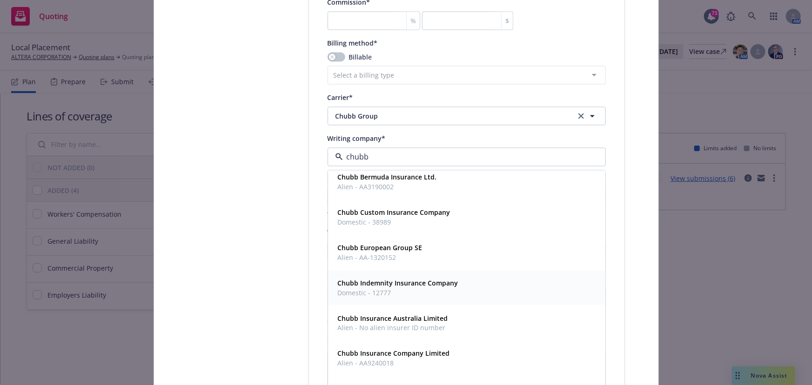
scroll to position [84, 0]
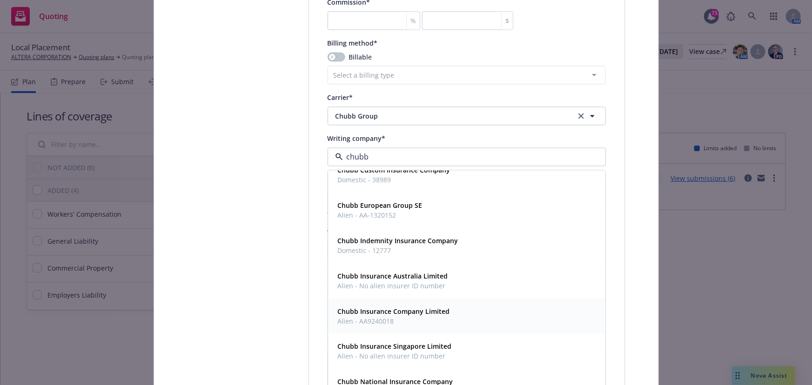
click at [364, 309] on strong "Chubb Insurance Company Limited" at bounding box center [394, 312] width 112 height 9
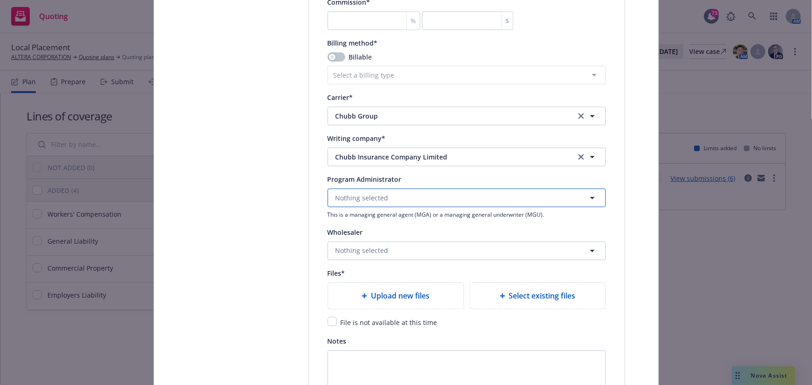
click at [359, 202] on span "Nothing selected" at bounding box center [362, 199] width 53 height 10
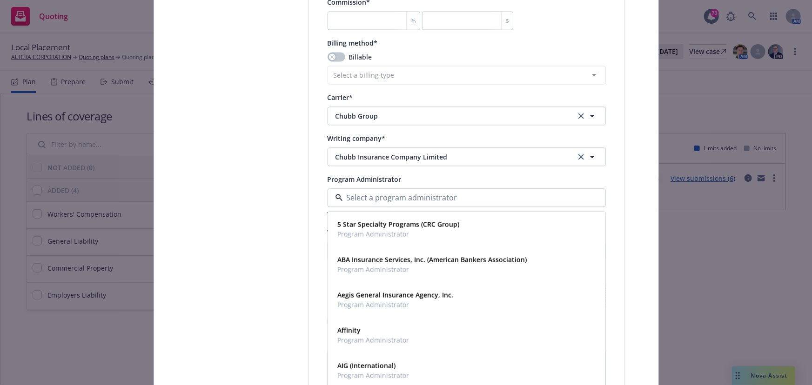
click at [359, 202] on input at bounding box center [465, 198] width 244 height 11
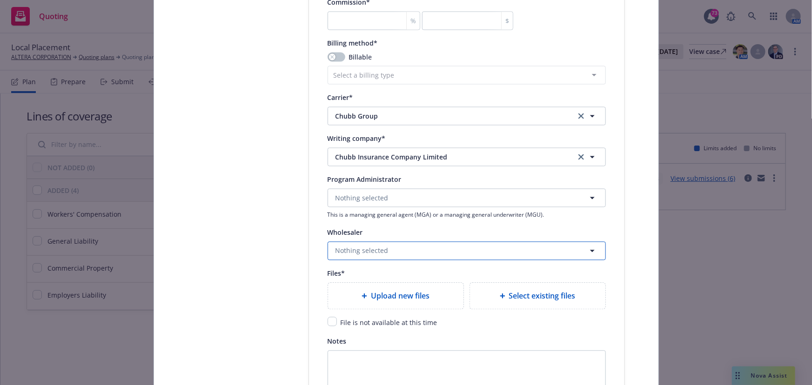
click at [360, 251] on span "Nothing selected" at bounding box center [362, 251] width 53 height 10
type input "prudent"
click at [368, 214] on strong "Prudent Insurance Brokers Pvt. Ltd." at bounding box center [395, 214] width 114 height 9
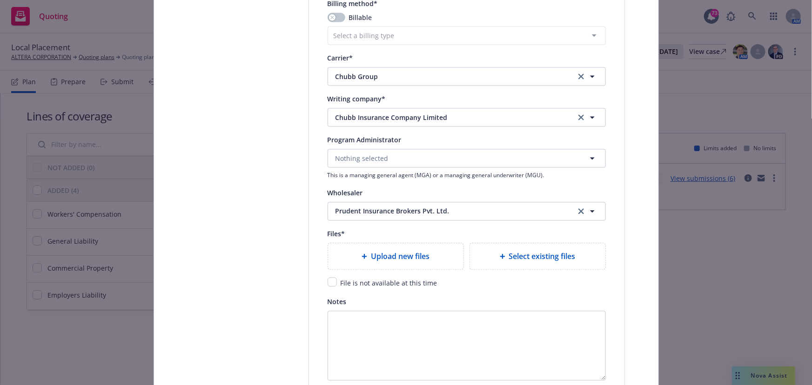
scroll to position [974, 0]
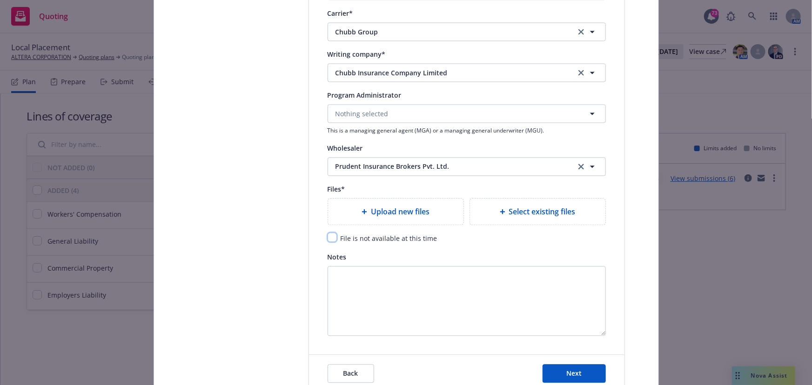
click at [333, 237] on input "checkbox" at bounding box center [332, 237] width 9 height 9
checkbox input "true"
click at [568, 372] on span "Next" at bounding box center [574, 373] width 15 height 9
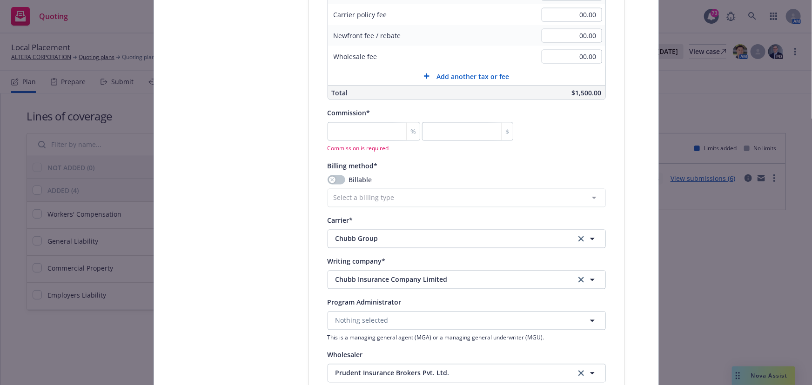
scroll to position [678, 0]
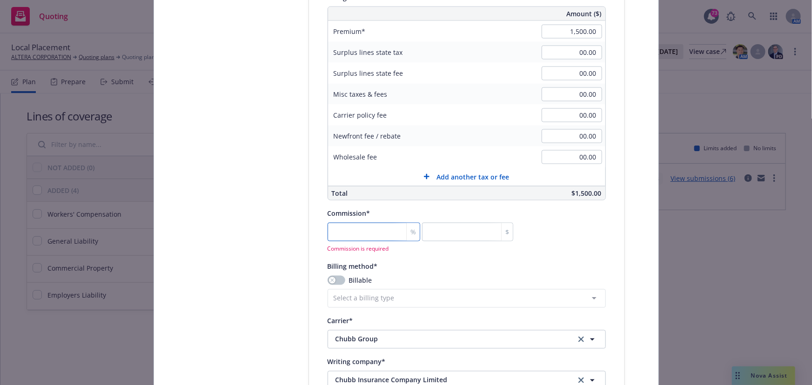
click at [361, 239] on input "number" at bounding box center [374, 232] width 93 height 19
type input "0"
click at [380, 269] on div "Billing method* Billable Select a billing type Agency - Financed Agency - Insta…" at bounding box center [467, 284] width 278 height 47
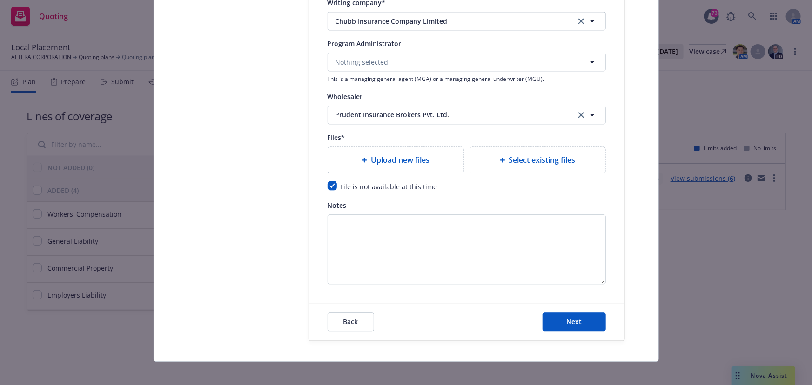
scroll to position [1031, 0]
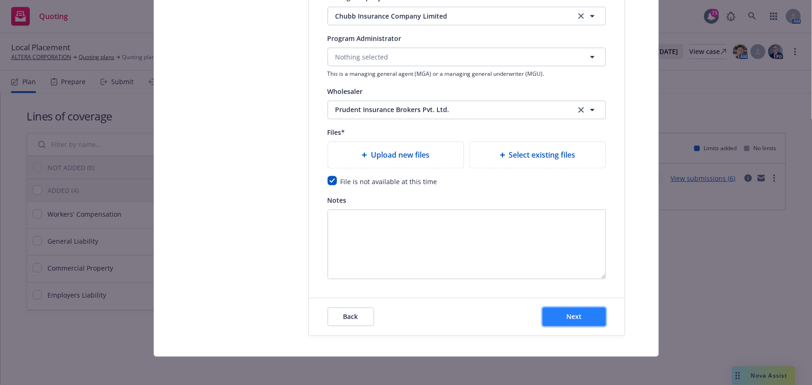
click at [567, 308] on button "Next" at bounding box center [574, 317] width 63 height 19
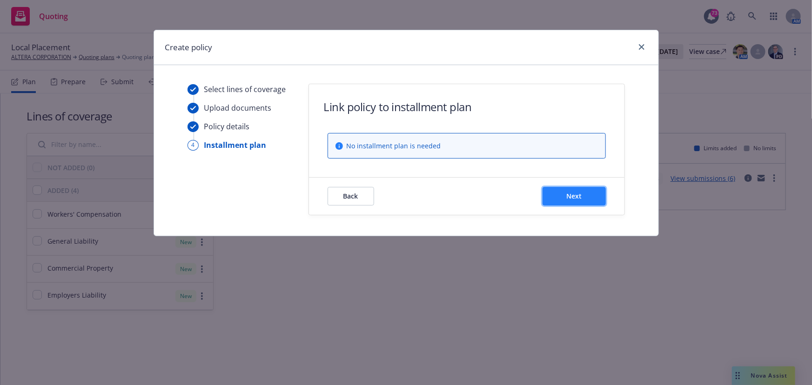
click at [582, 200] on button "Next" at bounding box center [574, 196] width 63 height 19
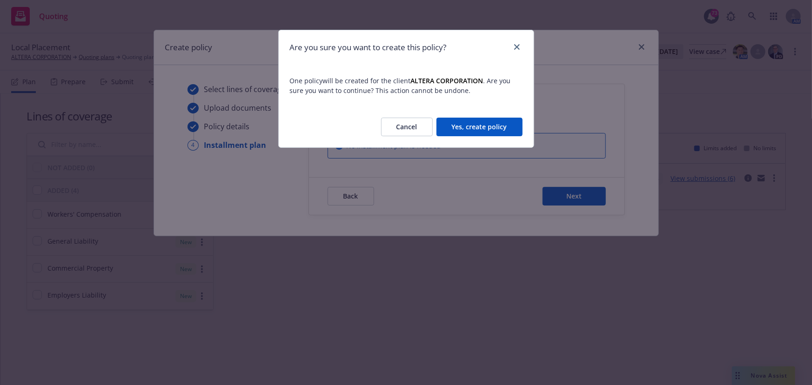
click at [494, 128] on button "Yes, create policy" at bounding box center [480, 127] width 86 height 19
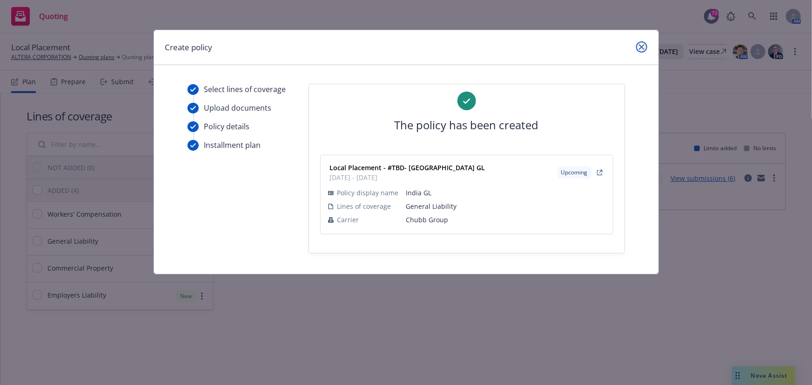
click at [639, 45] on icon "close" at bounding box center [642, 47] width 6 height 6
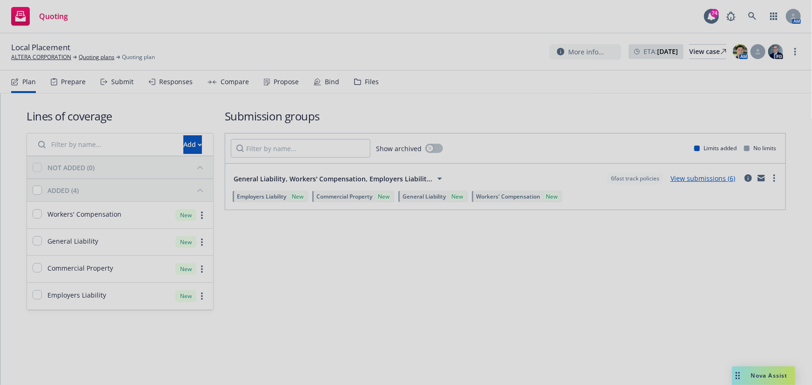
click at [32, 58] on div at bounding box center [406, 192] width 812 height 385
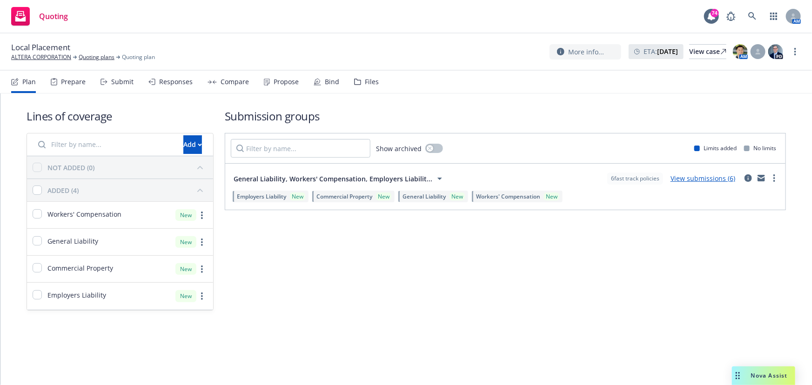
click at [32, 56] on link "ALTERA CORPORATION" at bounding box center [41, 57] width 60 height 8
